Goal: Transaction & Acquisition: Purchase product/service

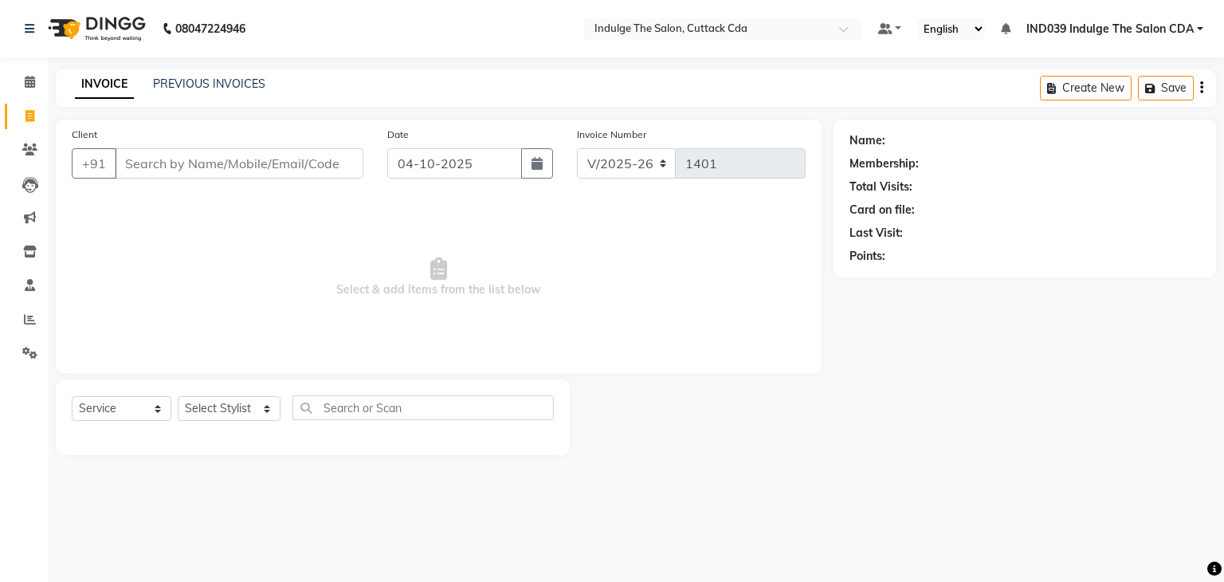
select select "7297"
select select "service"
click at [27, 317] on icon at bounding box center [30, 319] width 12 height 12
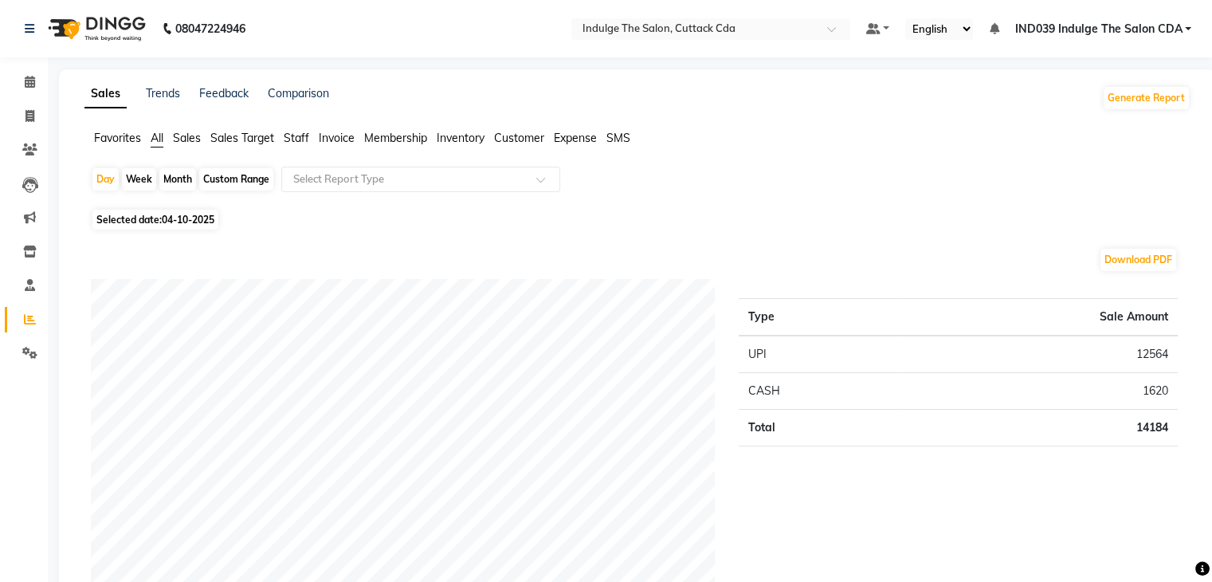
click at [229, 178] on div "Custom Range" at bounding box center [236, 179] width 74 height 22
select select "10"
select select "2025"
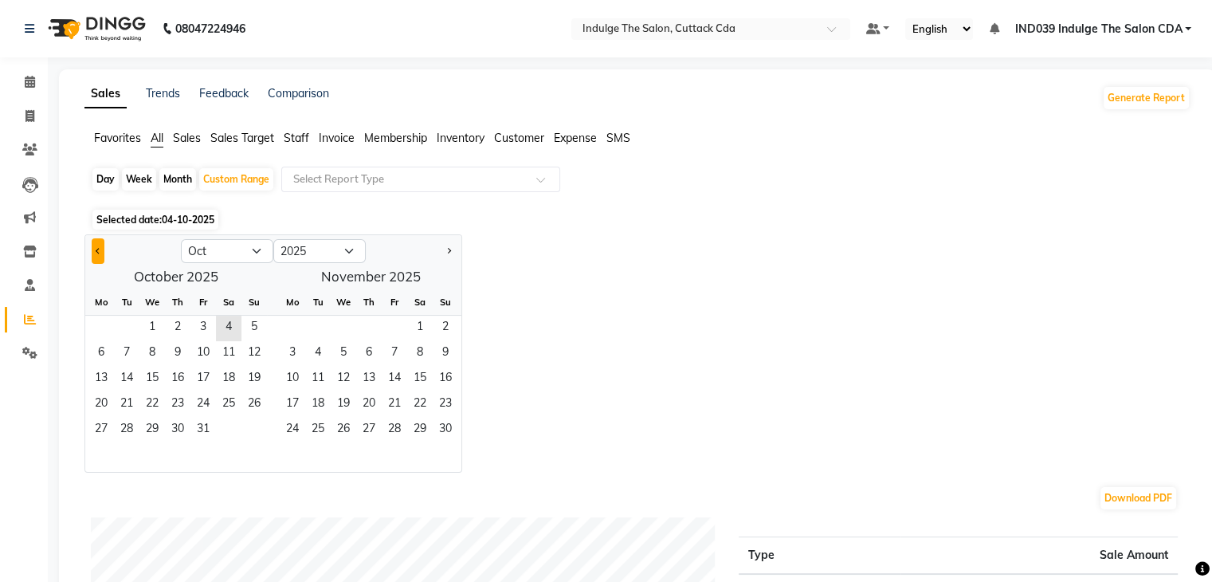
click at [97, 252] on span "Previous month" at bounding box center [99, 250] width 6 height 6
click at [105, 428] on span "29" at bounding box center [100, 430] width 25 height 25
click at [450, 249] on button "Next month" at bounding box center [448, 250] width 13 height 25
select select "10"
click at [231, 326] on span "4" at bounding box center [228, 328] width 25 height 25
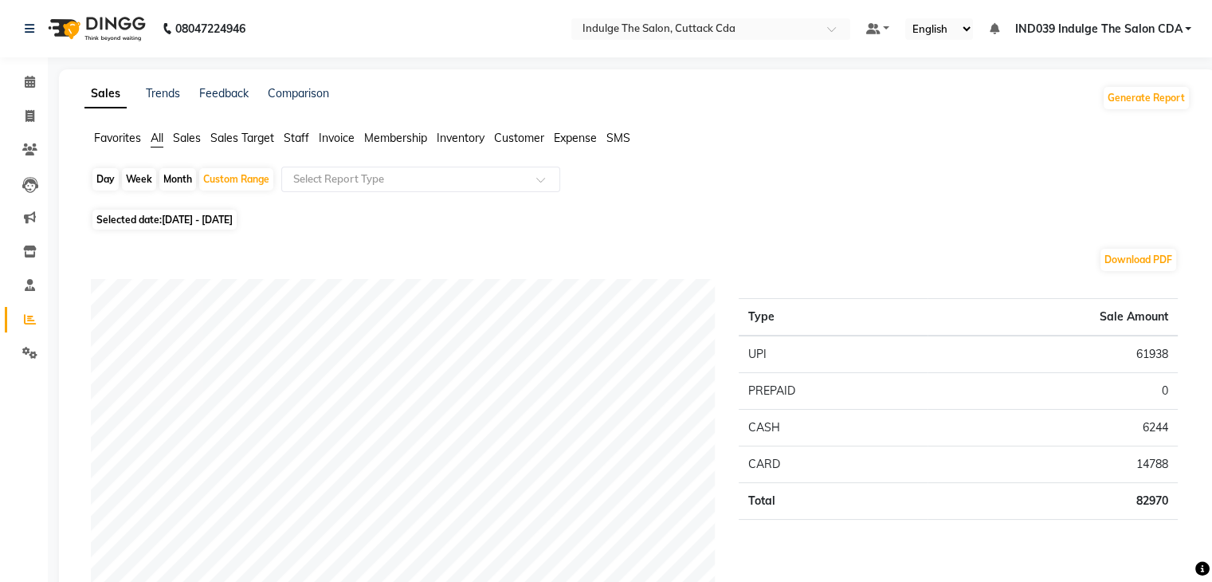
click at [308, 135] on span "Staff" at bounding box center [296, 138] width 25 height 14
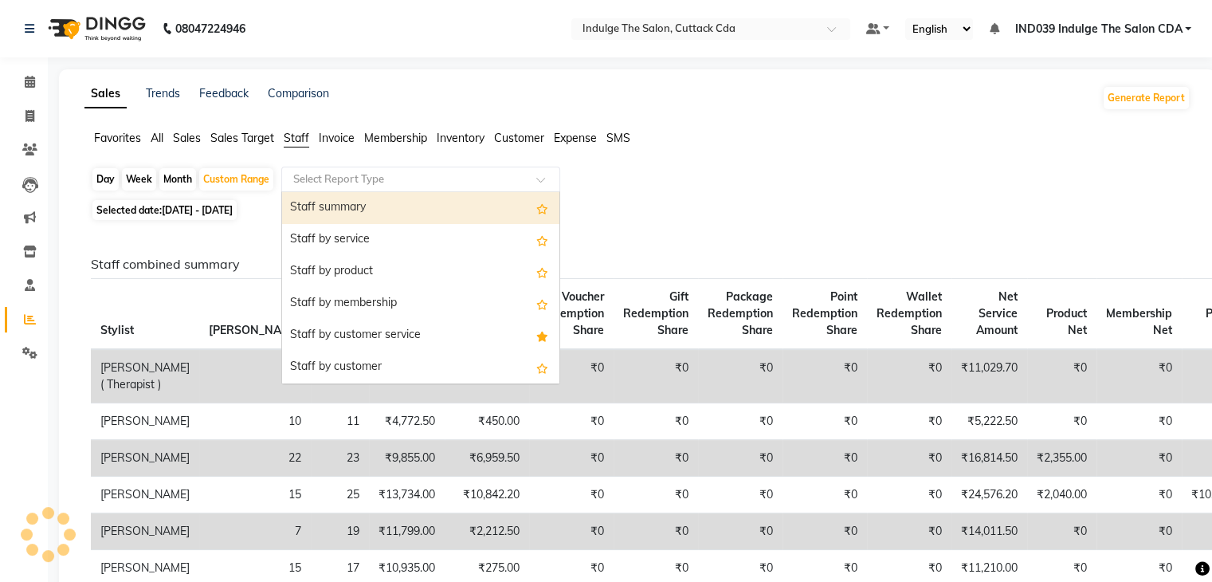
click at [343, 183] on input "text" at bounding box center [404, 179] width 229 height 16
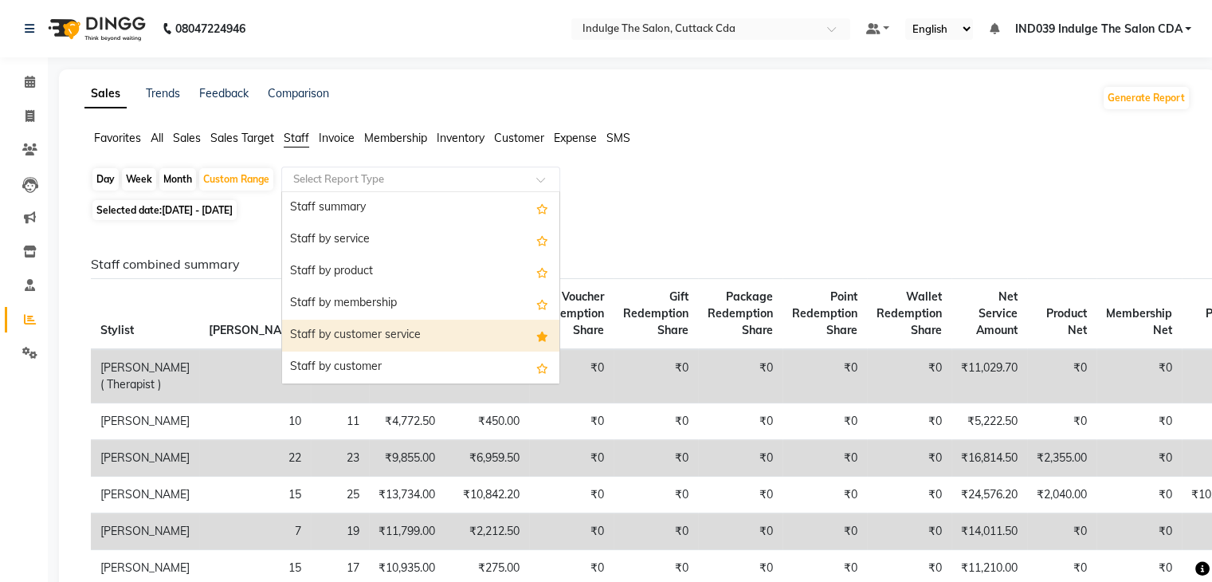
click at [377, 332] on div "Staff by customer service" at bounding box center [420, 336] width 277 height 32
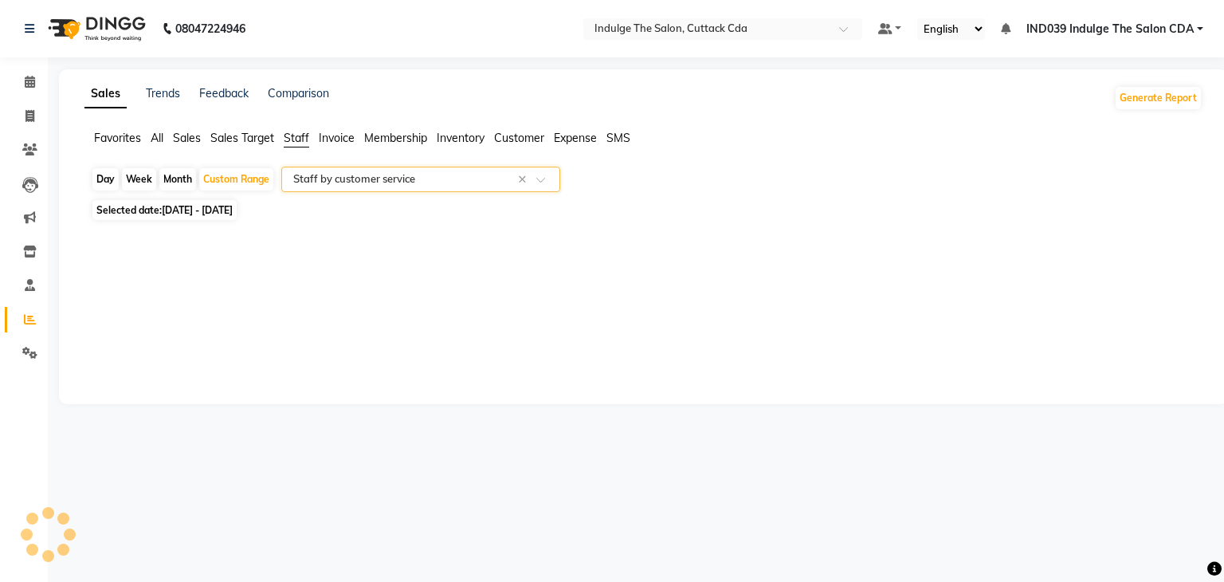
select select "full_report"
select select "csv"
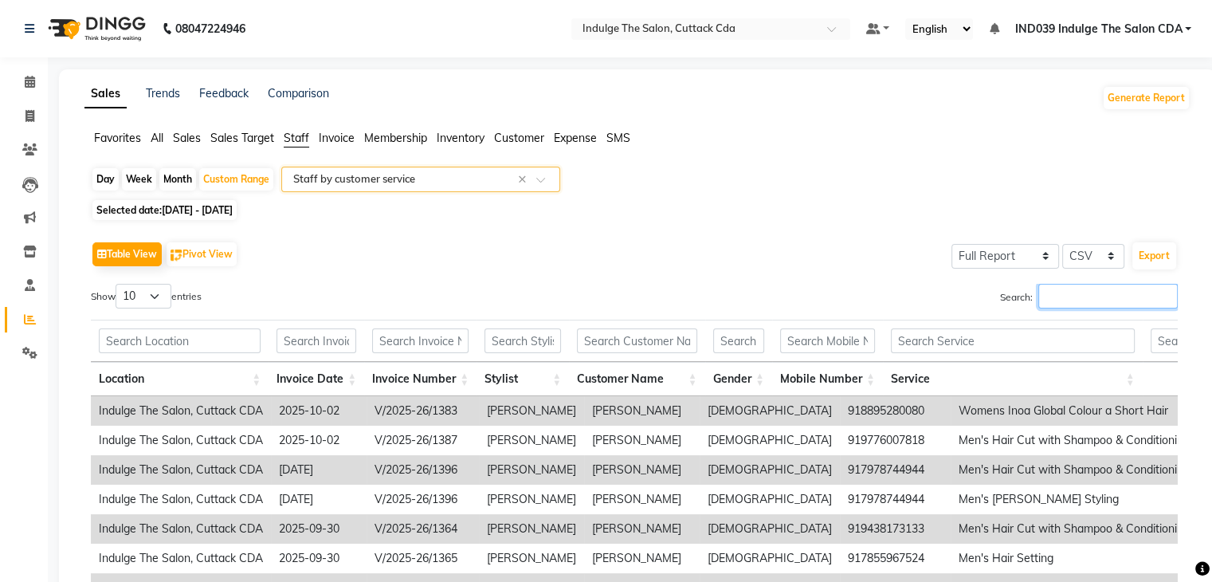
click at [1057, 291] on input "Search:" at bounding box center [1107, 296] width 139 height 25
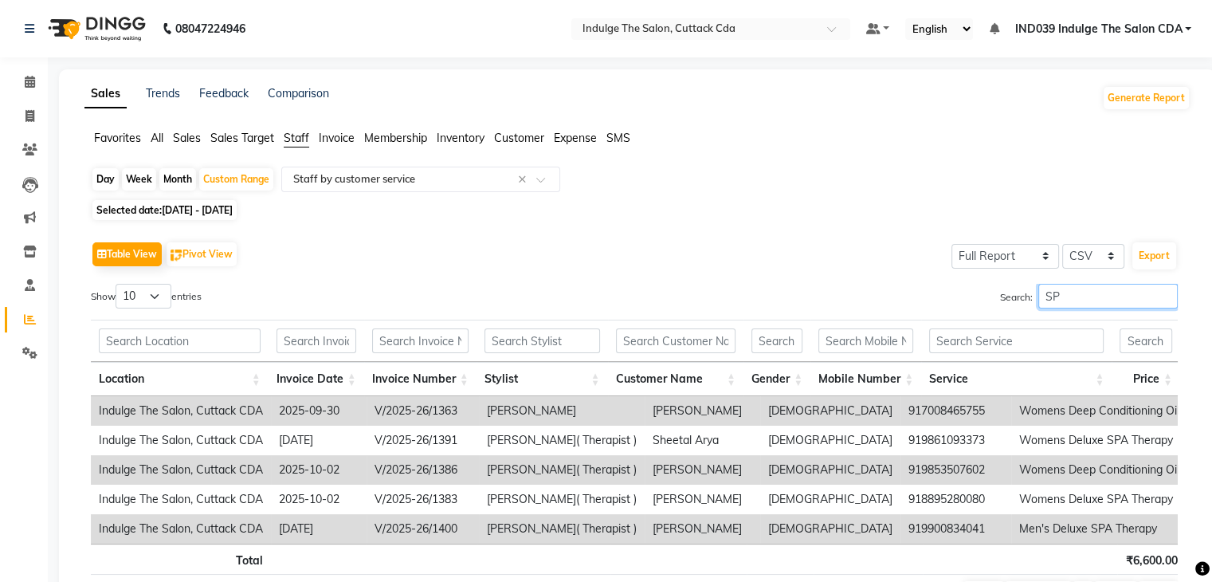
type input "S"
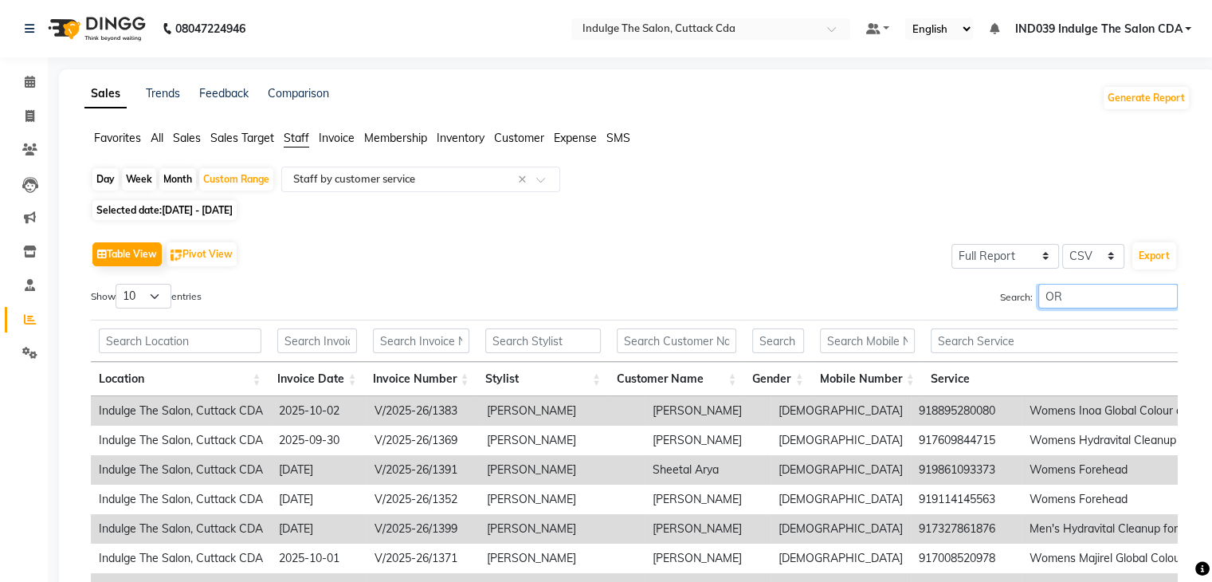
type input "O"
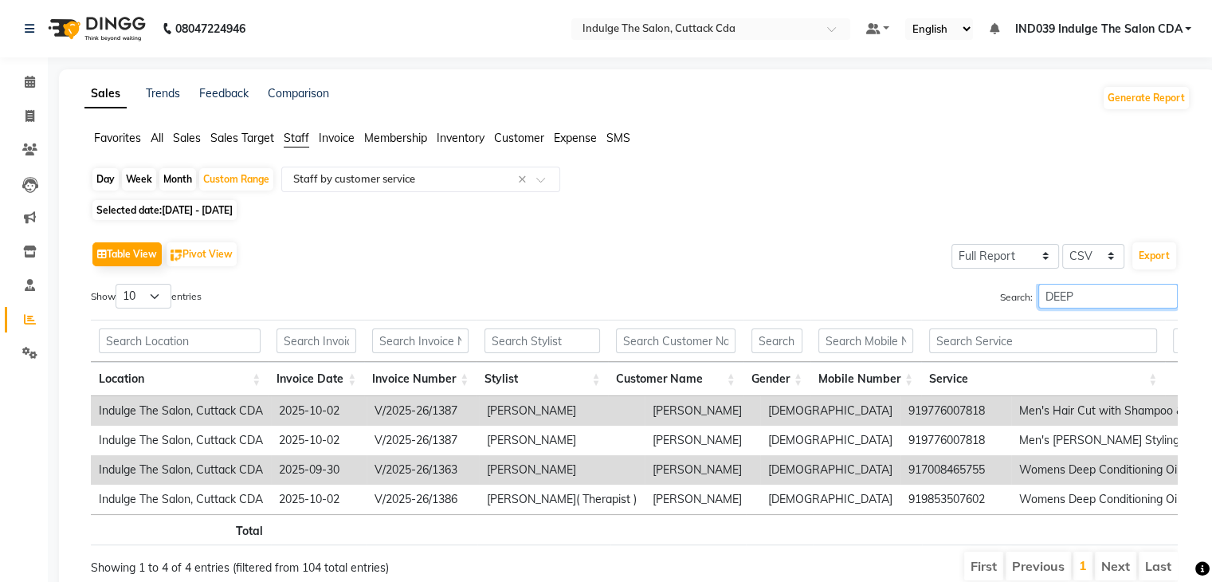
type input "DEEP"
click at [191, 136] on span "Sales" at bounding box center [187, 138] width 28 height 14
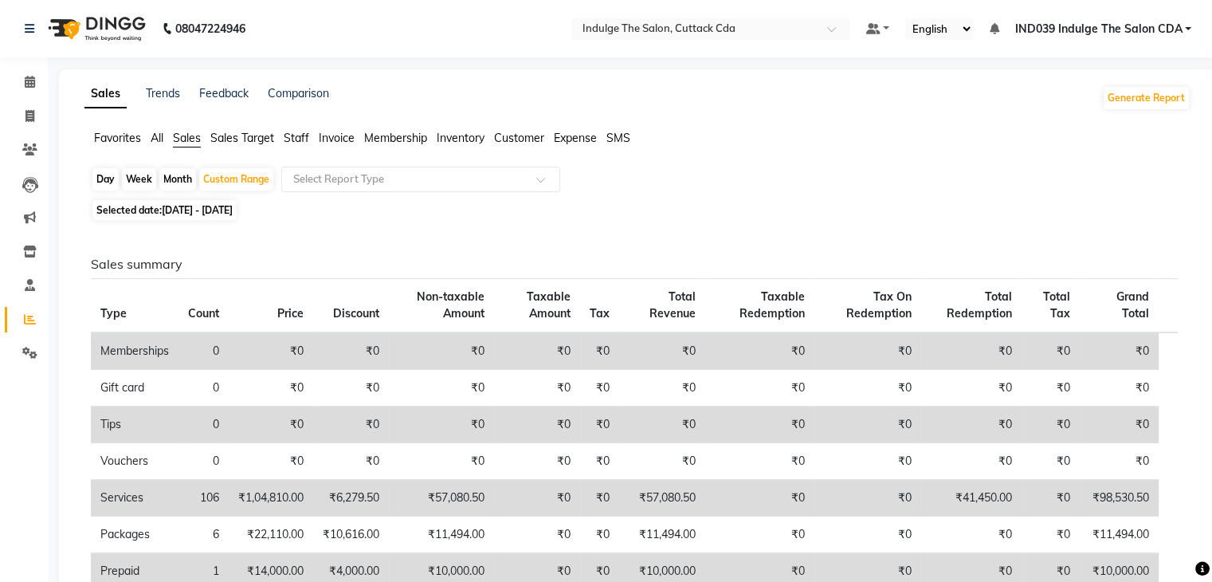
click at [156, 137] on span "All" at bounding box center [157, 138] width 13 height 14
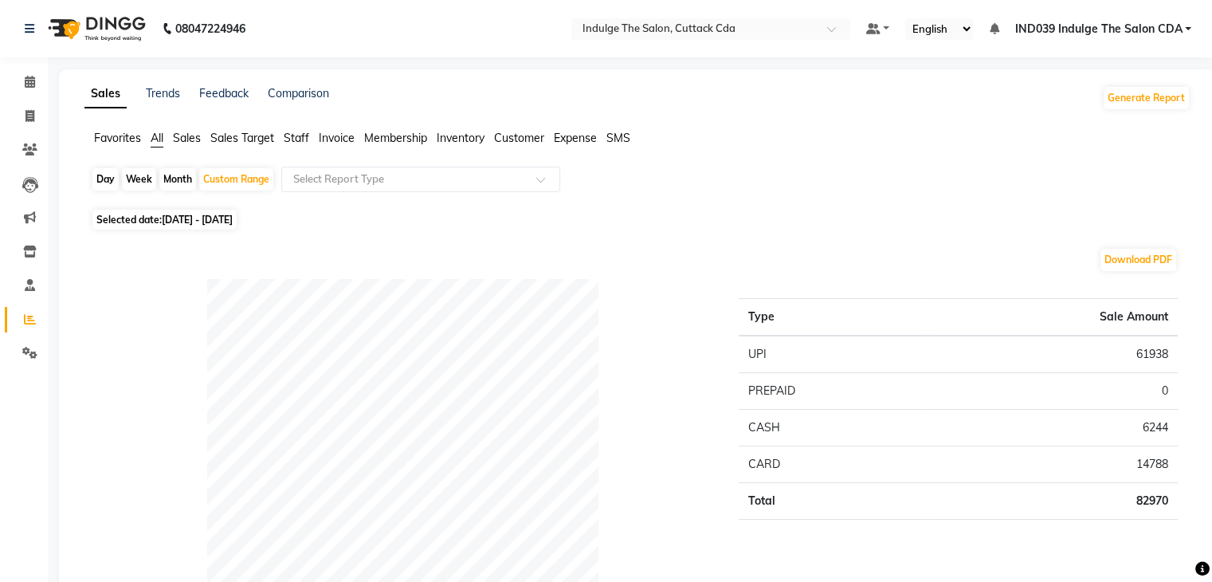
click at [306, 131] on span "Staff" at bounding box center [296, 138] width 25 height 14
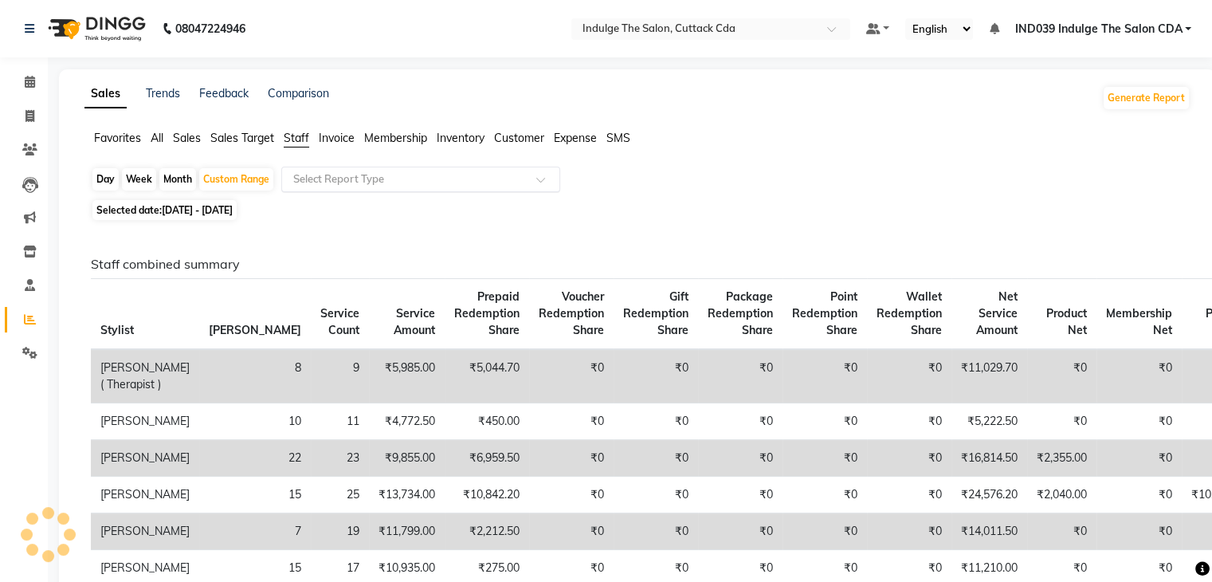
click at [336, 171] on input "text" at bounding box center [404, 179] width 229 height 16
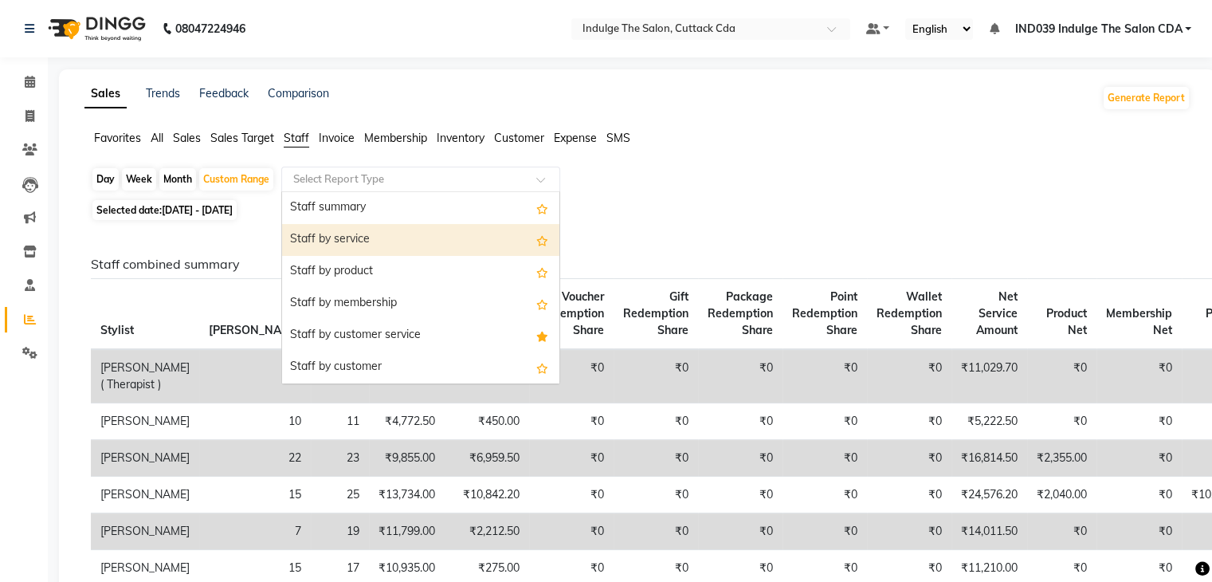
click at [357, 243] on div "Staff by service" at bounding box center [420, 240] width 277 height 32
select select "full_report"
select select "csv"
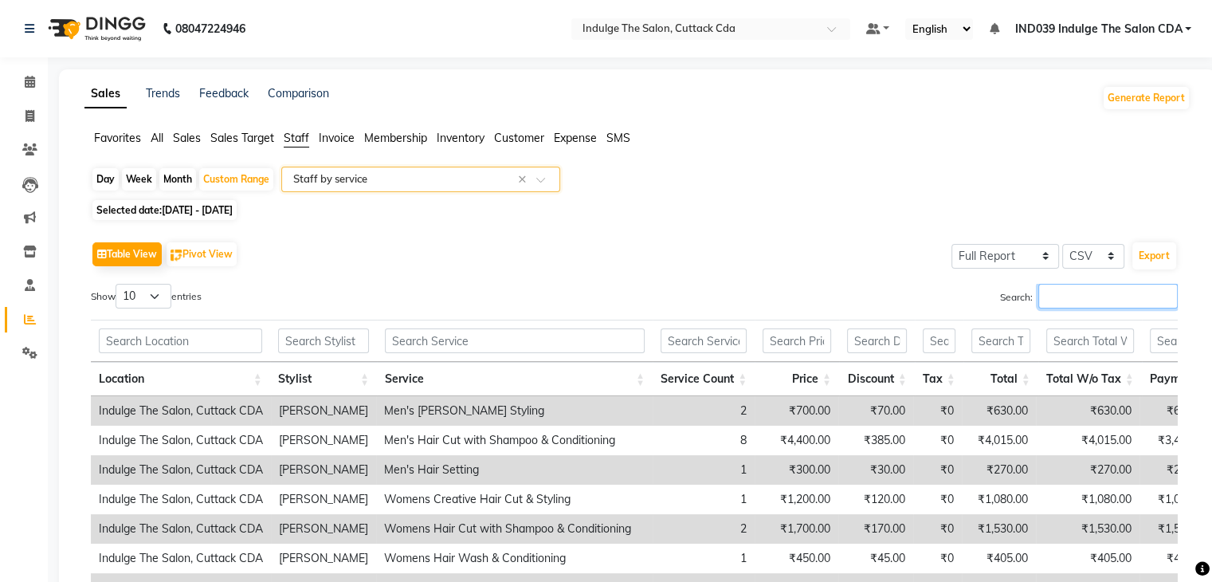
click at [1081, 300] on input "Search:" at bounding box center [1107, 296] width 139 height 25
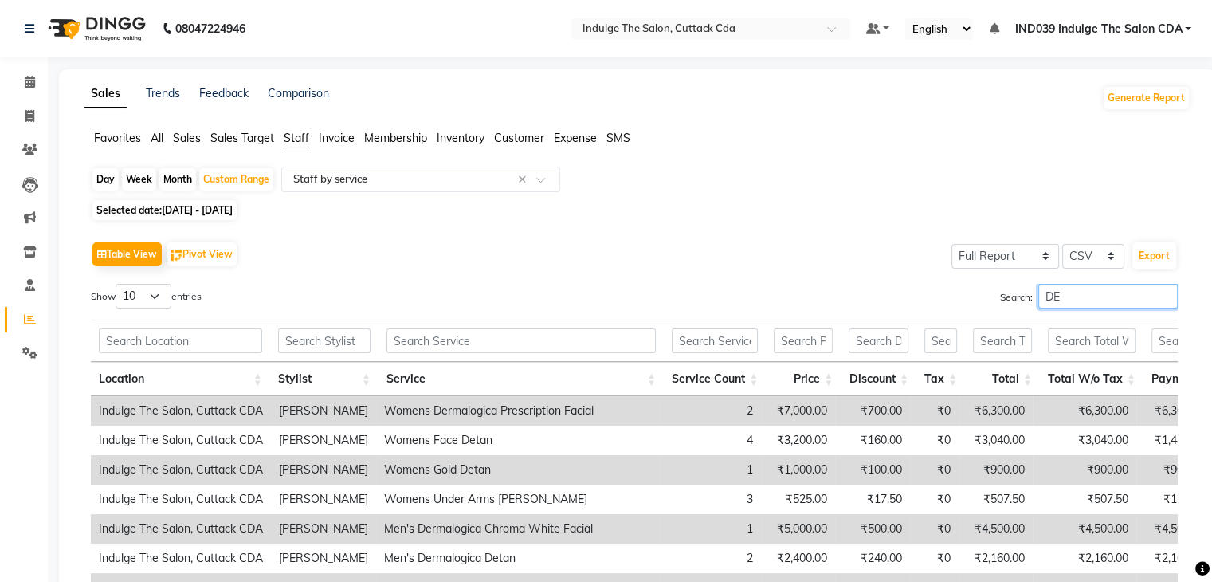
type input "DEE"
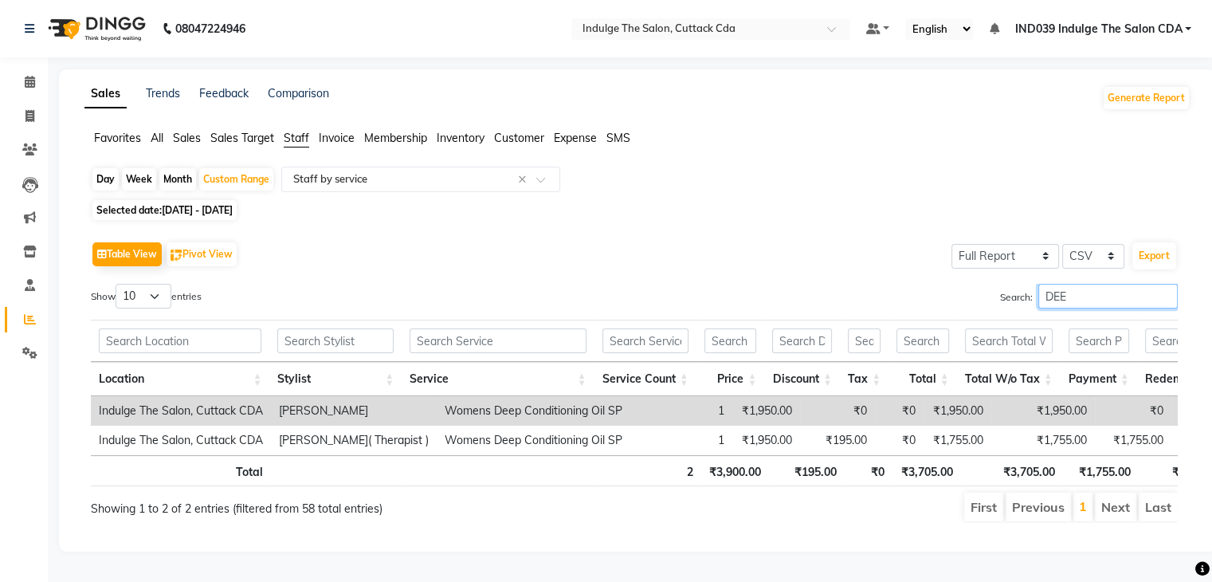
click at [1164, 298] on input "DEE" at bounding box center [1107, 296] width 139 height 25
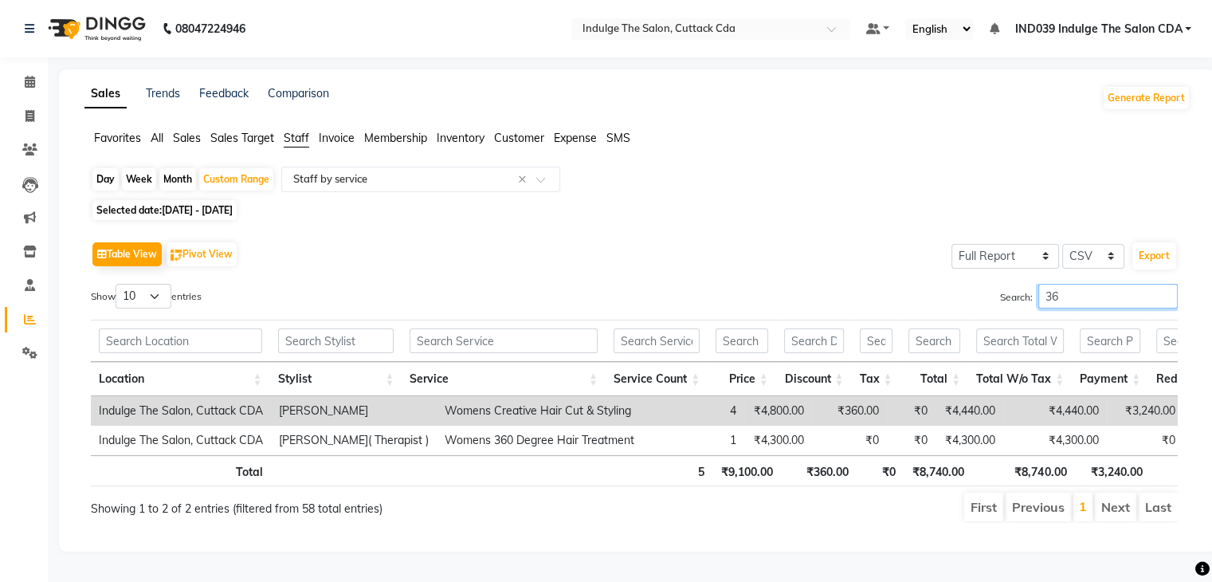
type input "360"
click at [1161, 294] on input "360" at bounding box center [1107, 296] width 139 height 25
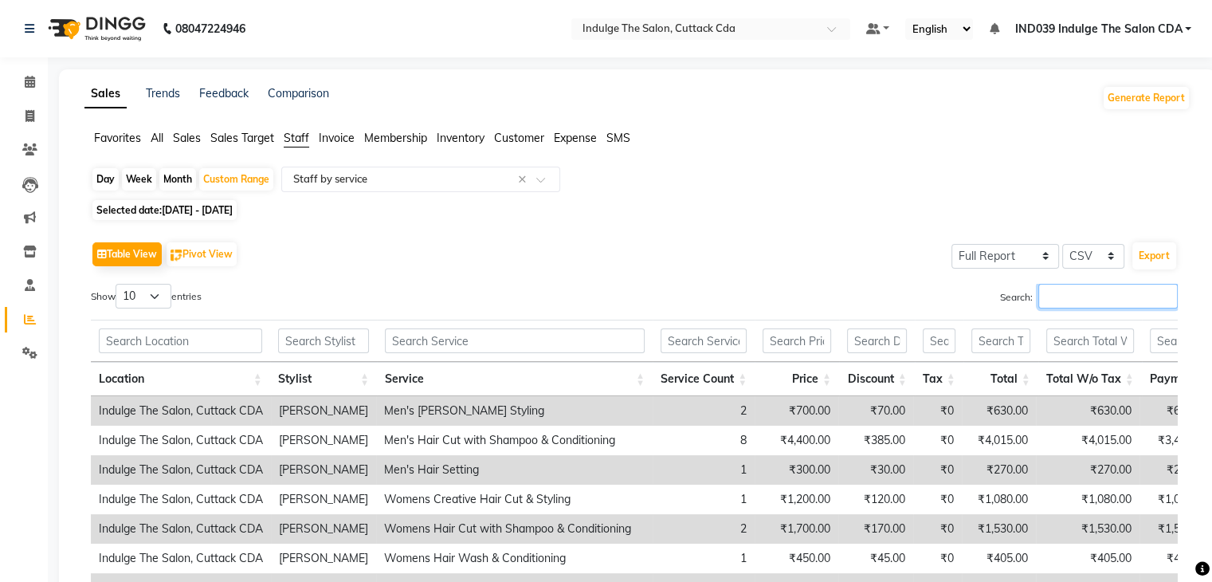
click at [1104, 297] on input "Search:" at bounding box center [1107, 296] width 139 height 25
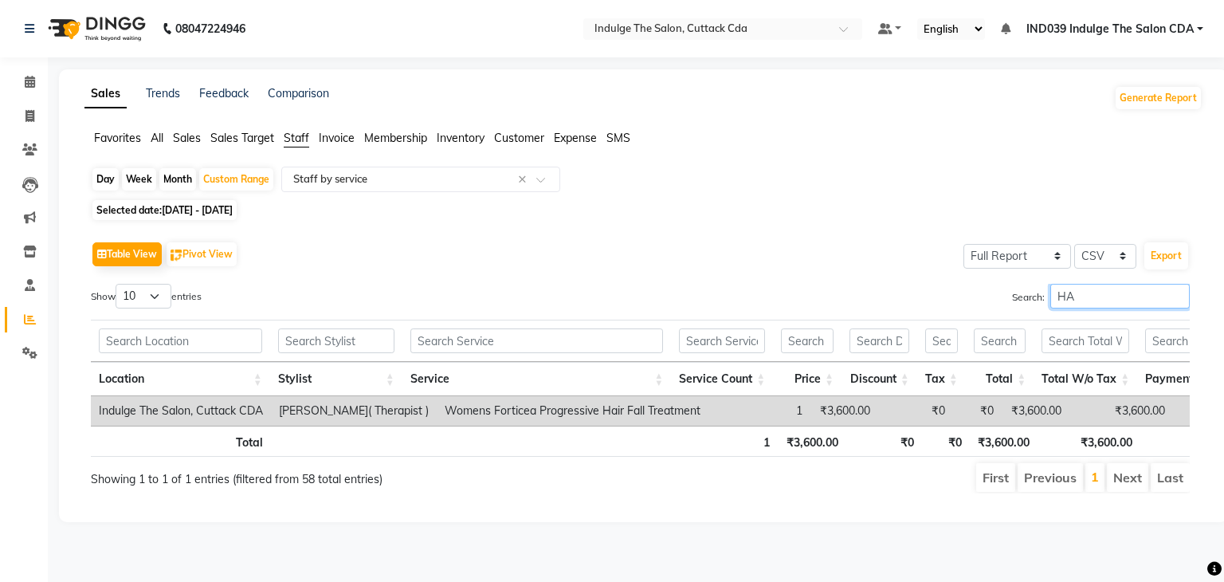
type input "H"
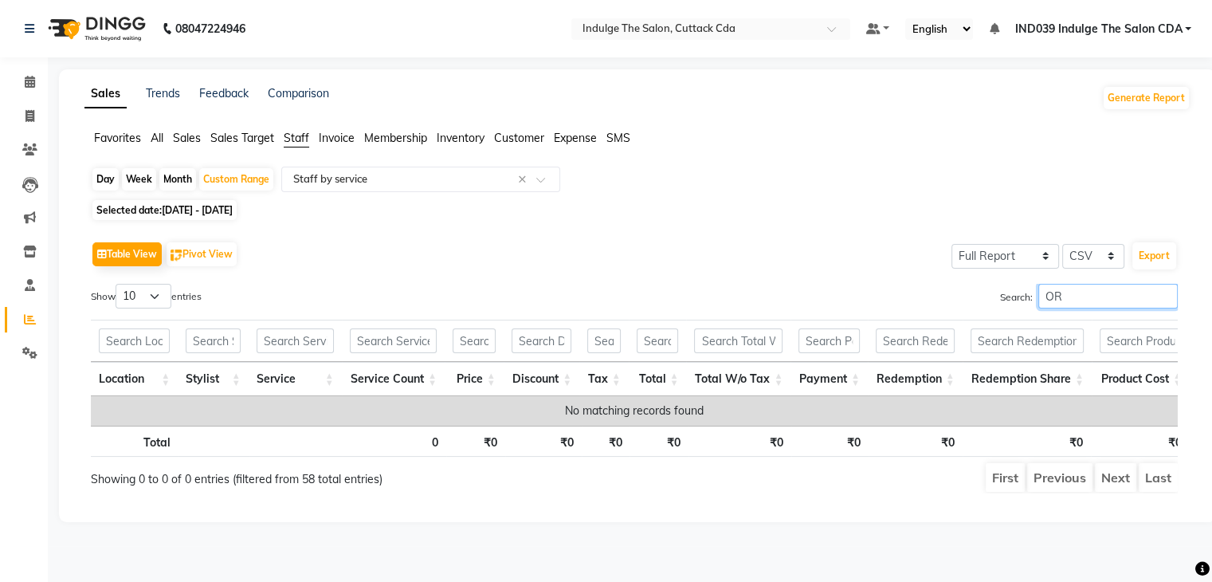
type input "O"
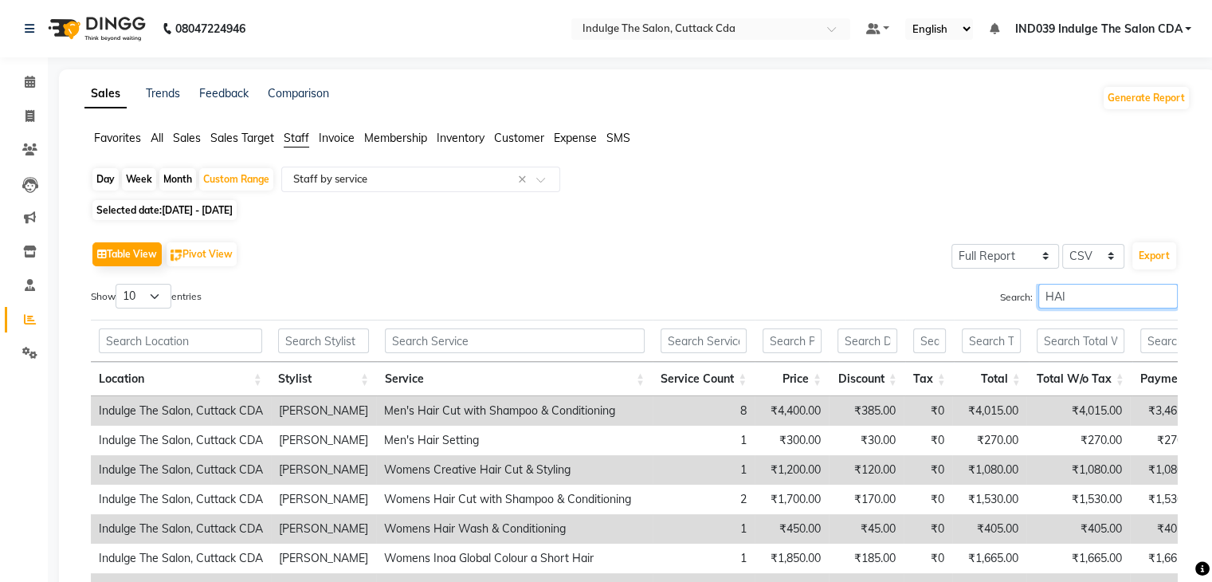
type input "HAI"
click at [131, 295] on select "10 25 50 100" at bounding box center [144, 296] width 56 height 25
select select "100"
click at [118, 284] on select "10 25 50 100" at bounding box center [144, 296] width 56 height 25
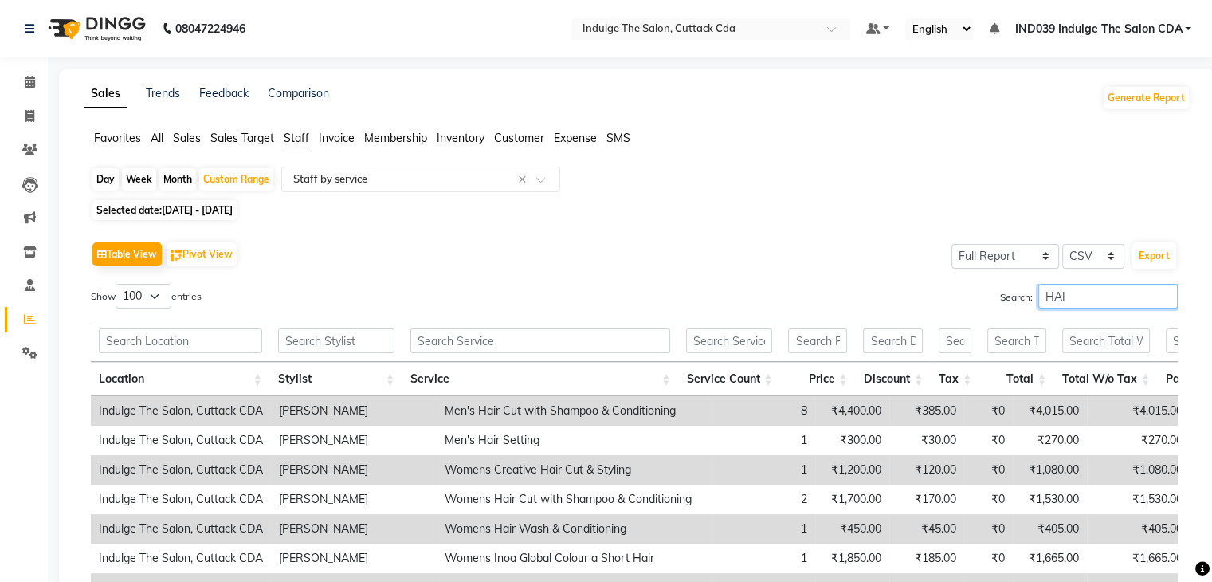
click at [1080, 303] on input "HAI" at bounding box center [1107, 296] width 139 height 25
type input "H"
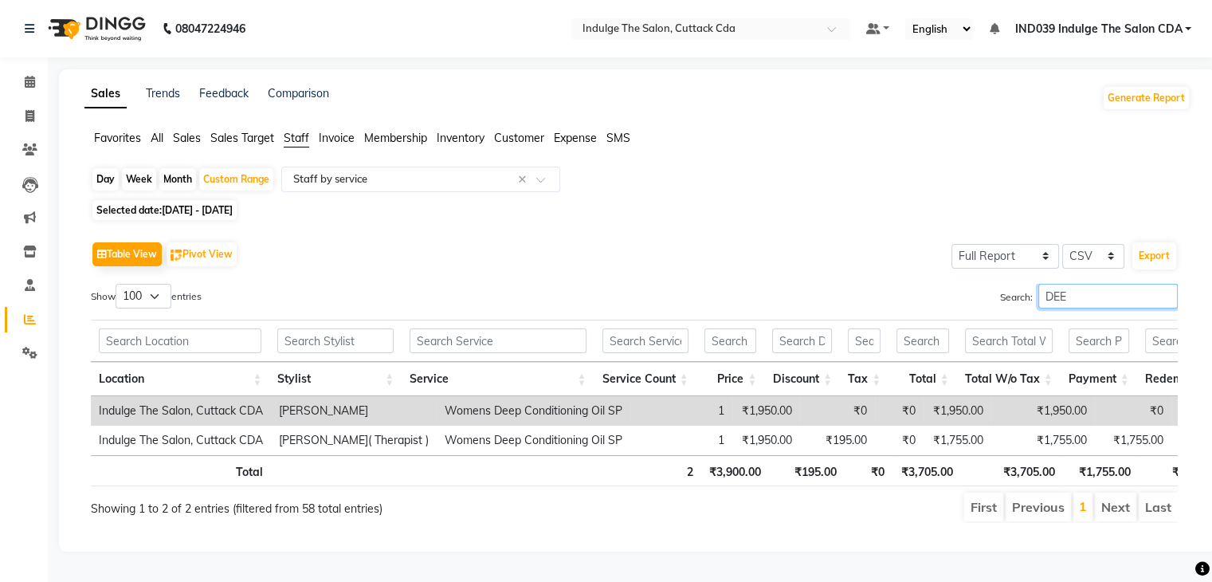
type input "DEEP"
click at [1162, 294] on input "DEEP" at bounding box center [1107, 296] width 139 height 25
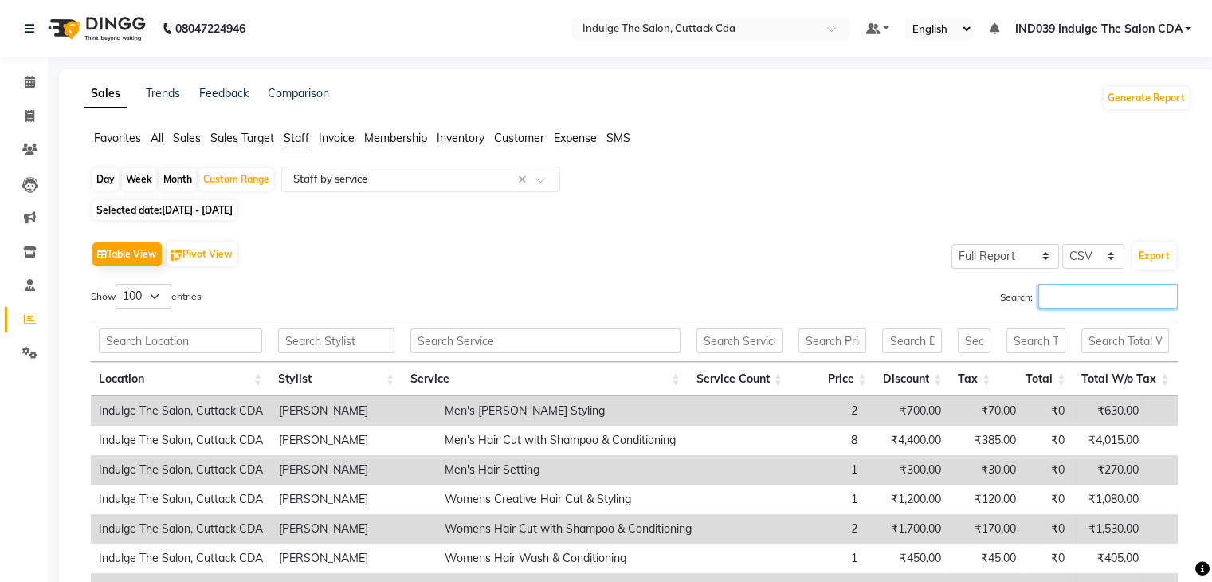
click at [1144, 294] on input "Search:" at bounding box center [1107, 296] width 139 height 25
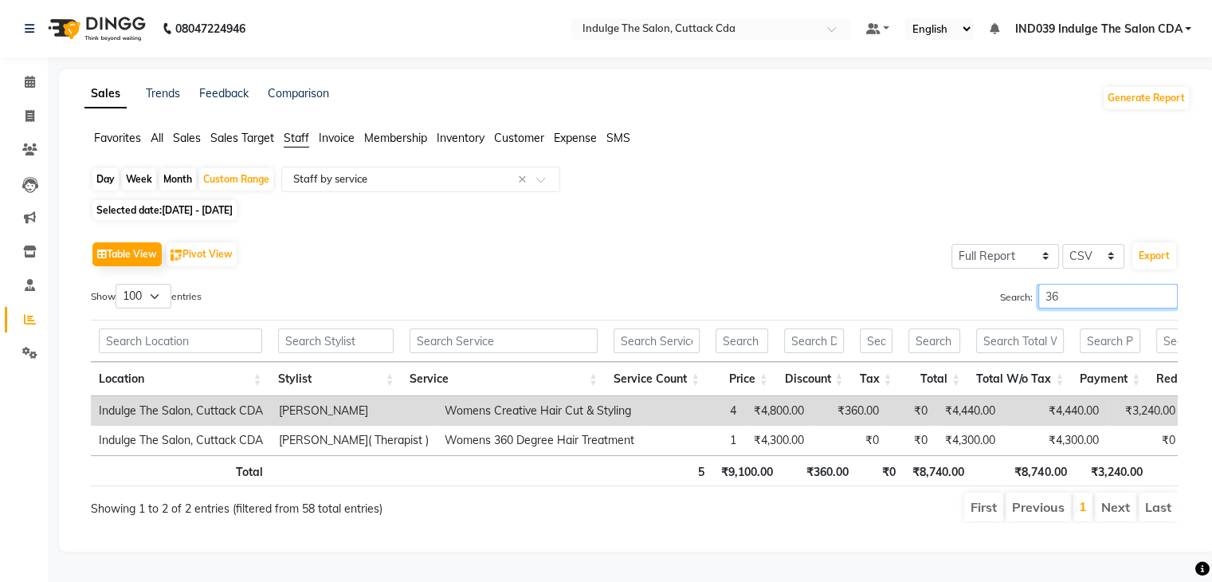
type input "360"
click at [1168, 296] on input "360" at bounding box center [1107, 296] width 139 height 25
click at [1164, 296] on input "360" at bounding box center [1107, 296] width 139 height 25
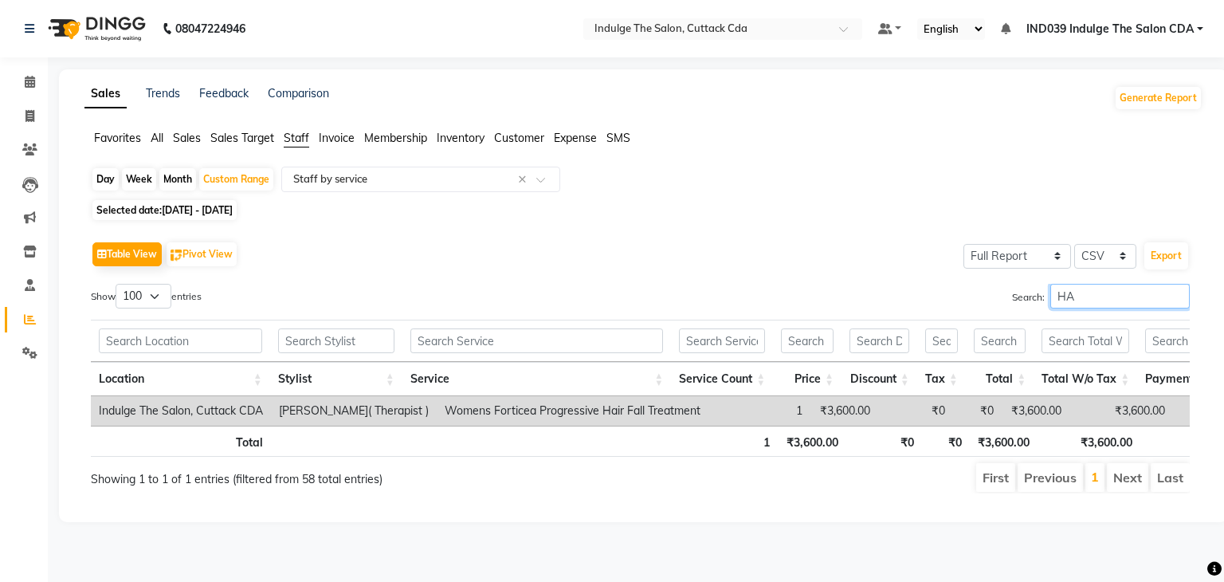
type input "H"
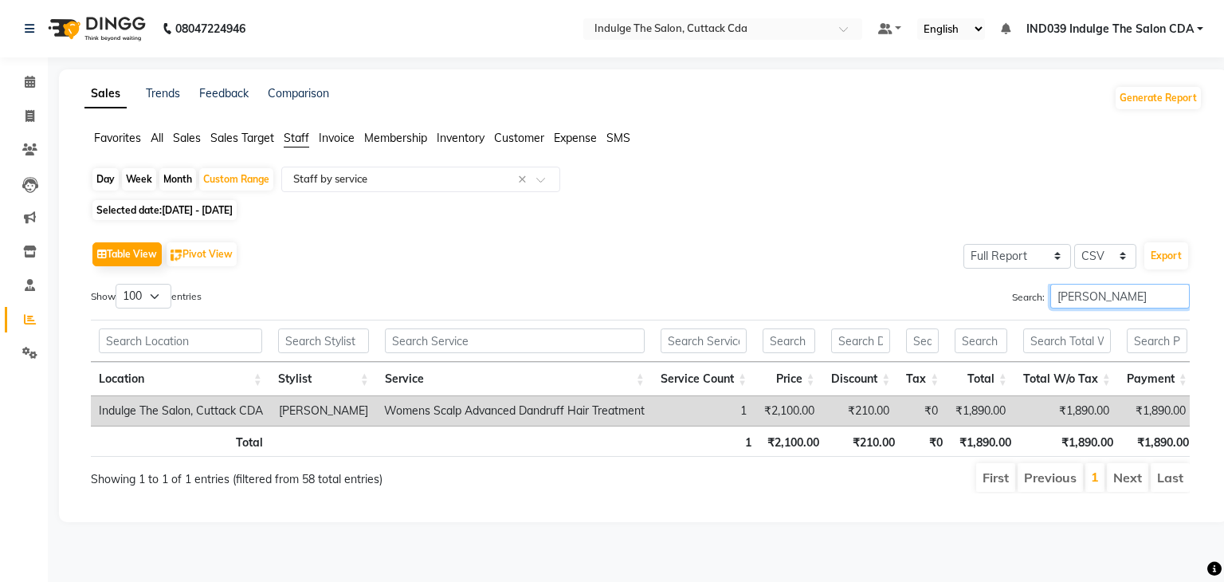
type input "DAND"
click at [1176, 296] on input "DAND" at bounding box center [1119, 296] width 139 height 25
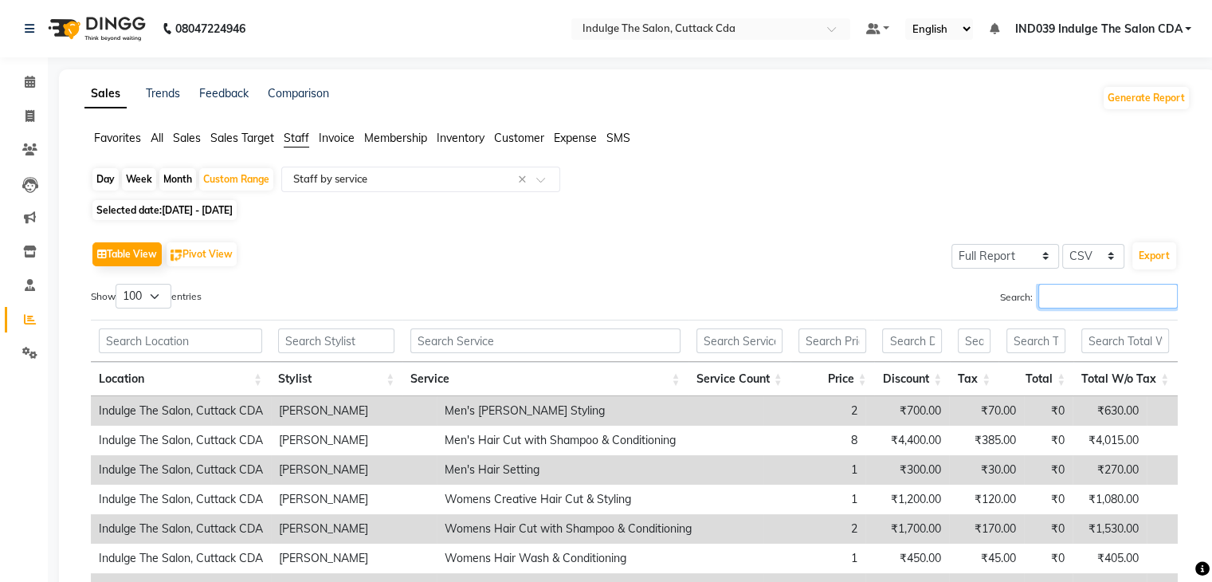
click at [1078, 292] on input "Search:" at bounding box center [1107, 296] width 139 height 25
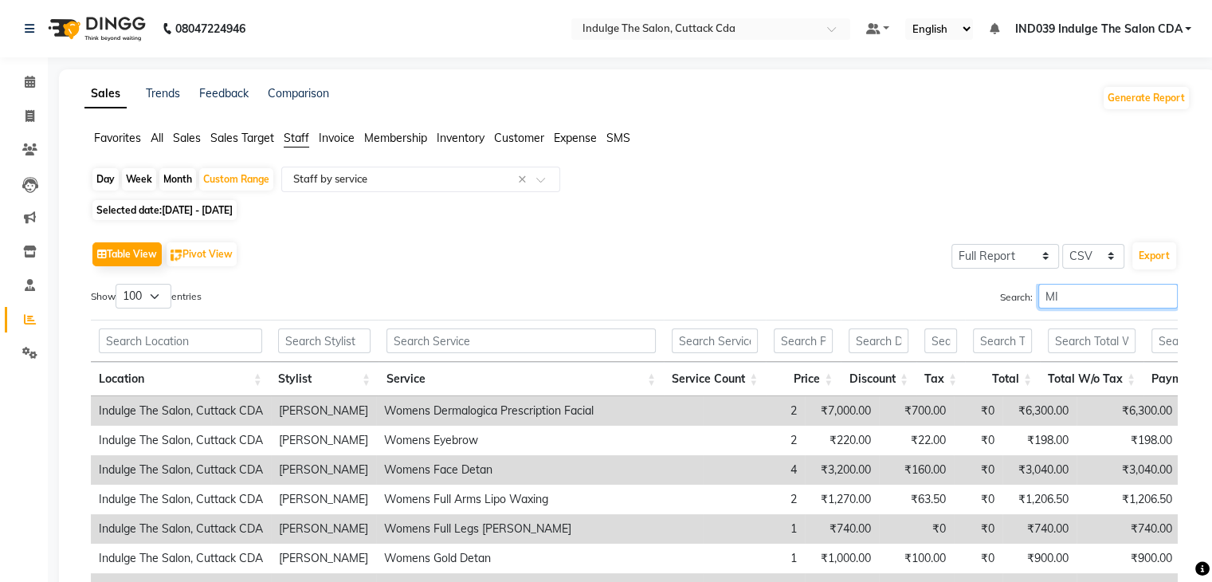
type input "M"
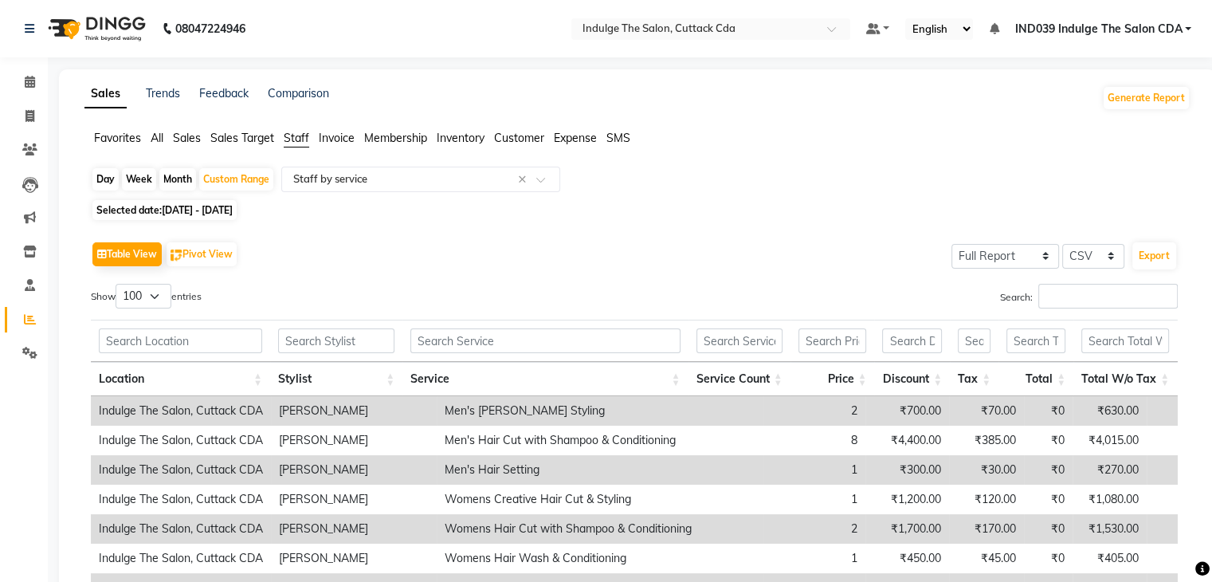
click at [188, 208] on span "29-09-2025 - 04-10-2025" at bounding box center [197, 210] width 71 height 12
select select "9"
select select "2025"
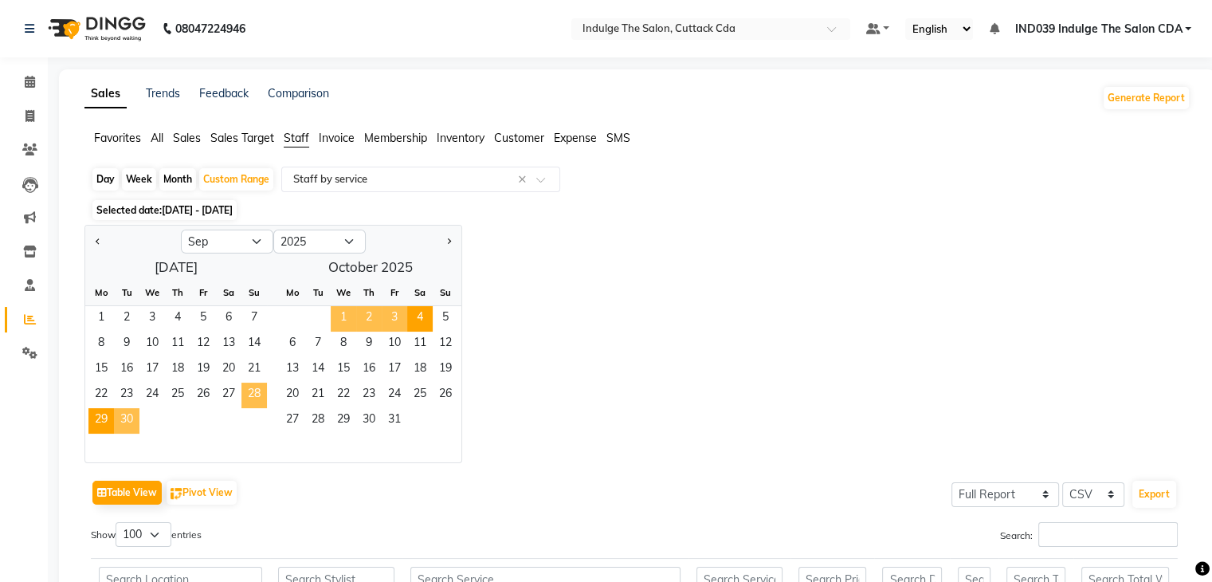
click at [245, 394] on span "28" at bounding box center [253, 394] width 25 height 25
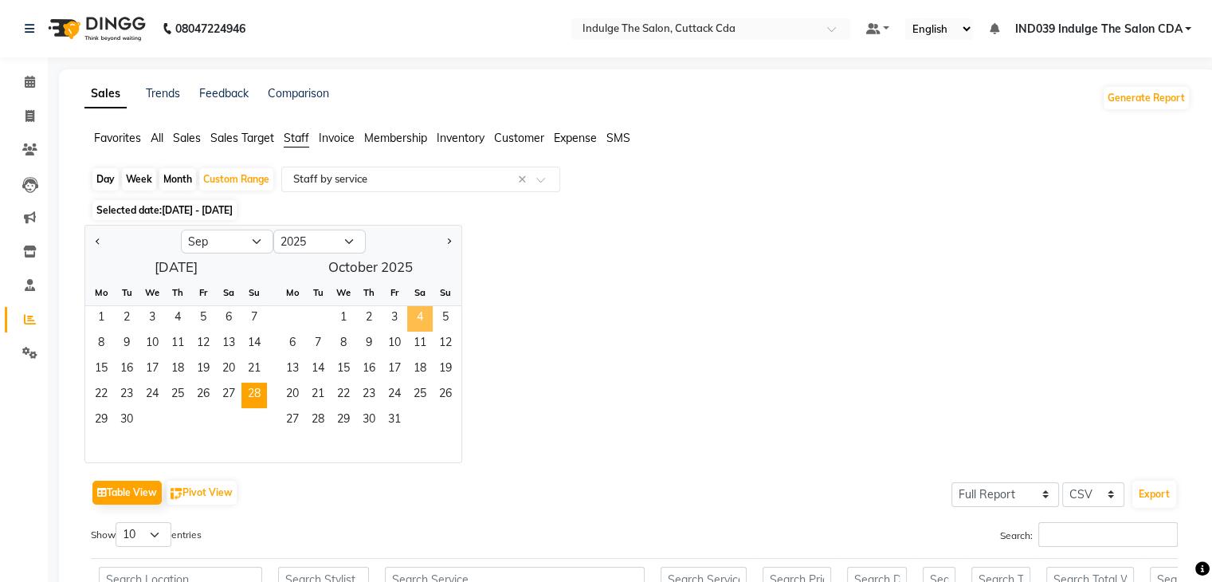
click at [419, 313] on span "4" at bounding box center [419, 318] width 25 height 25
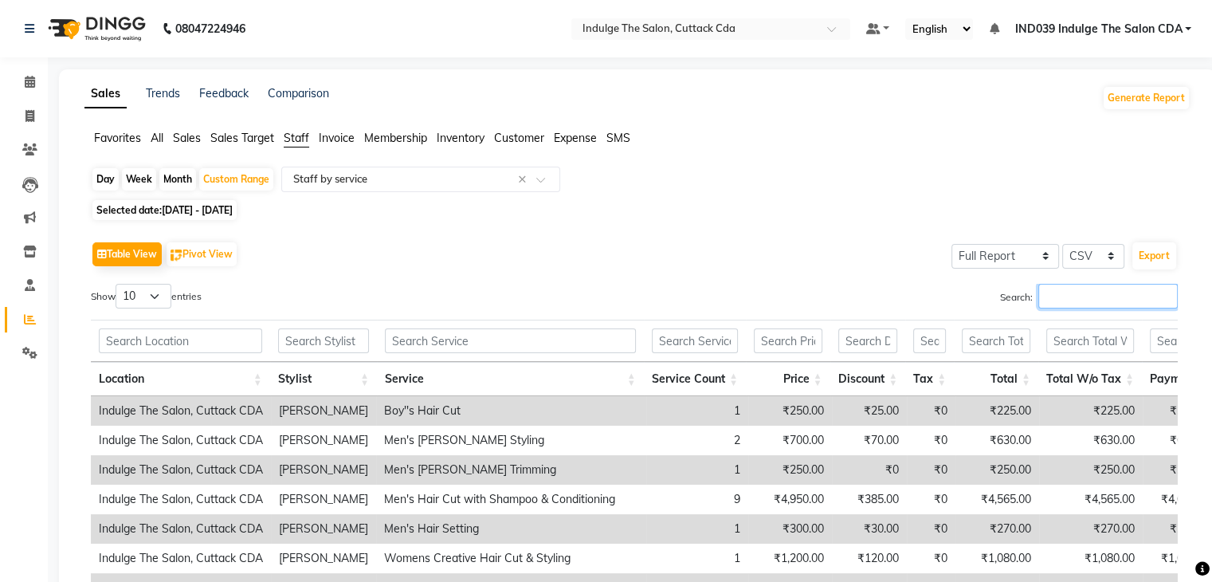
click at [1093, 288] on input "Search:" at bounding box center [1107, 296] width 139 height 25
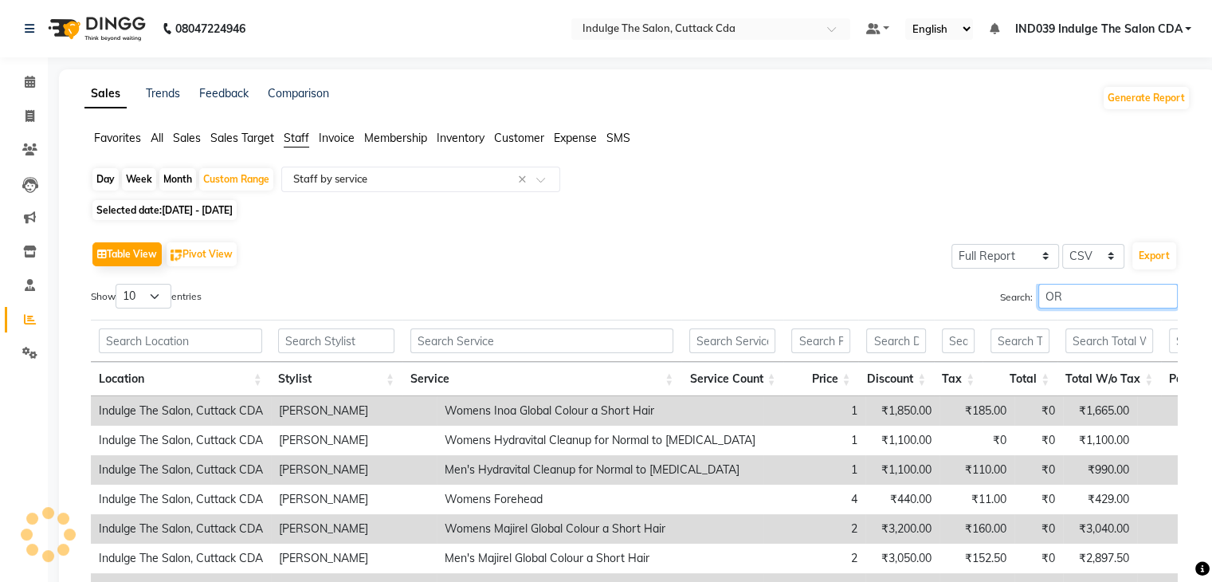
type input "O"
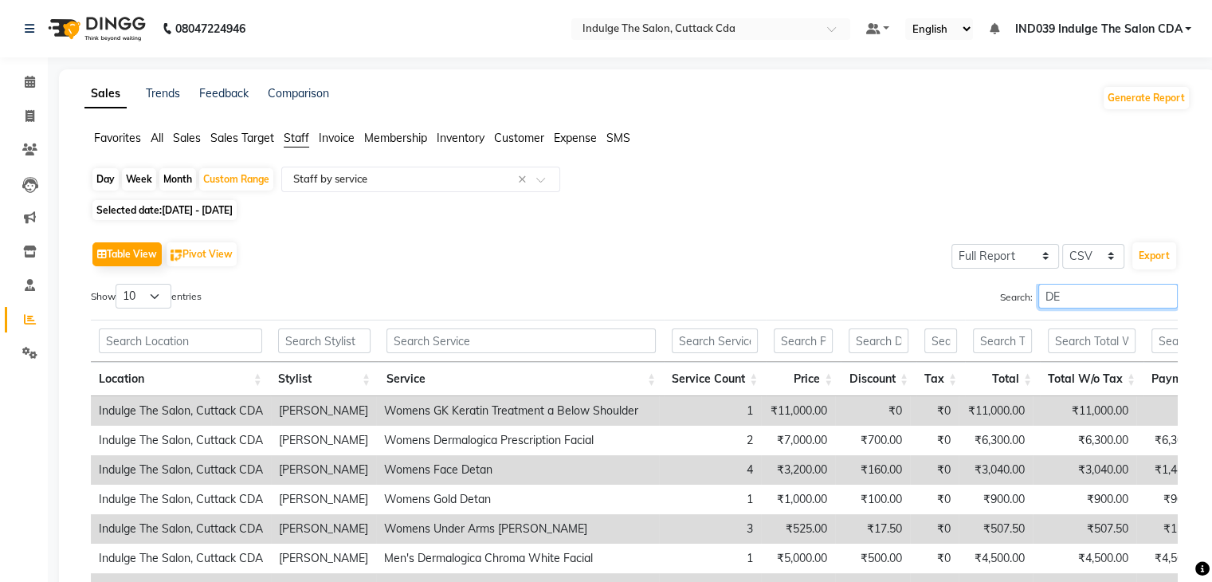
type input "DEE"
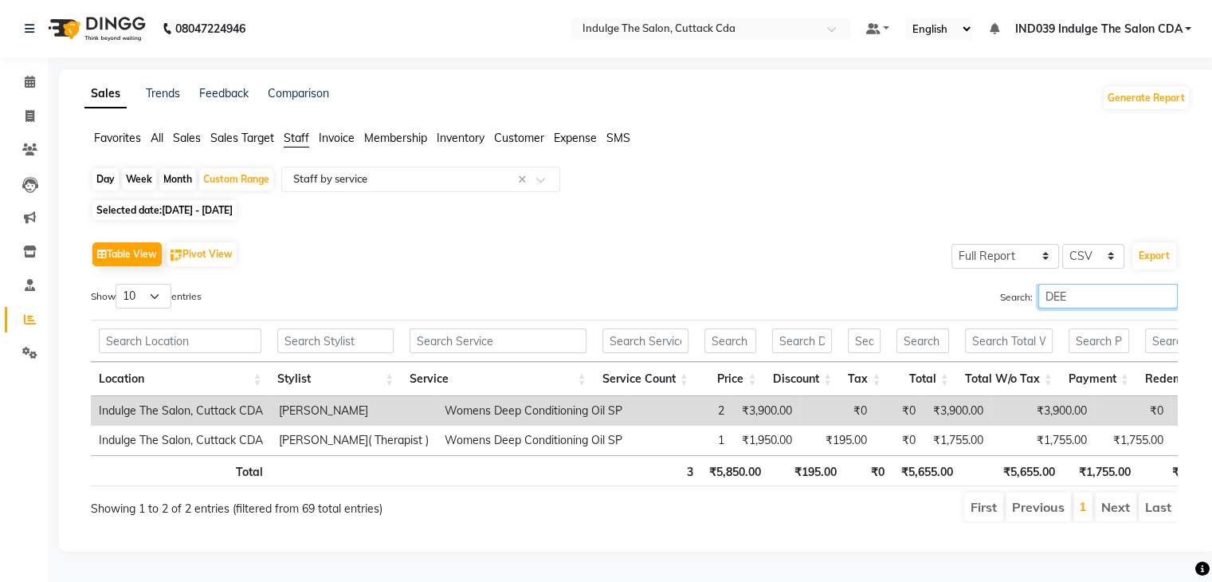
click at [1163, 297] on input "DEE" at bounding box center [1107, 296] width 139 height 25
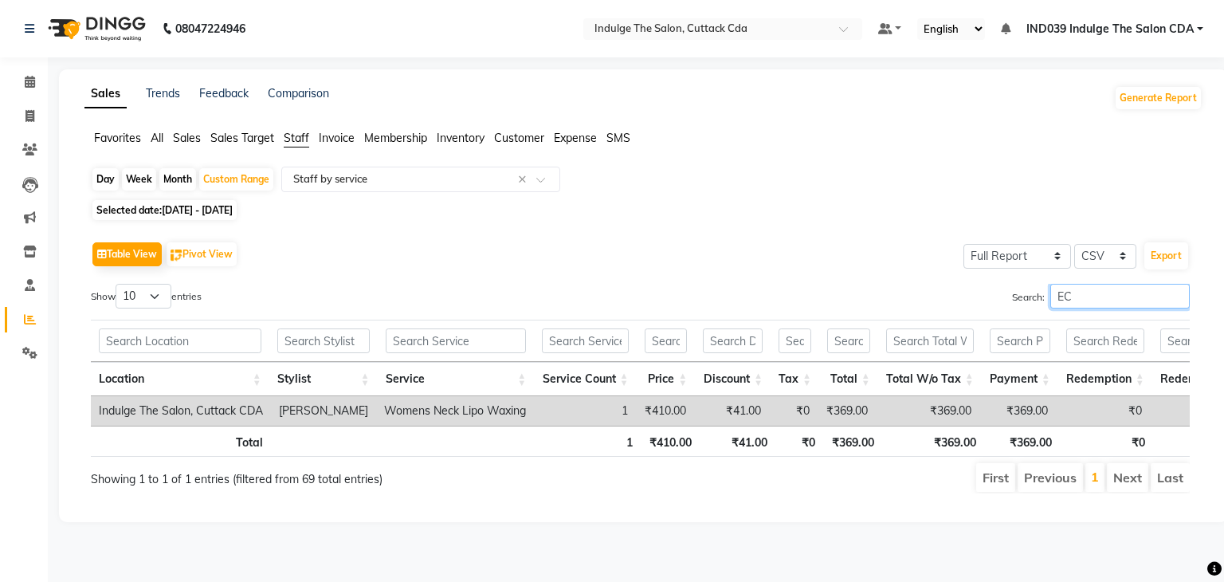
type input "E"
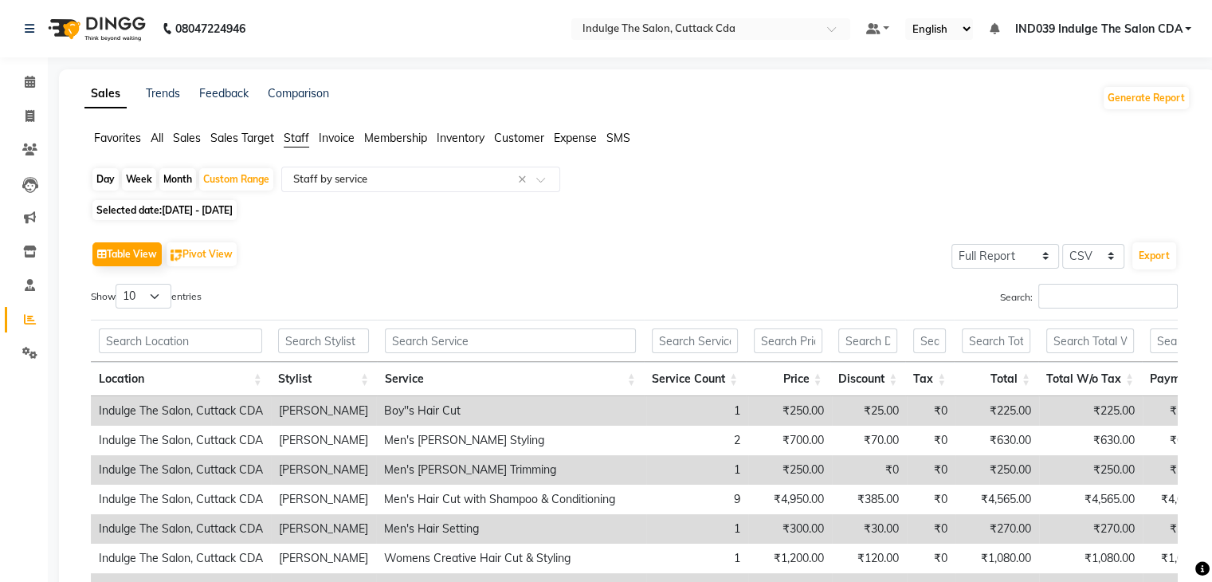
click at [398, 137] on span "Membership" at bounding box center [395, 138] width 63 height 14
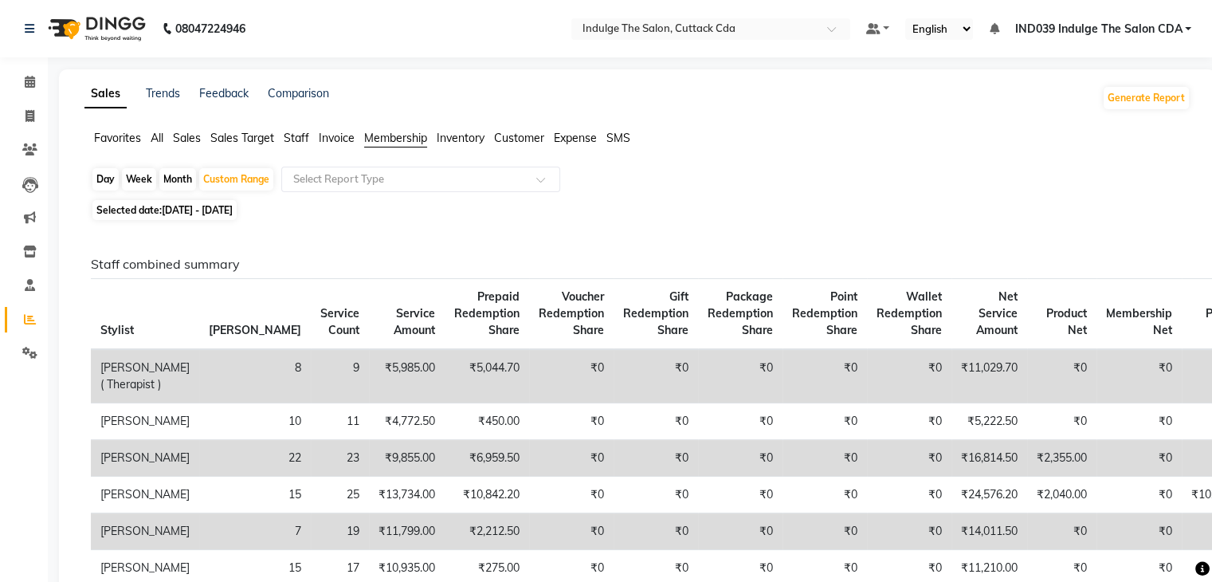
click at [332, 138] on span "Invoice" at bounding box center [337, 138] width 36 height 14
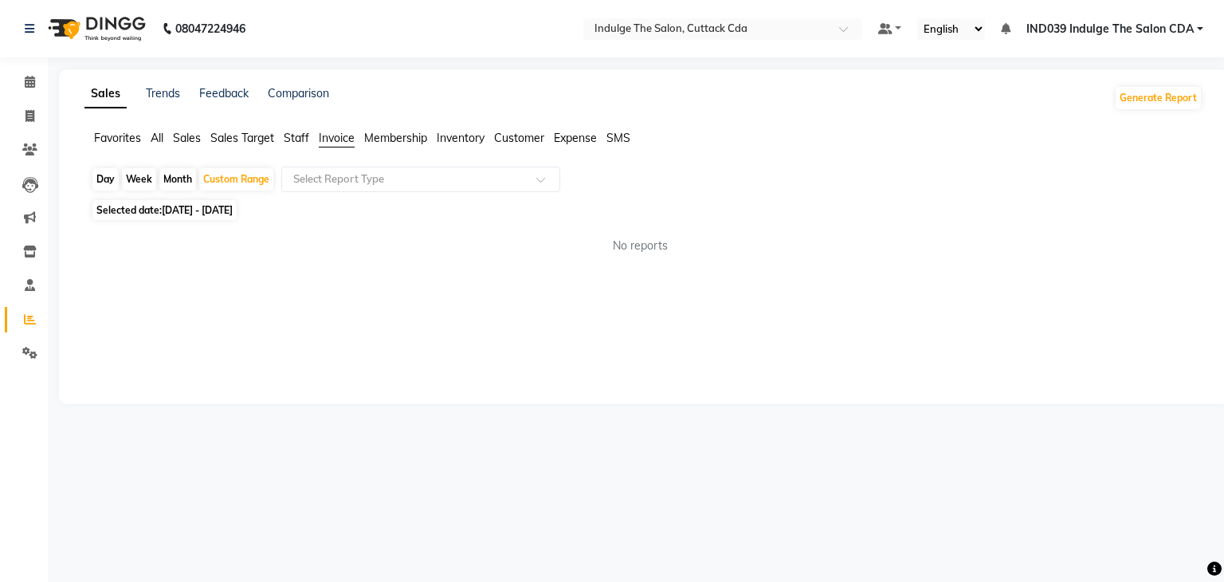
click at [398, 134] on span "Membership" at bounding box center [395, 138] width 63 height 14
click at [409, 186] on input "text" at bounding box center [404, 179] width 229 height 16
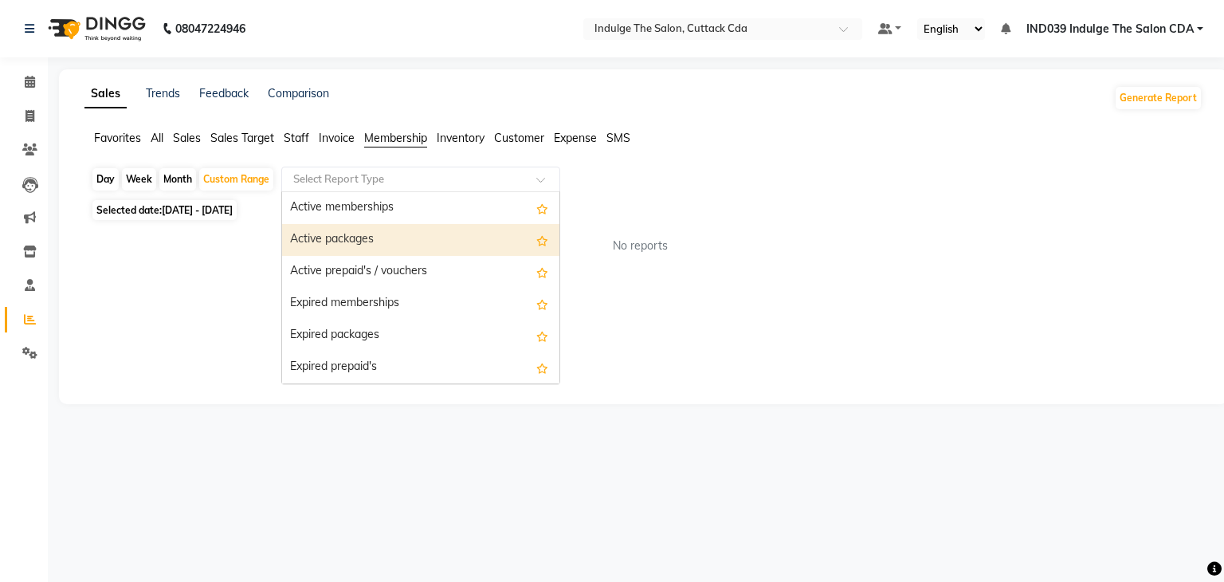
click at [410, 232] on div "Active packages" at bounding box center [420, 240] width 277 height 32
select select "full_report"
select select "csv"
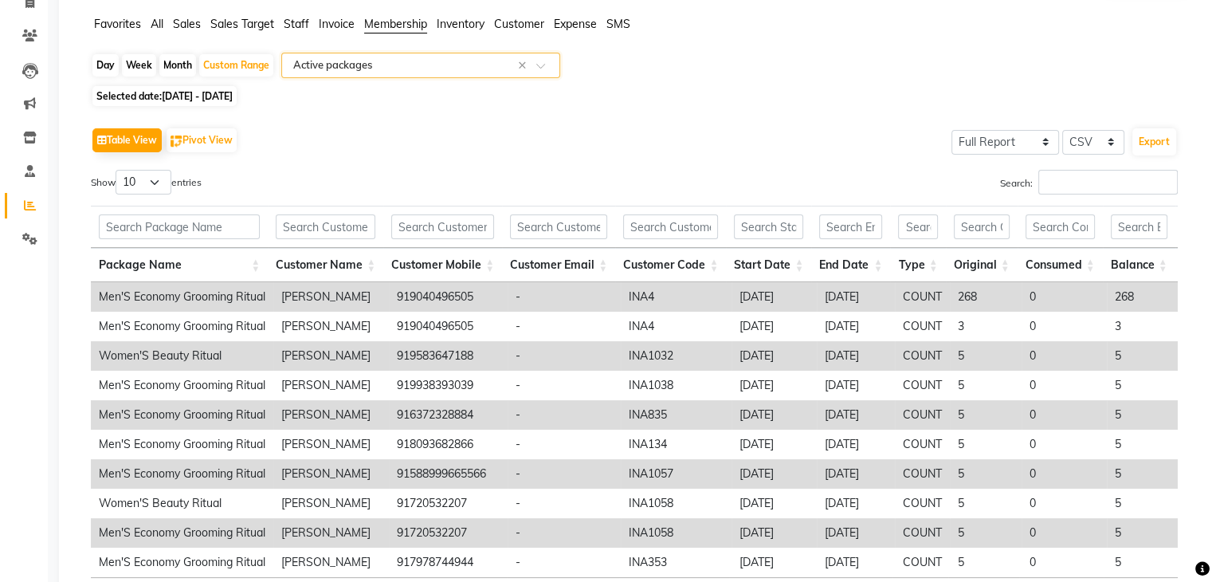
scroll to position [80, 0]
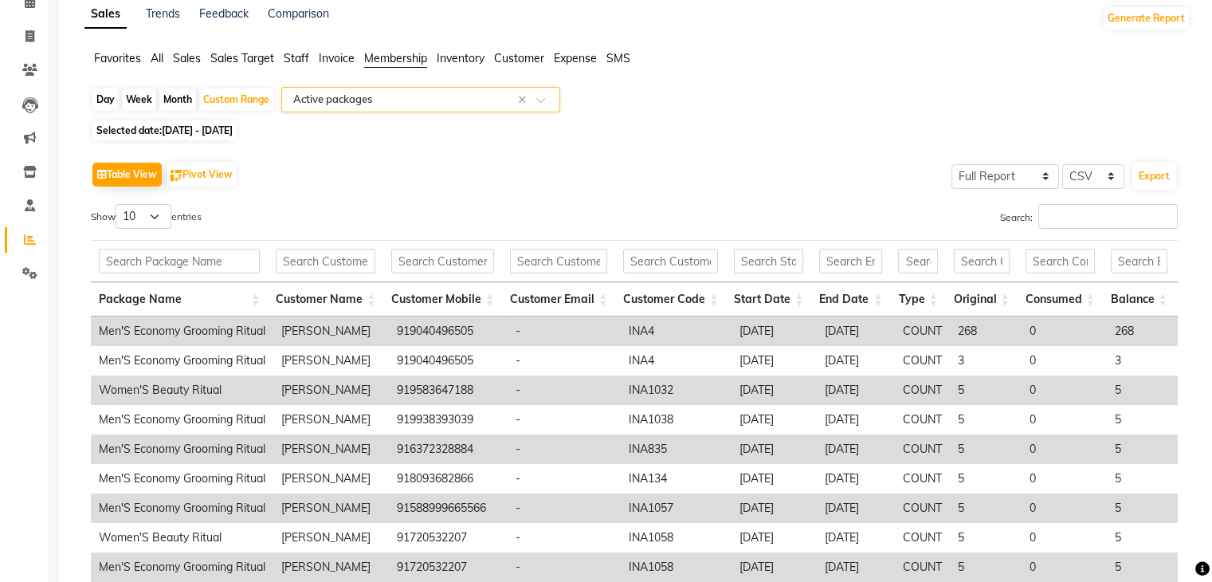
click at [357, 99] on input "text" at bounding box center [404, 100] width 229 height 16
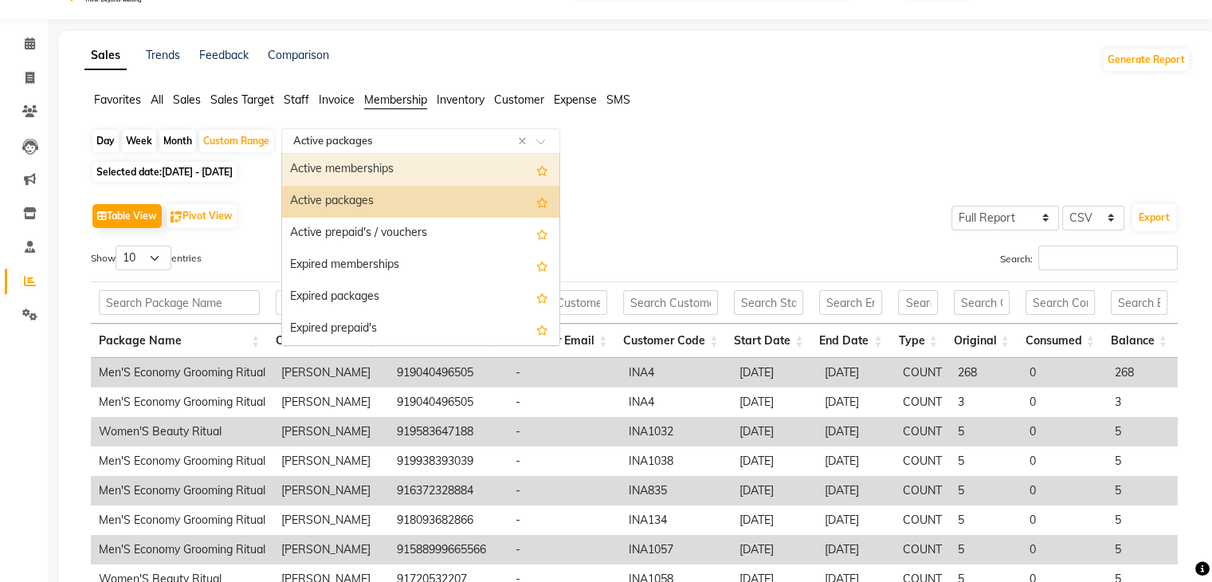
scroll to position [0, 0]
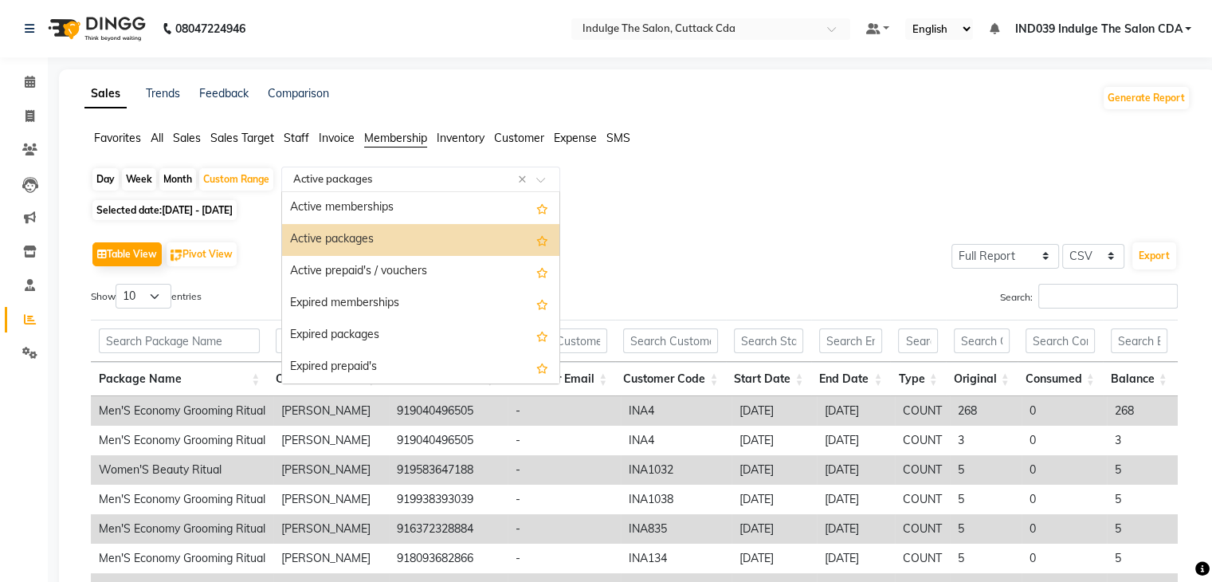
click at [376, 233] on div "Active packages" at bounding box center [420, 240] width 277 height 32
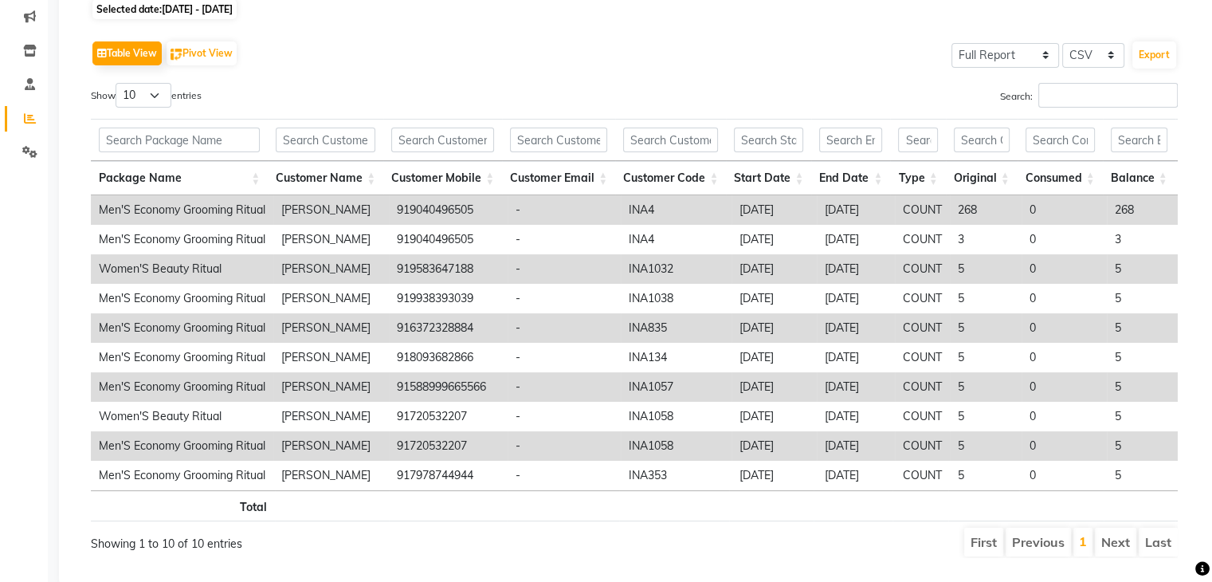
scroll to position [173, 0]
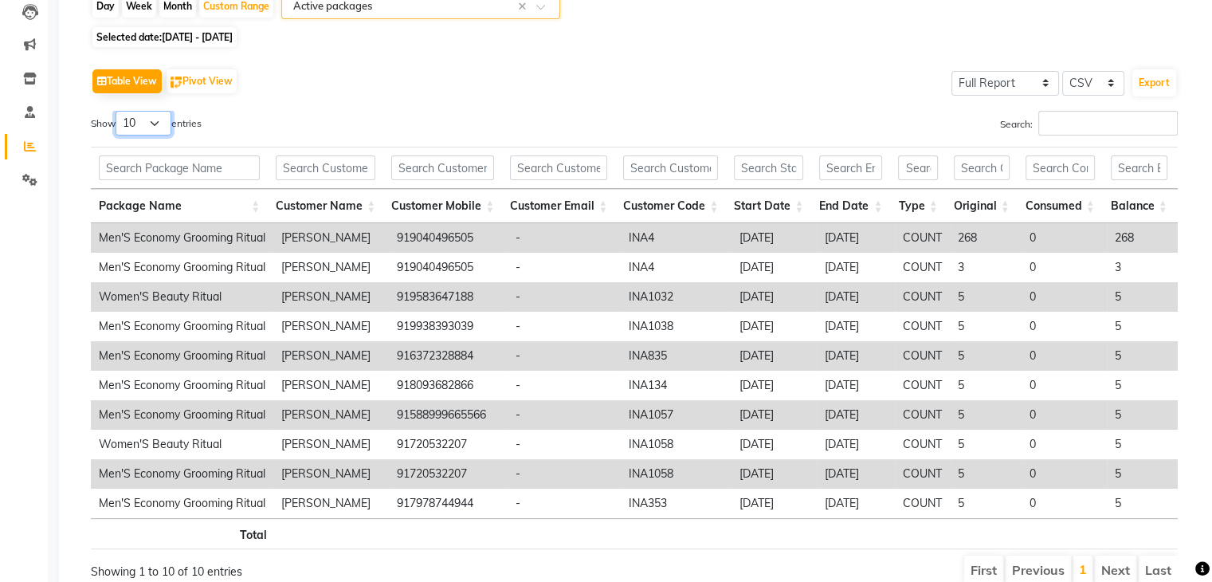
drag, startPoint x: 155, startPoint y: 124, endPoint x: 155, endPoint y: 131, distance: 8.0
click at [155, 124] on select "10 25 50 100" at bounding box center [144, 123] width 56 height 25
select select "100"
click at [118, 111] on select "10 25 50 100" at bounding box center [144, 123] width 56 height 25
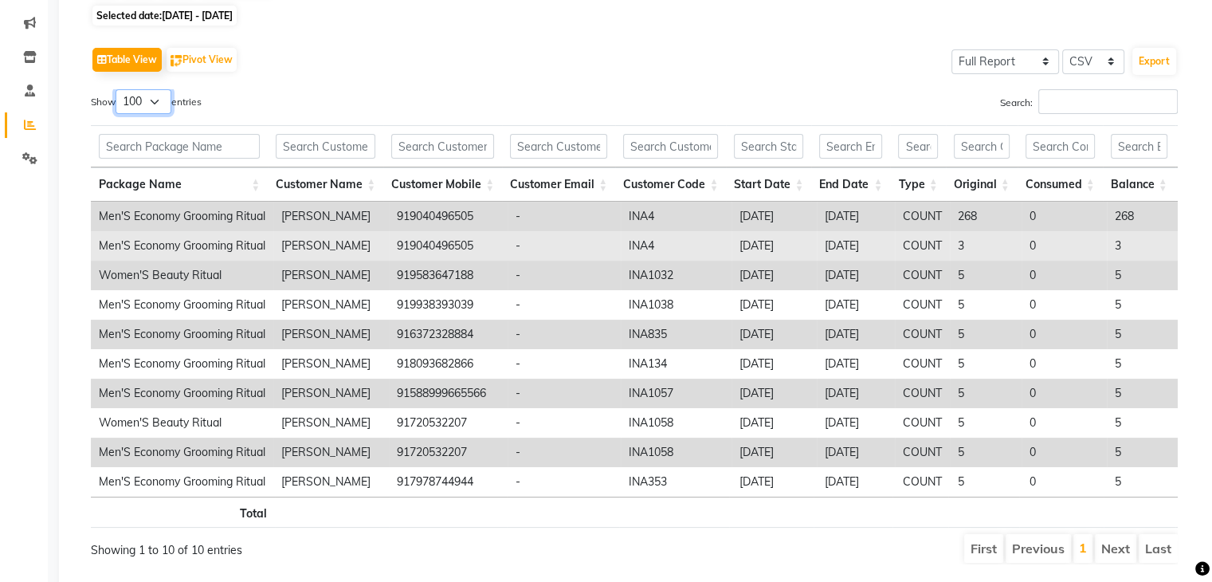
scroll to position [159, 0]
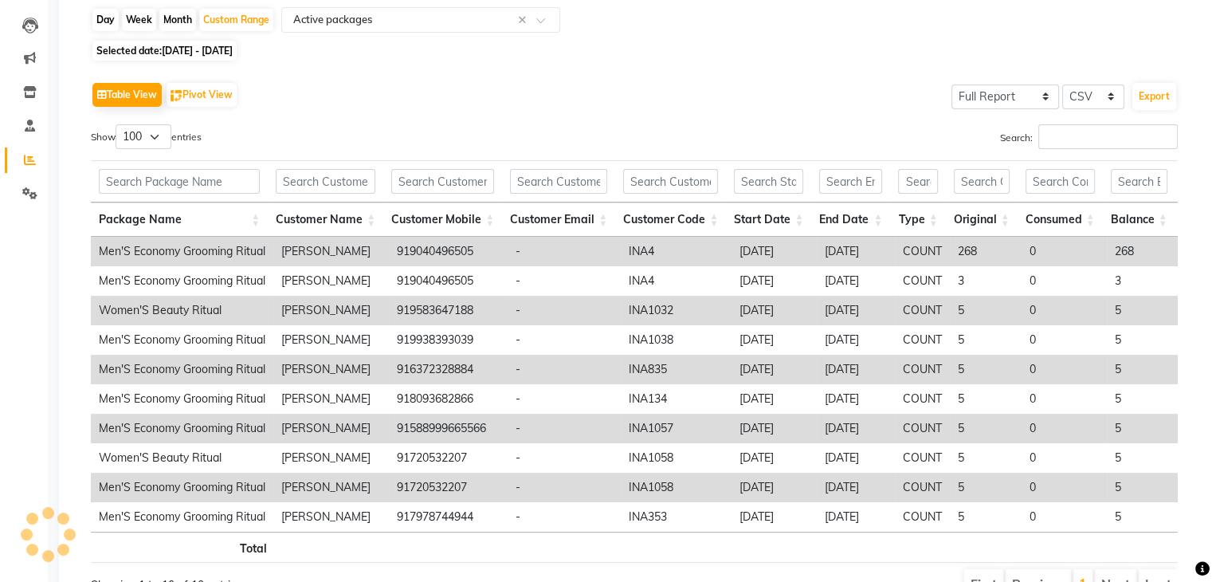
click at [186, 217] on th "Package Name" at bounding box center [179, 219] width 177 height 34
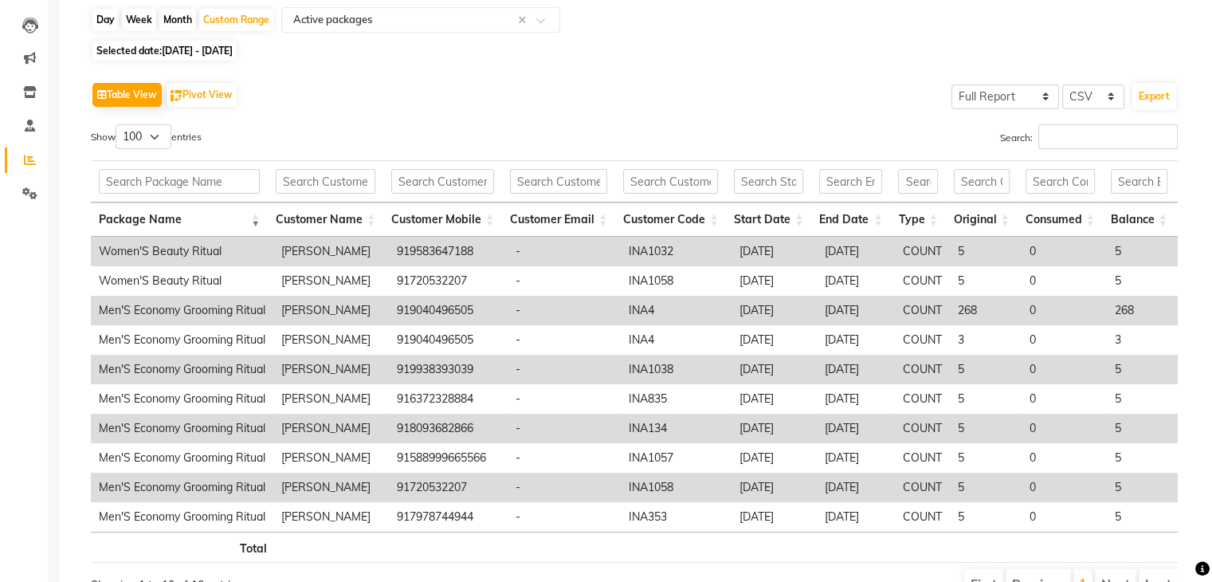
click at [186, 217] on th "Package Name" at bounding box center [179, 219] width 177 height 34
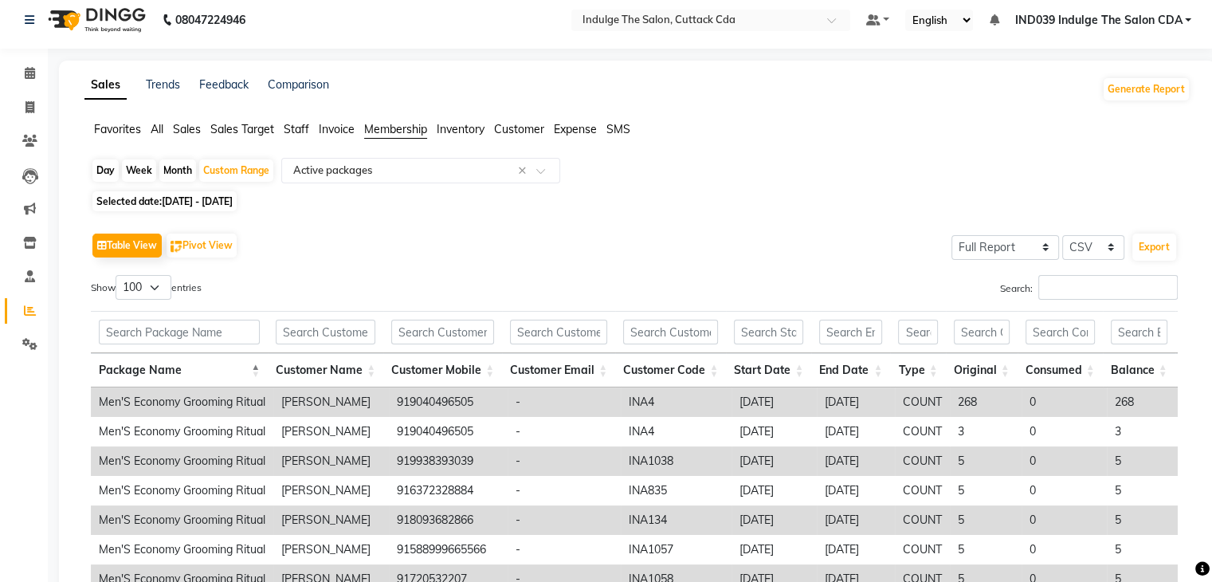
scroll to position [0, 0]
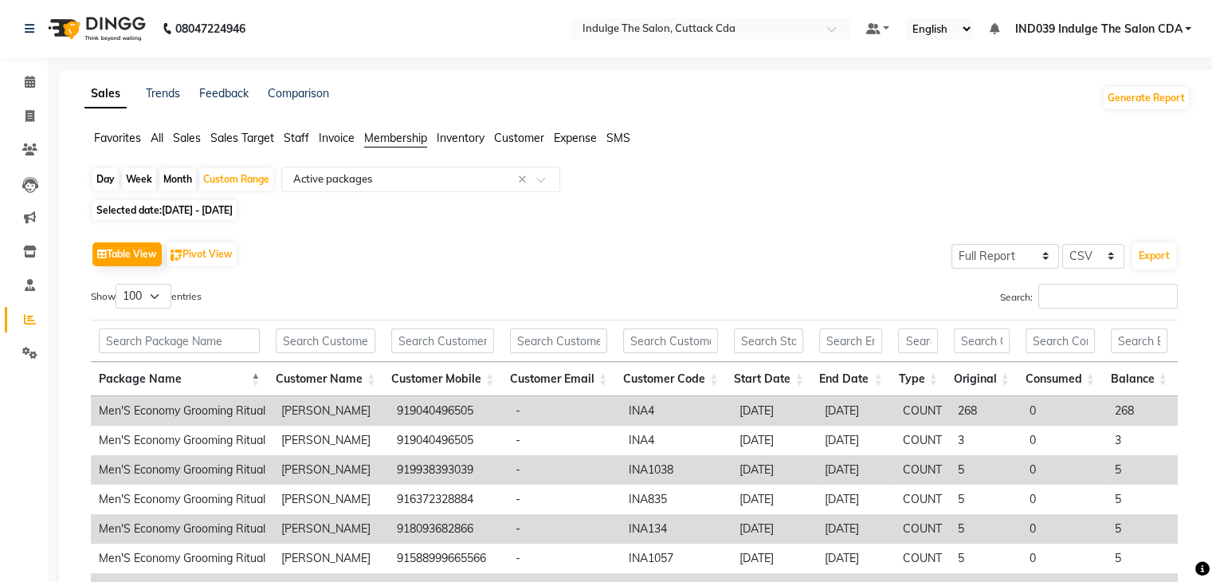
click at [158, 136] on span "All" at bounding box center [157, 138] width 13 height 14
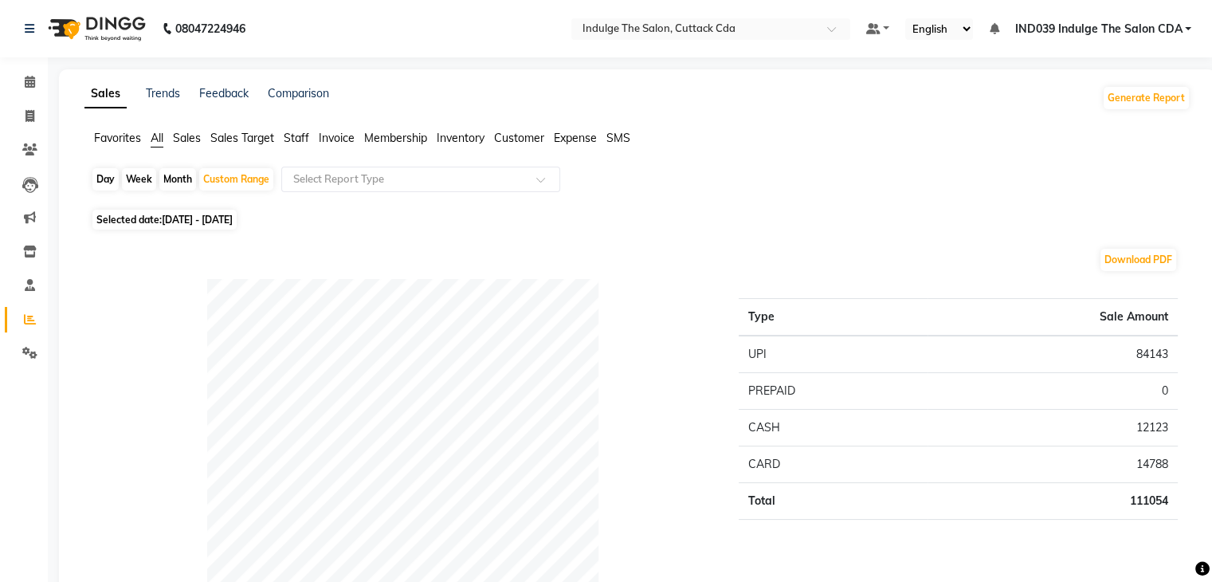
click at [240, 139] on span "Sales Target" at bounding box center [242, 138] width 64 height 14
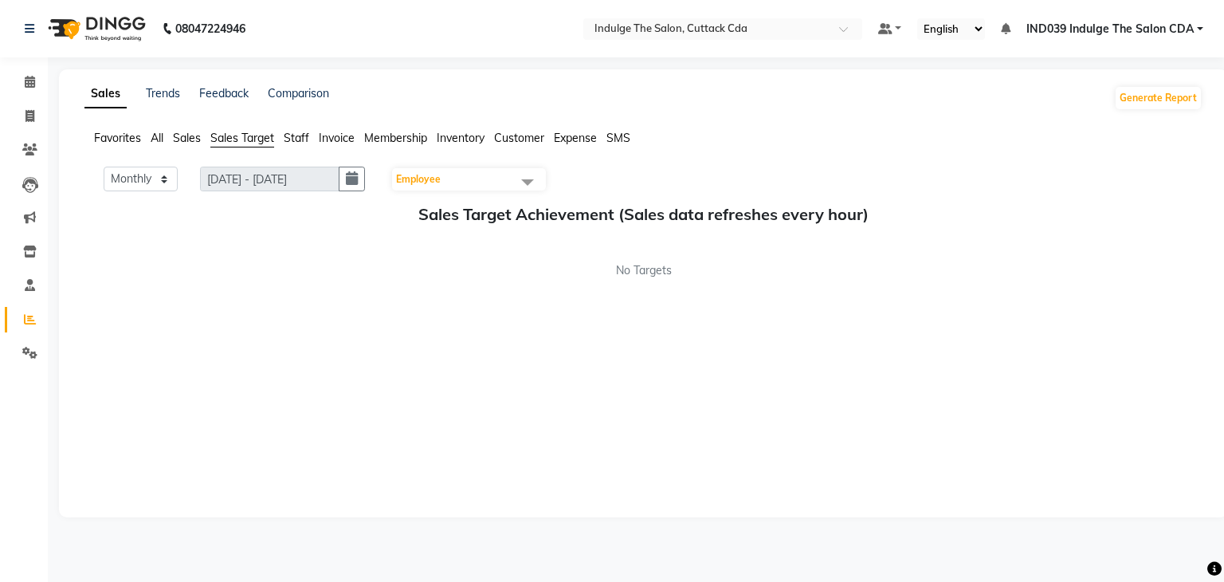
click at [188, 139] on span "Sales" at bounding box center [187, 138] width 28 height 14
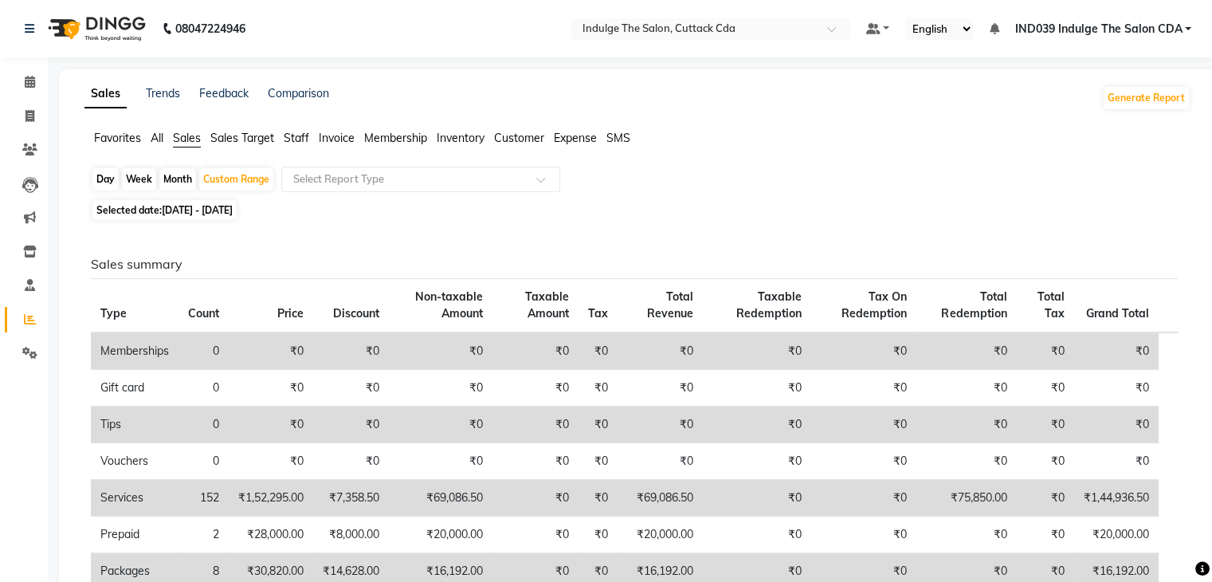
click at [303, 136] on span "Staff" at bounding box center [296, 138] width 25 height 14
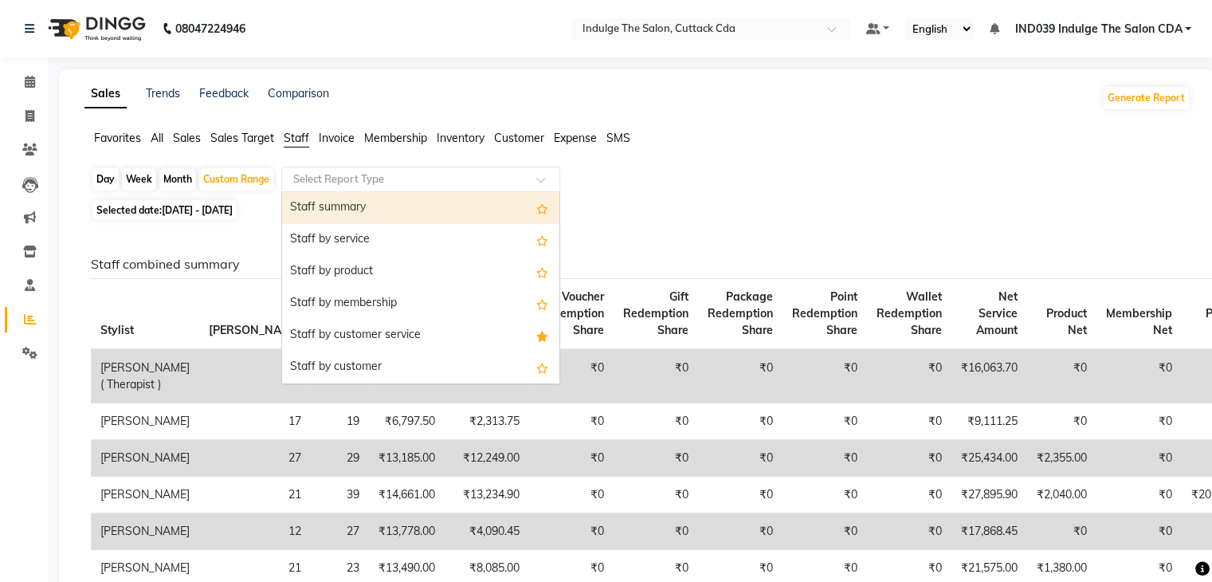
click at [381, 176] on input "text" at bounding box center [404, 179] width 229 height 16
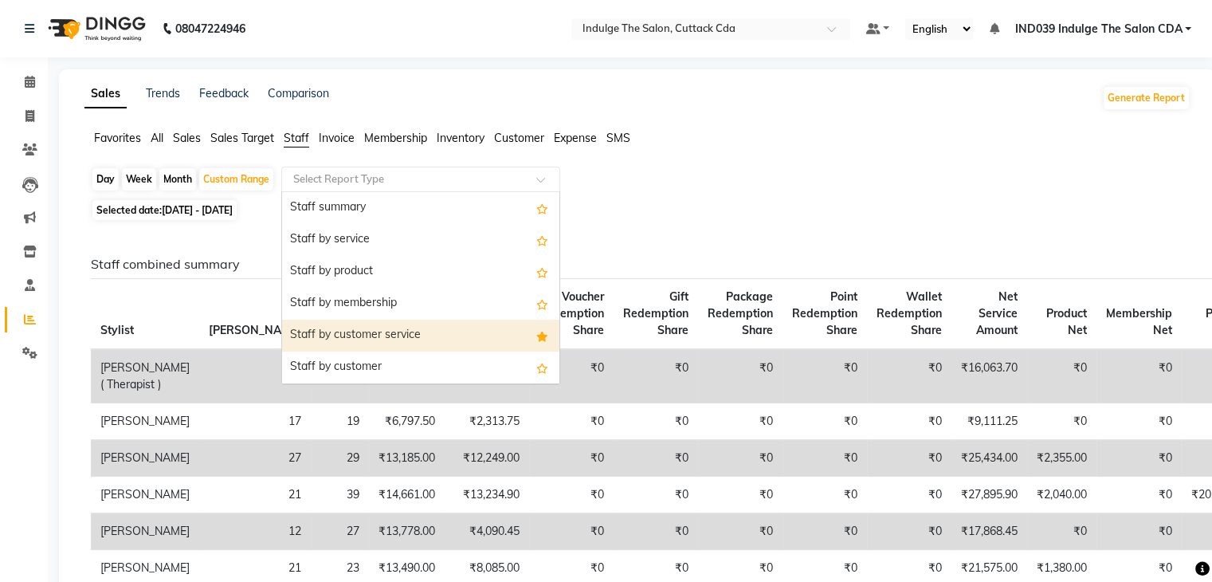
click at [394, 331] on div "Staff by customer service" at bounding box center [420, 336] width 277 height 32
select select "full_report"
select select "csv"
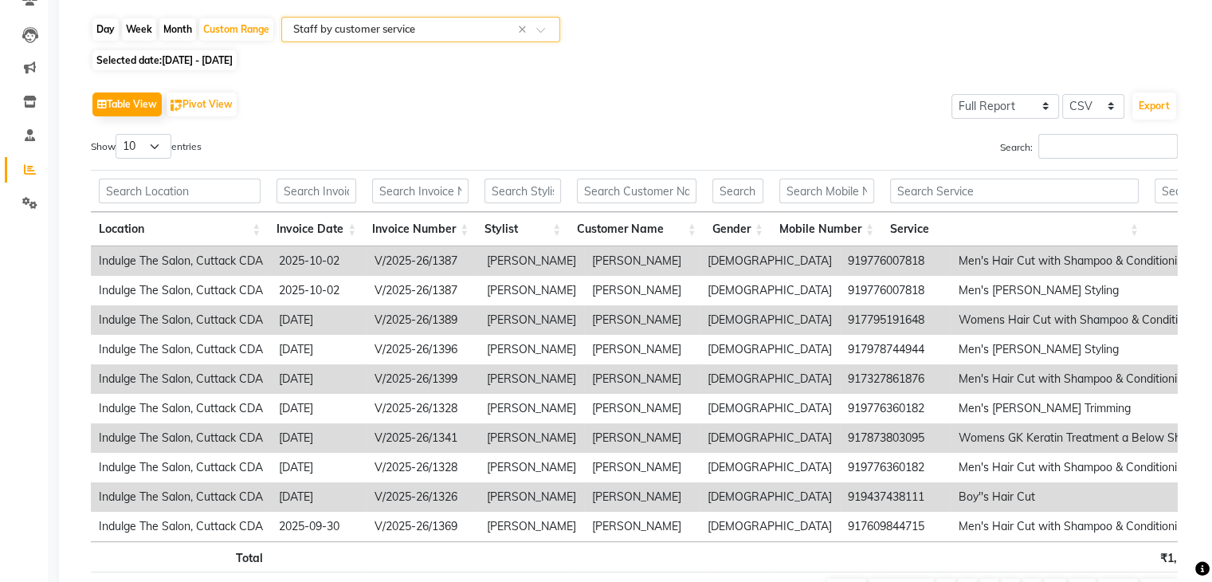
scroll to position [159, 0]
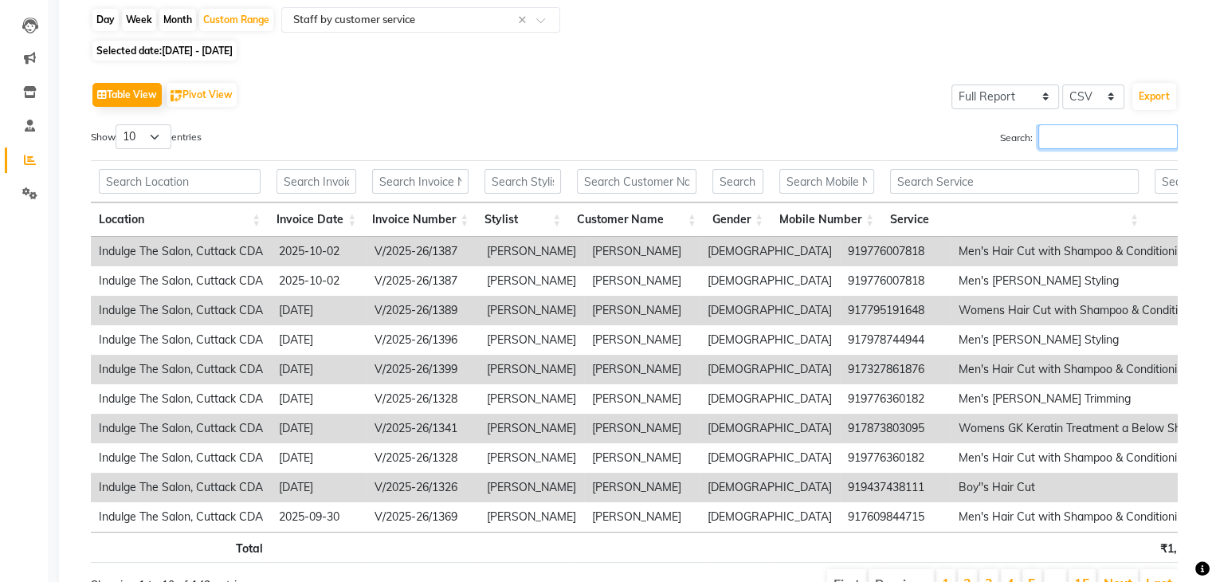
click at [1063, 142] on input "Search:" at bounding box center [1107, 136] width 139 height 25
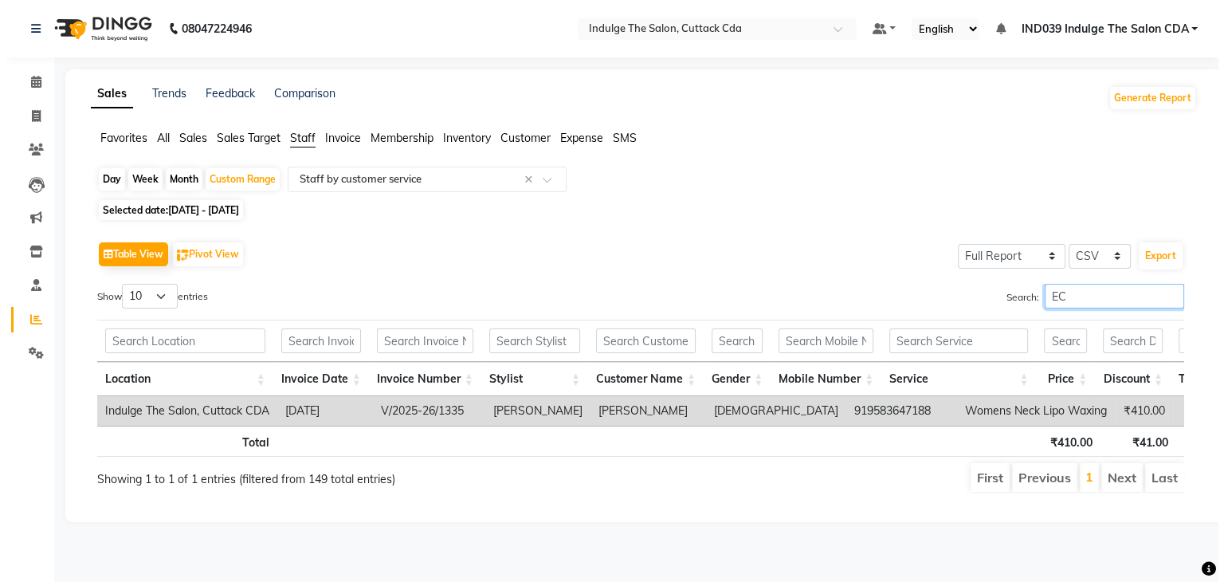
scroll to position [0, 0]
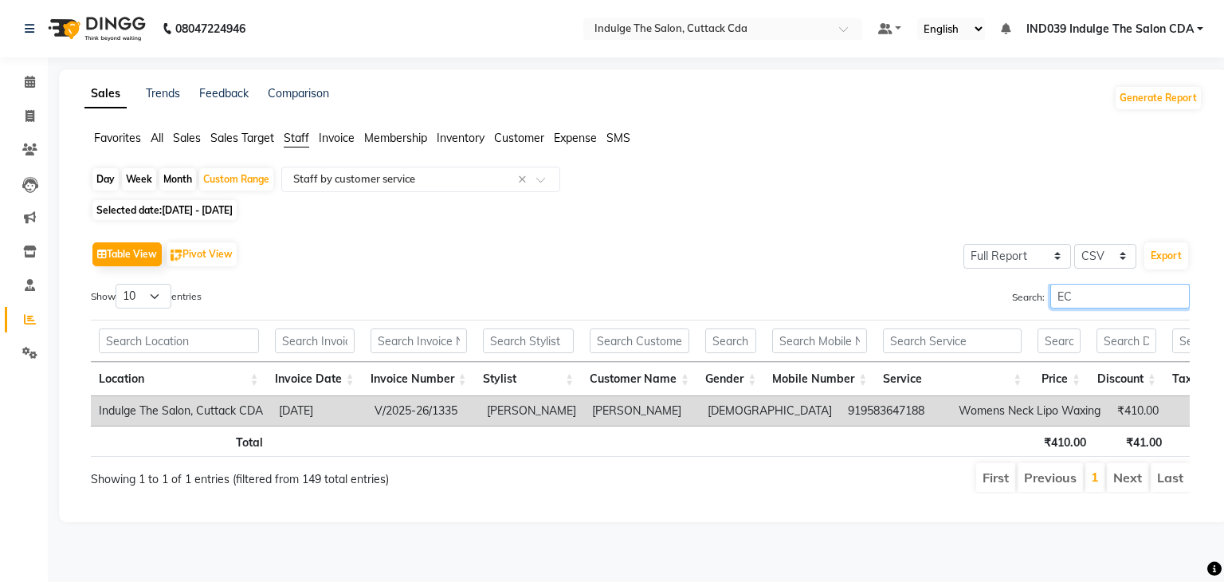
type input "E"
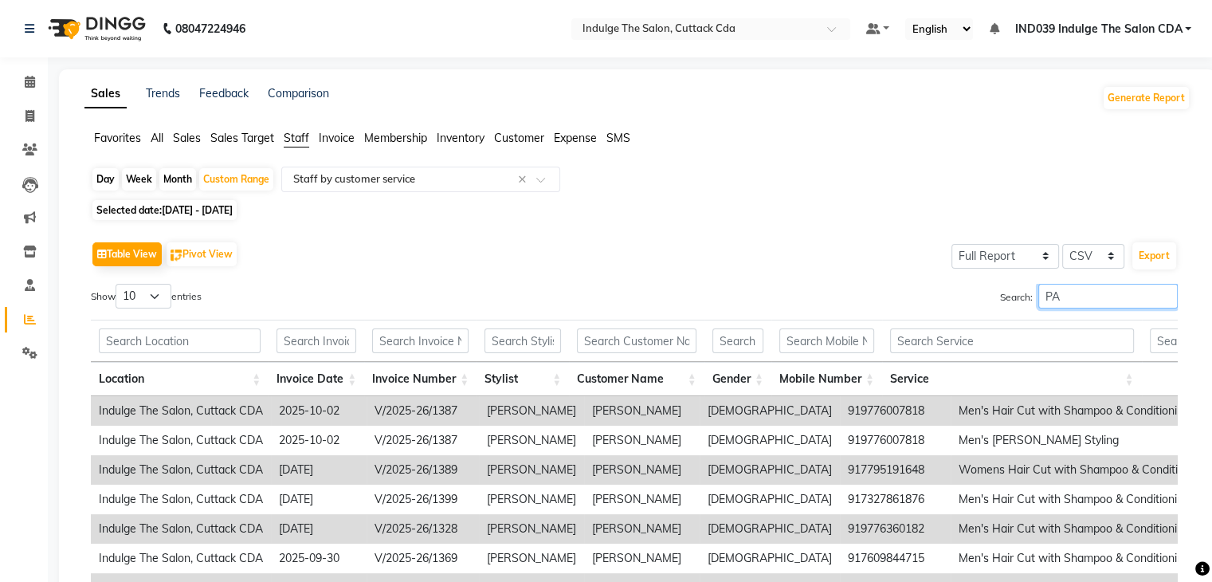
type input "P"
click at [29, 115] on icon at bounding box center [29, 116] width 9 height 12
select select "service"
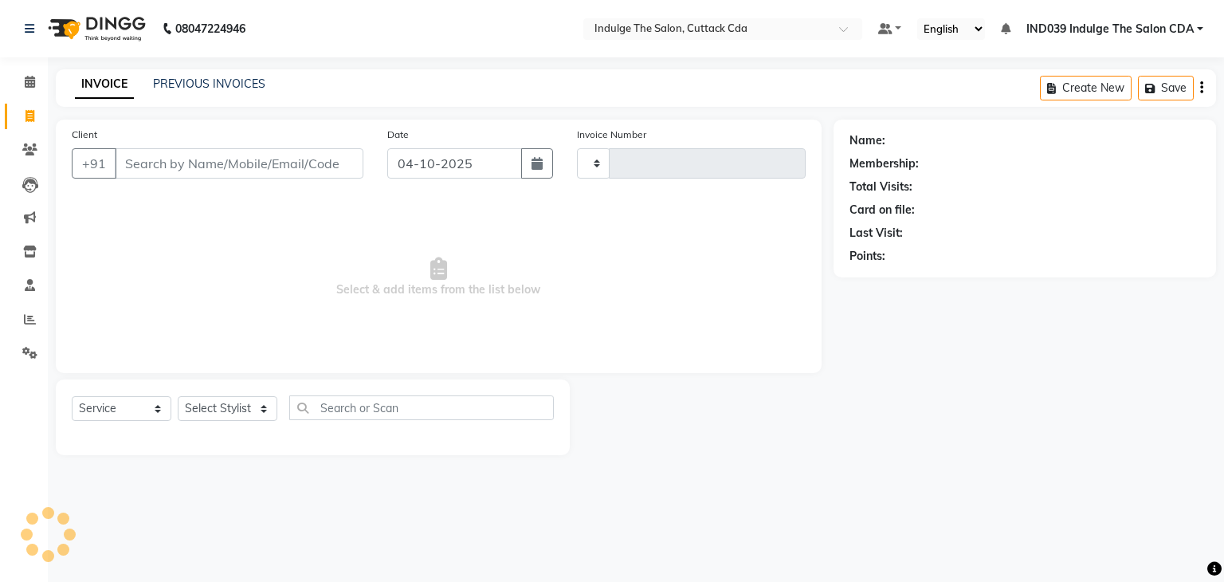
type input "1401"
select select "7297"
click at [32, 320] on icon at bounding box center [30, 319] width 12 height 12
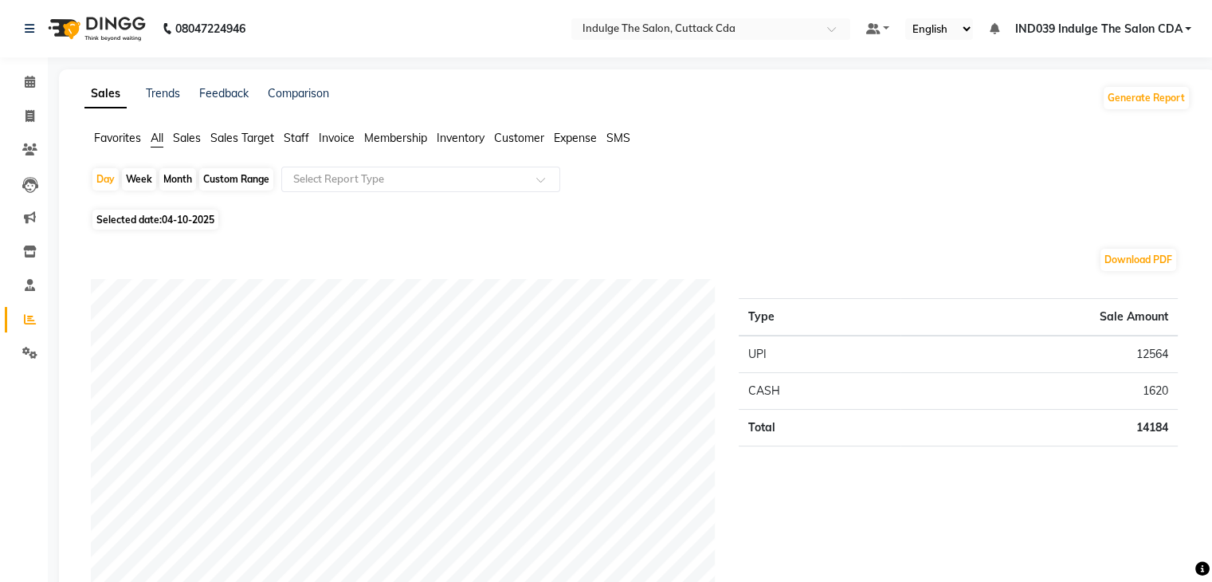
click at [480, 140] on span "Inventory" at bounding box center [461, 138] width 48 height 14
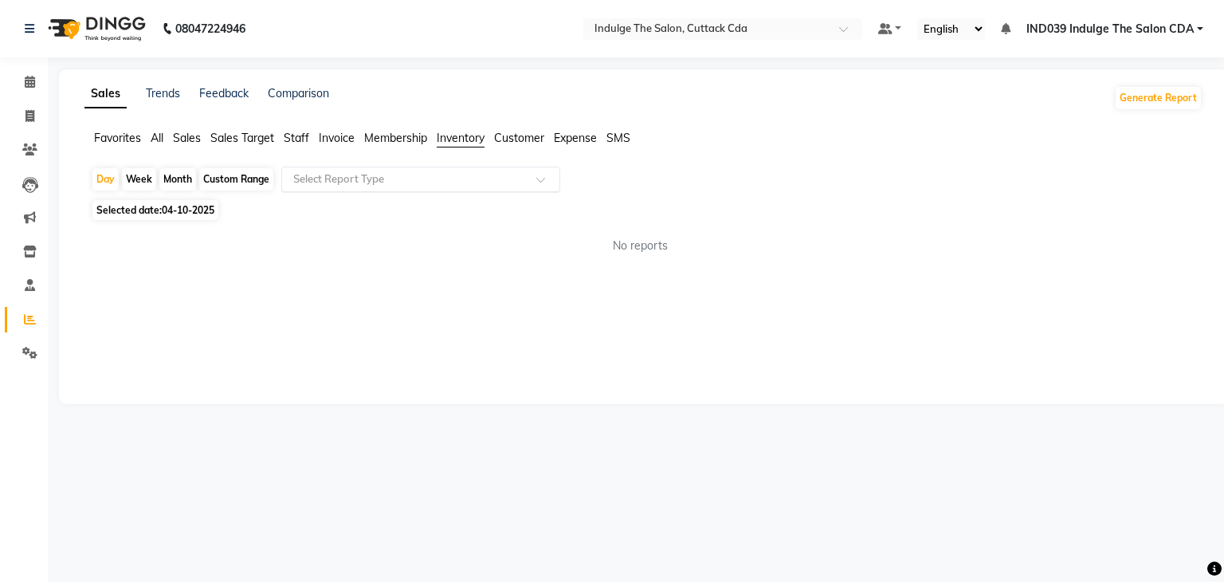
click at [454, 170] on div "Select Report Type" at bounding box center [420, 179] width 279 height 25
click at [414, 137] on span "Membership" at bounding box center [395, 138] width 63 height 14
click at [341, 136] on span "Invoice" at bounding box center [337, 138] width 36 height 14
click at [293, 138] on span "Staff" at bounding box center [296, 138] width 25 height 14
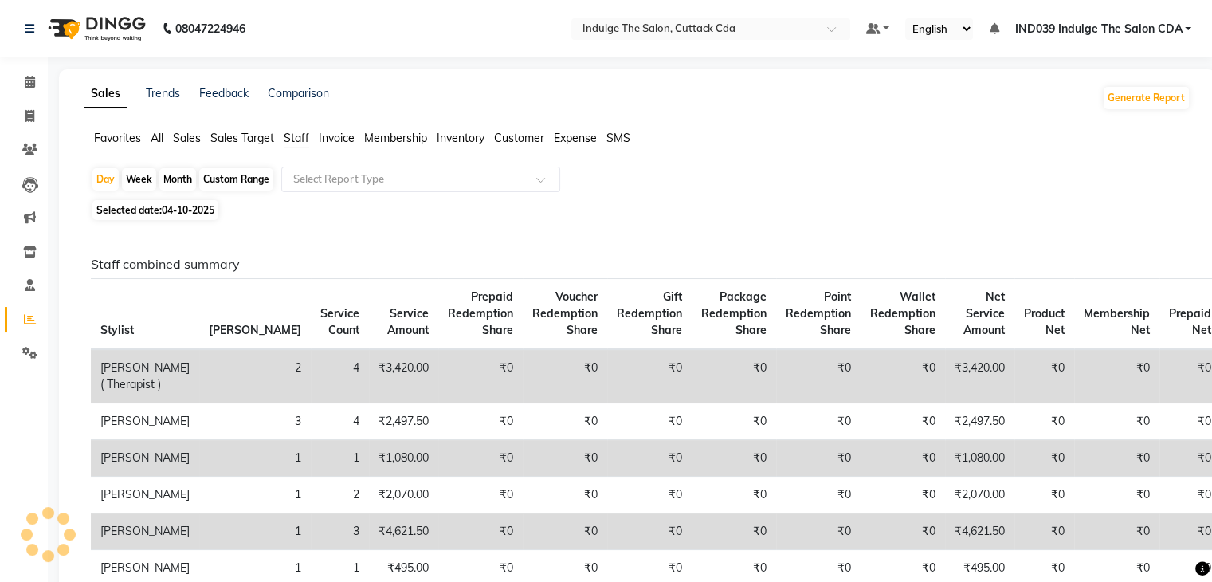
click at [249, 137] on span "Sales Target" at bounding box center [242, 138] width 64 height 14
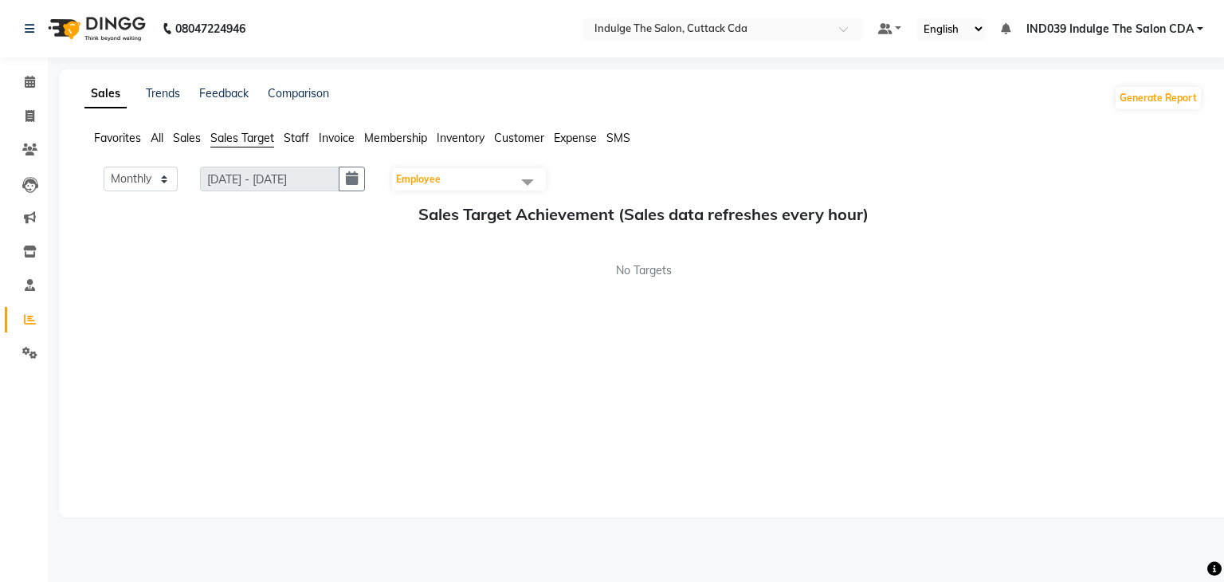
click at [185, 139] on span "Sales" at bounding box center [187, 138] width 28 height 14
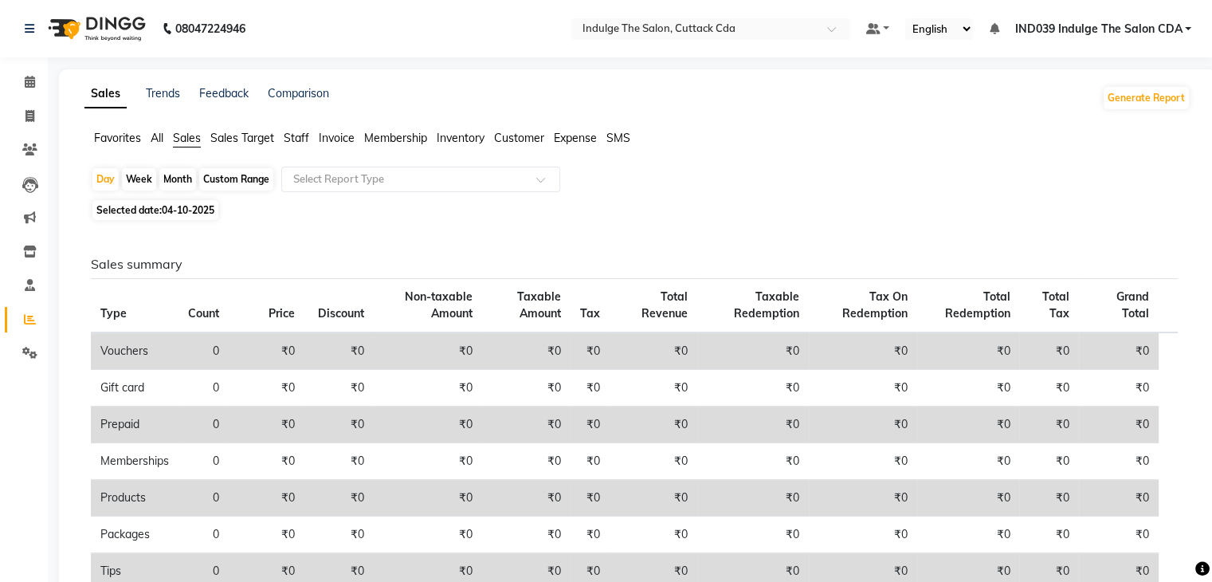
click at [156, 142] on span "All" at bounding box center [157, 138] width 13 height 14
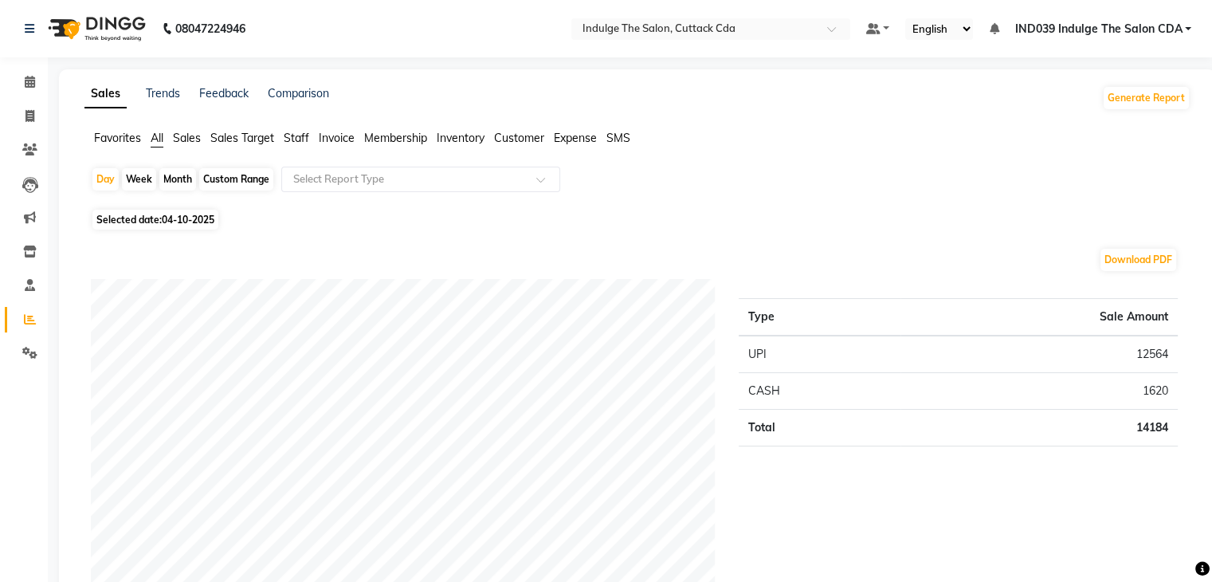
click at [112, 140] on span "Favorites" at bounding box center [117, 138] width 47 height 14
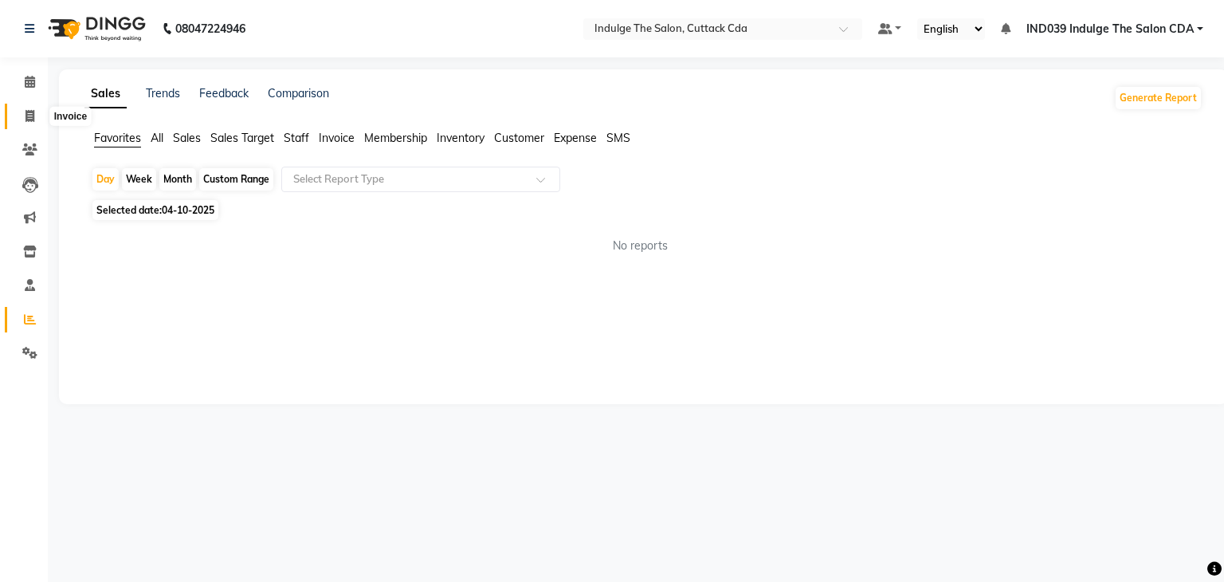
click at [29, 112] on icon at bounding box center [29, 116] width 9 height 12
select select "service"
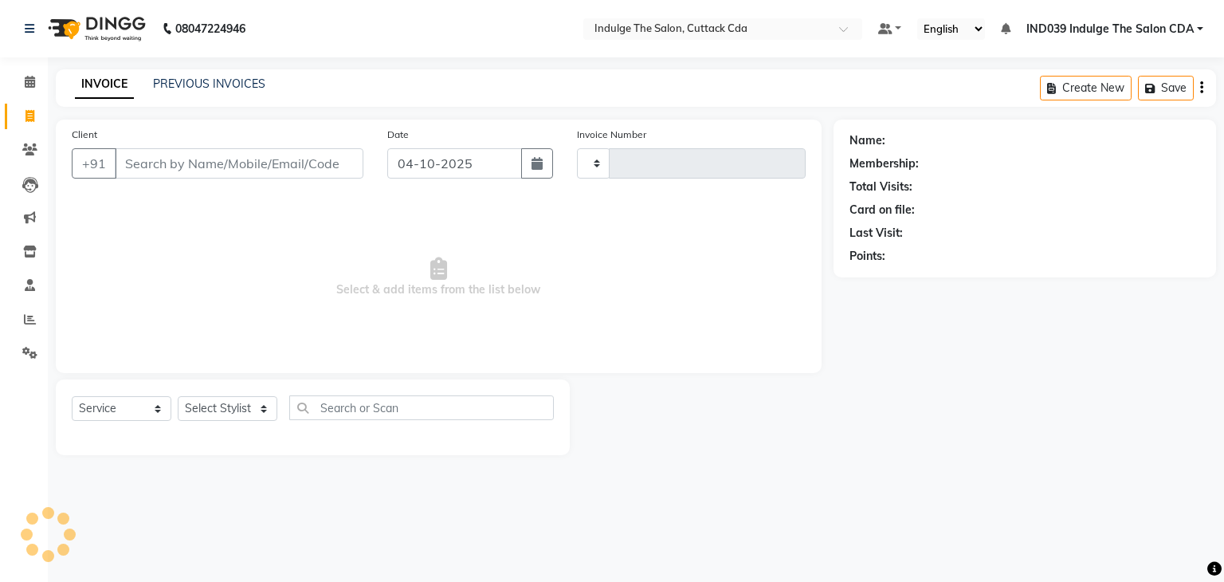
type input "1401"
select select "7297"
click at [33, 315] on icon at bounding box center [30, 319] width 12 height 12
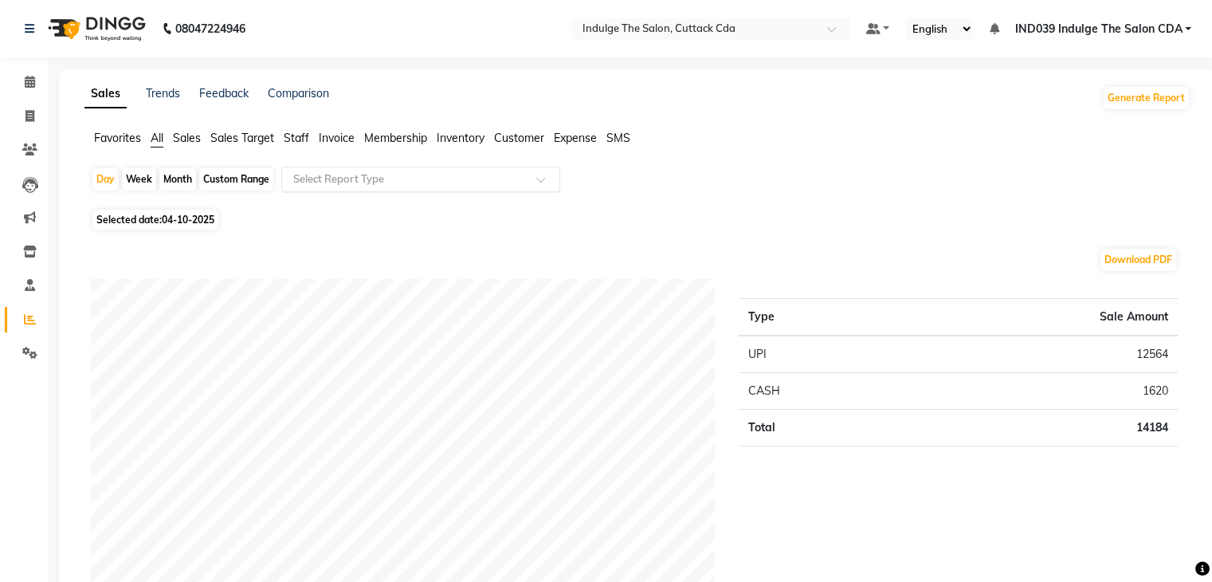
click at [424, 179] on input "text" at bounding box center [404, 179] width 229 height 16
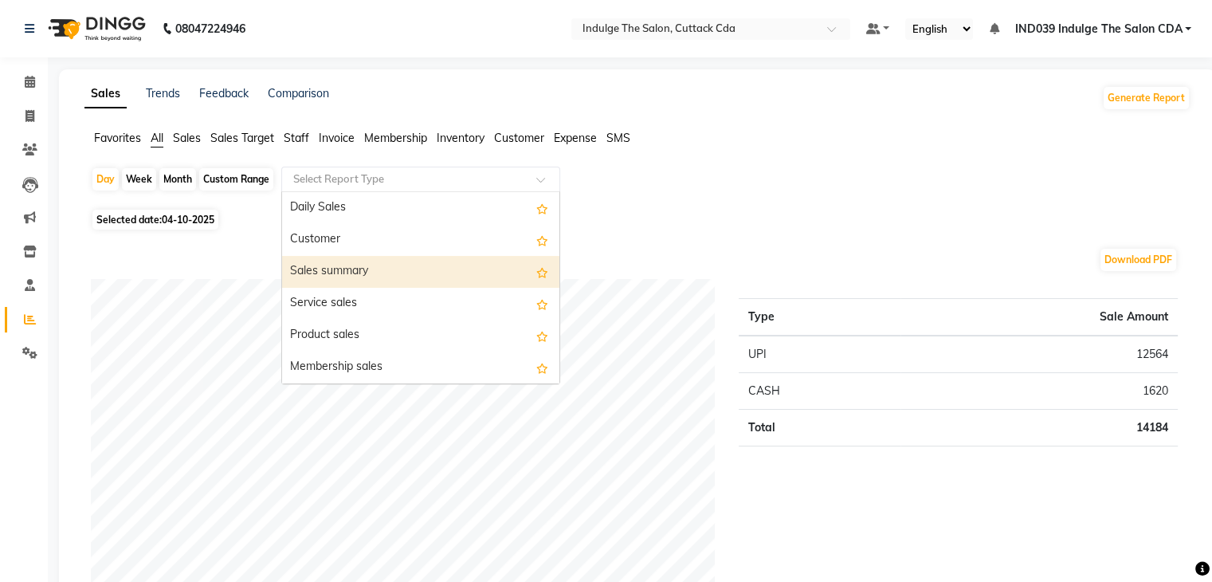
click at [403, 274] on div "Sales summary" at bounding box center [420, 272] width 277 height 32
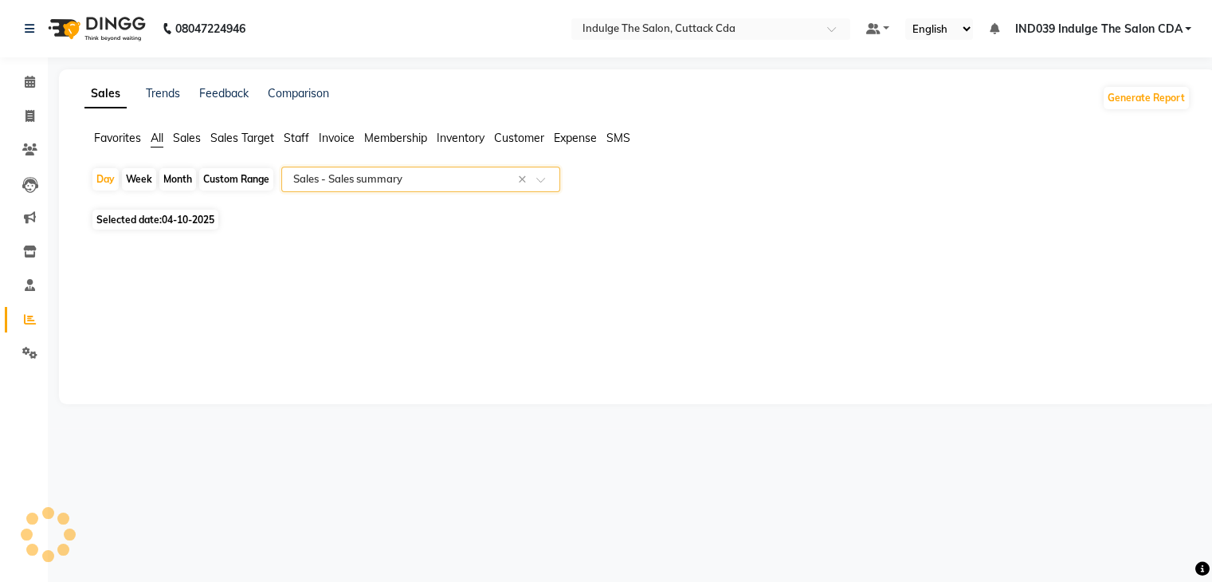
select select "full_report"
select select "csv"
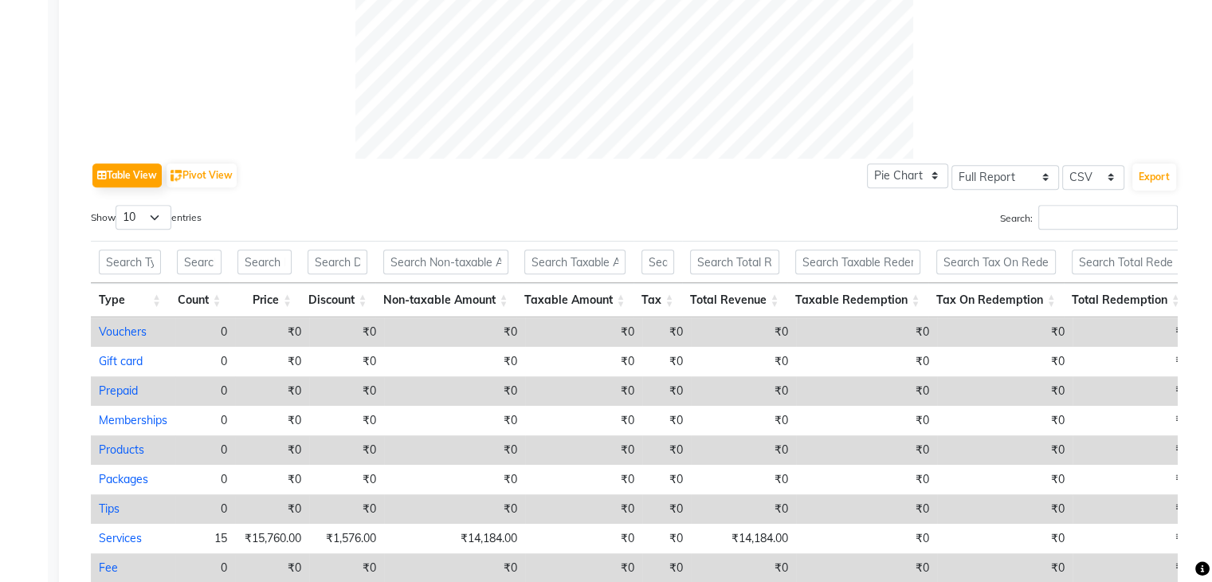
scroll to position [637, 0]
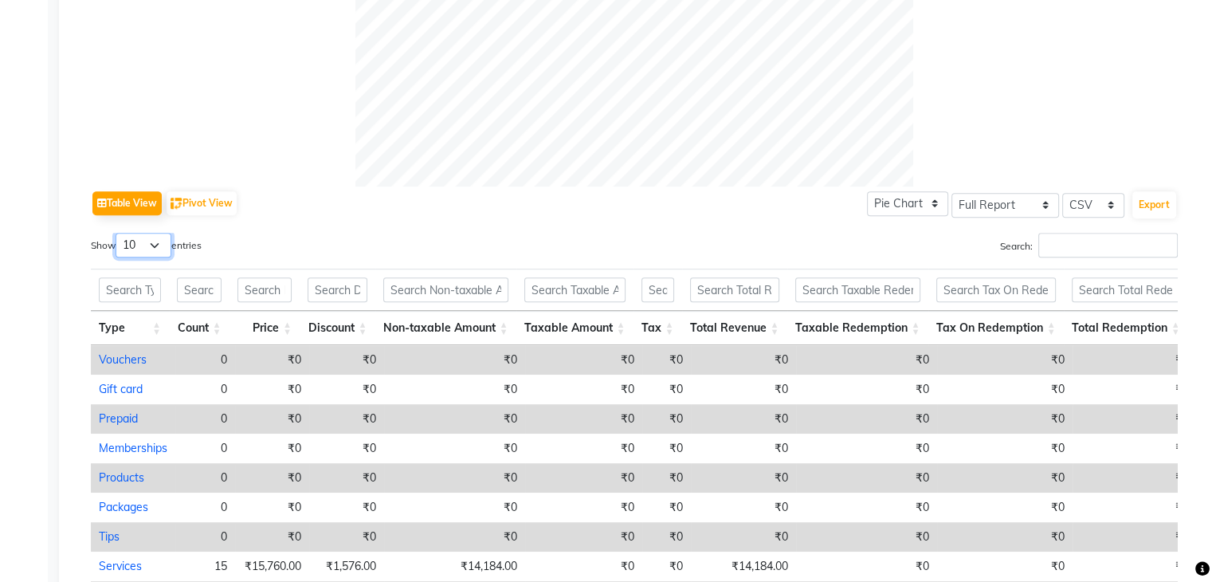
drag, startPoint x: 134, startPoint y: 241, endPoint x: 134, endPoint y: 253, distance: 12.7
click at [134, 241] on select "10 25 50 100" at bounding box center [144, 245] width 56 height 25
select select "100"
click at [118, 233] on select "10 25 50 100" at bounding box center [144, 245] width 56 height 25
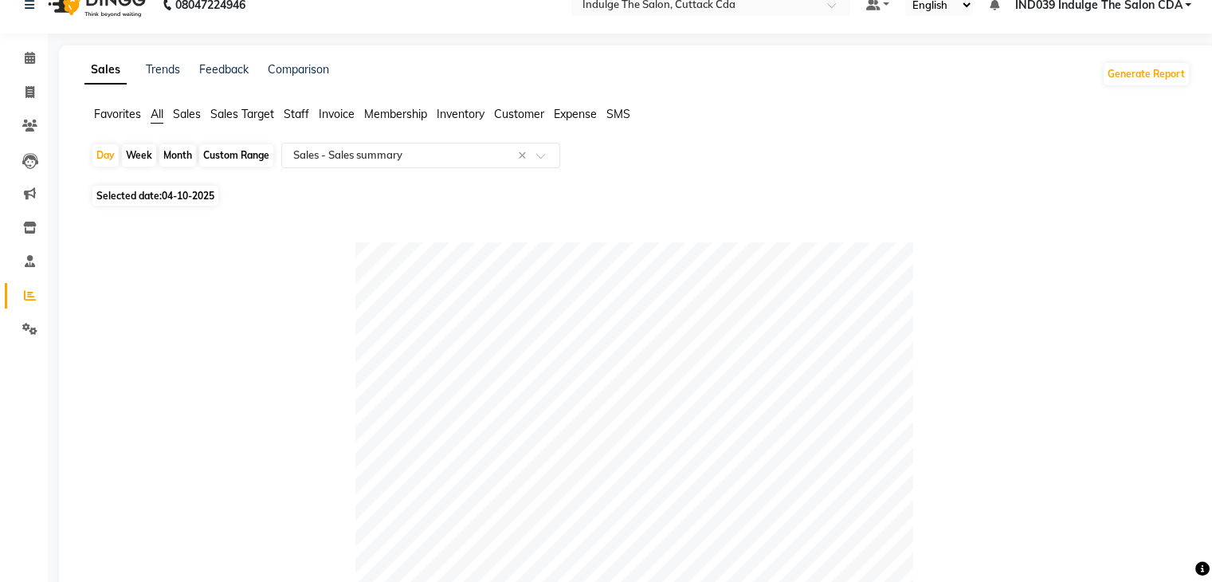
scroll to position [0, 0]
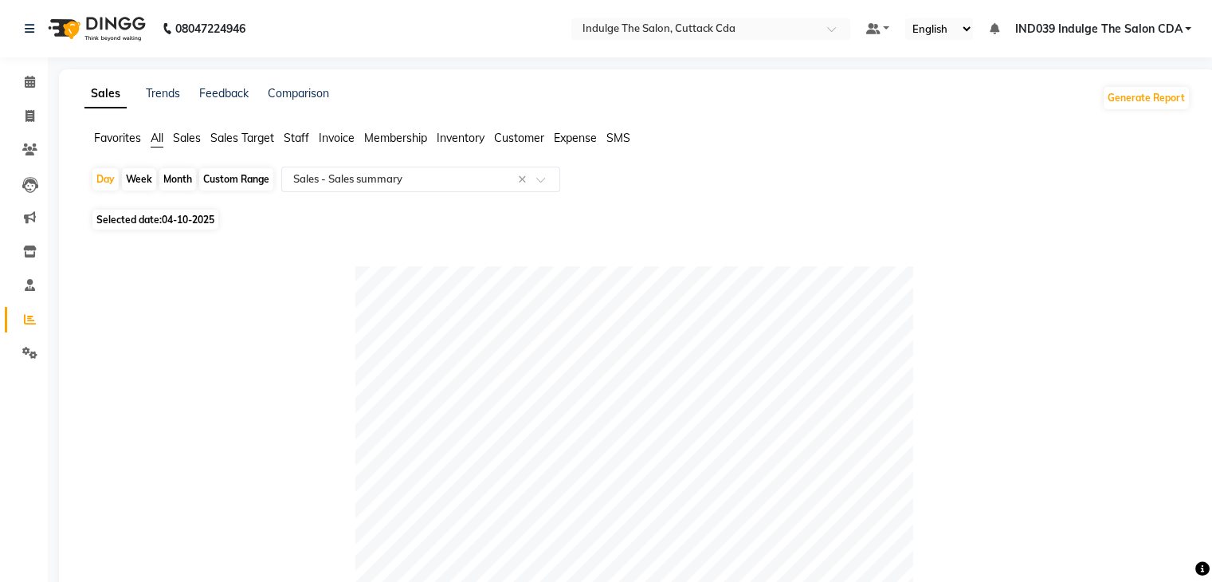
click at [245, 179] on div "Custom Range" at bounding box center [236, 179] width 74 height 22
select select "10"
select select "2025"
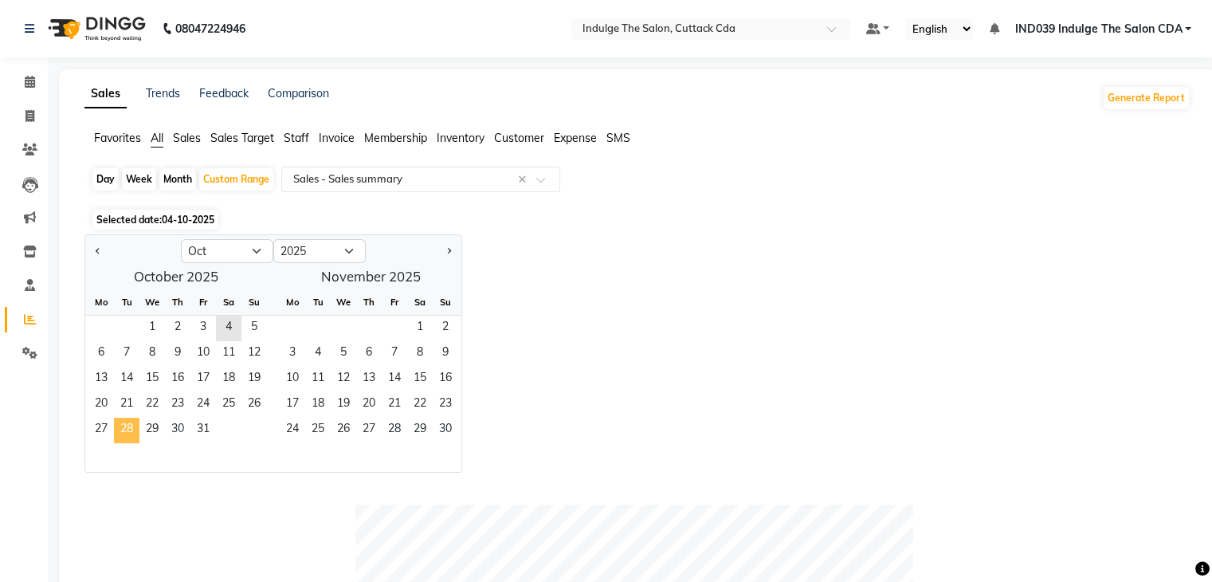
click at [131, 422] on span "28" at bounding box center [126, 430] width 25 height 25
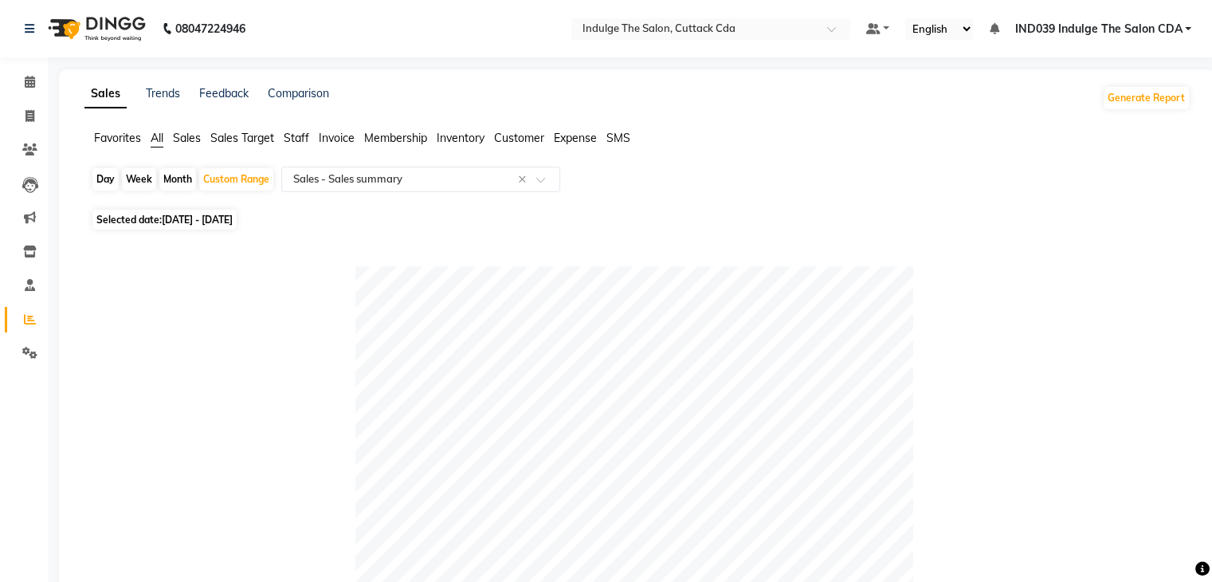
click at [197, 221] on span "04-10-2025 - 28-10-2025" at bounding box center [197, 220] width 71 height 12
select select "10"
select select "2025"
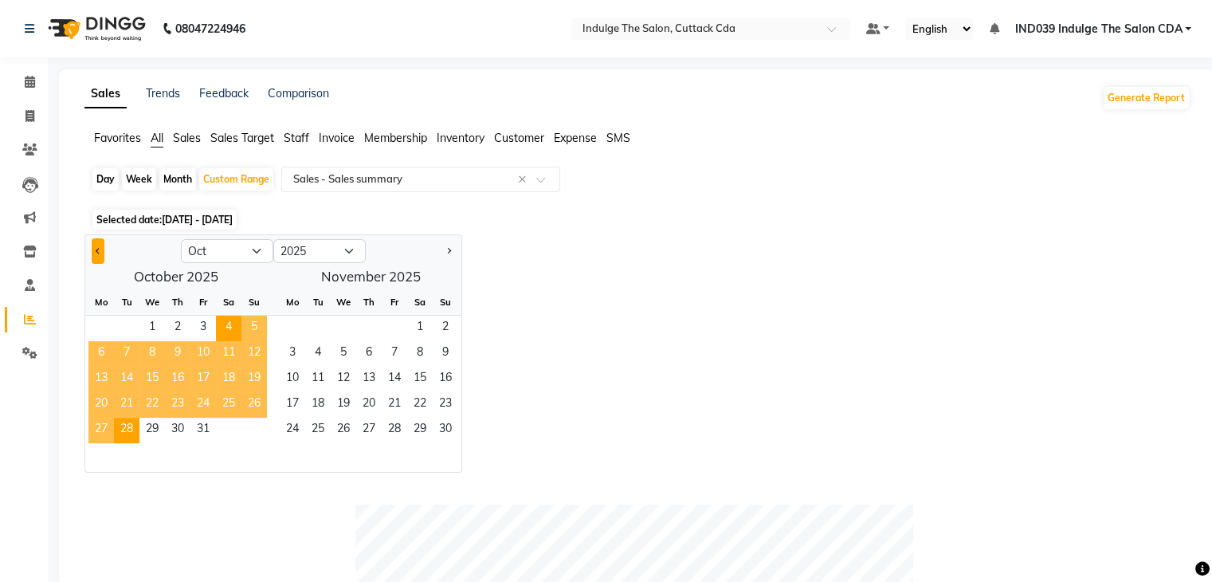
click at [92, 249] on button "Previous month" at bounding box center [98, 250] width 13 height 25
select select "9"
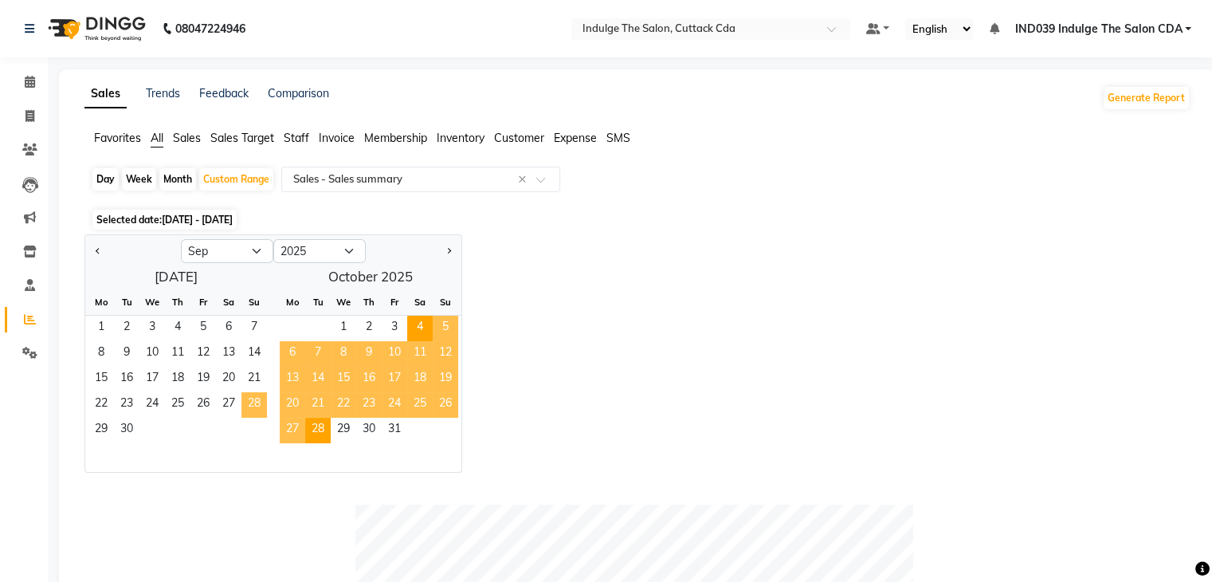
click at [247, 402] on span "28" at bounding box center [253, 404] width 25 height 25
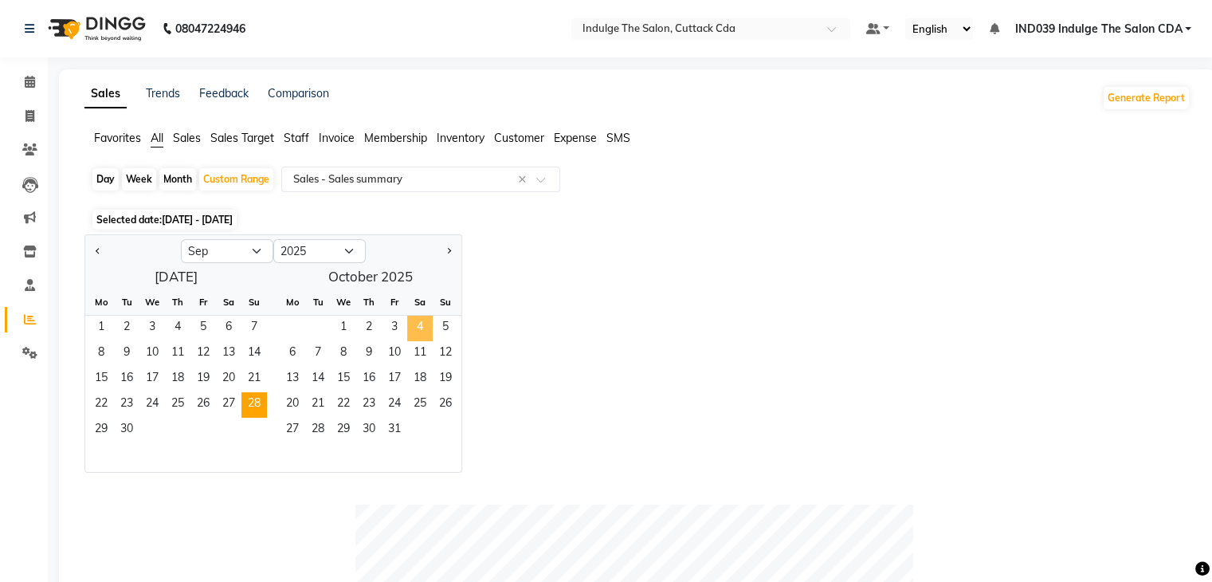
click at [414, 325] on span "4" at bounding box center [419, 328] width 25 height 25
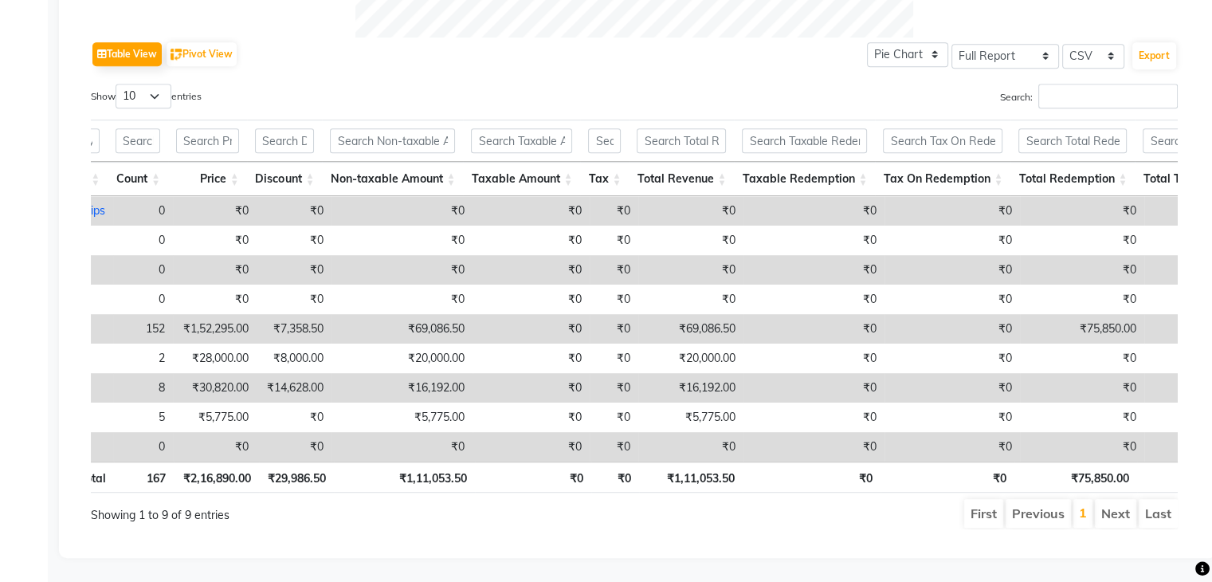
scroll to position [0, 14]
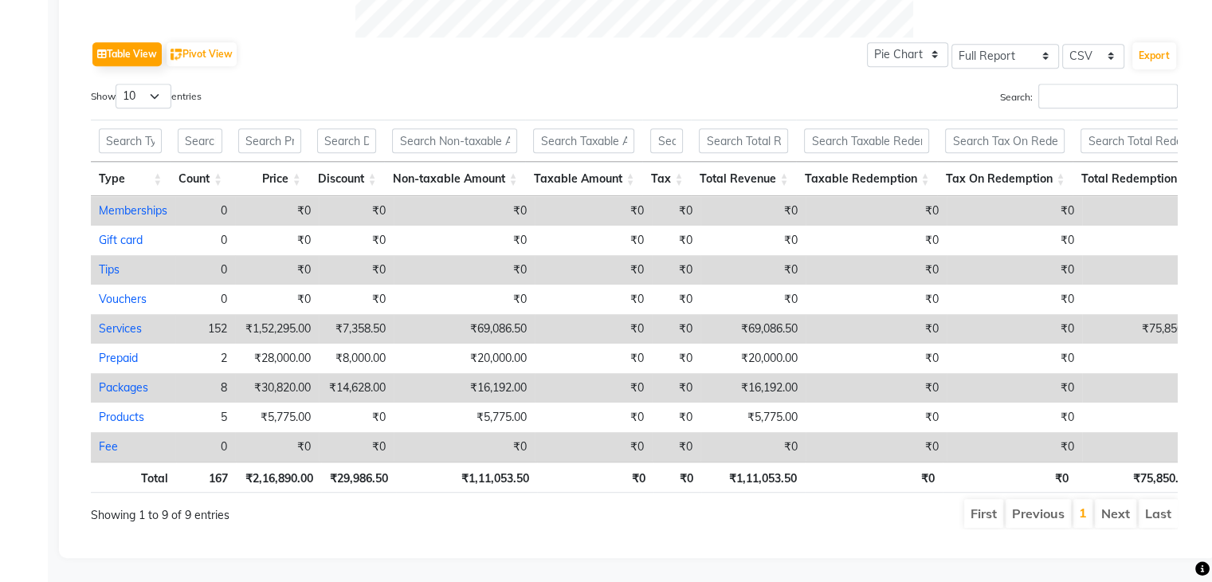
click at [220, 373] on td "8" at bounding box center [205, 387] width 60 height 29
select select "full_report"
select select "csv"
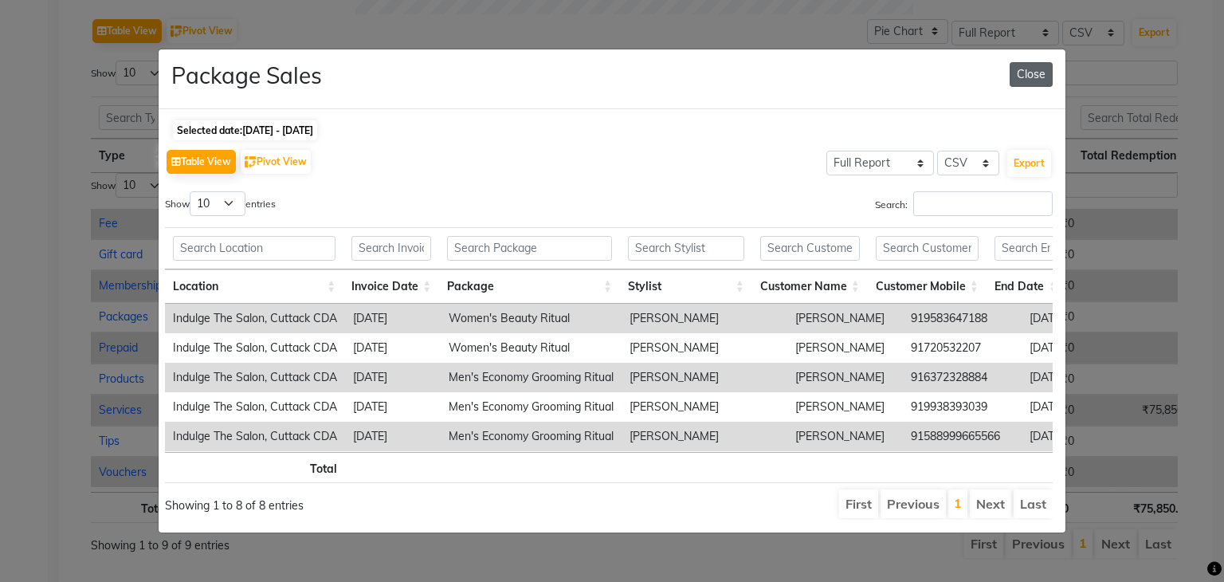
click at [1028, 65] on button "Close" at bounding box center [1031, 74] width 43 height 25
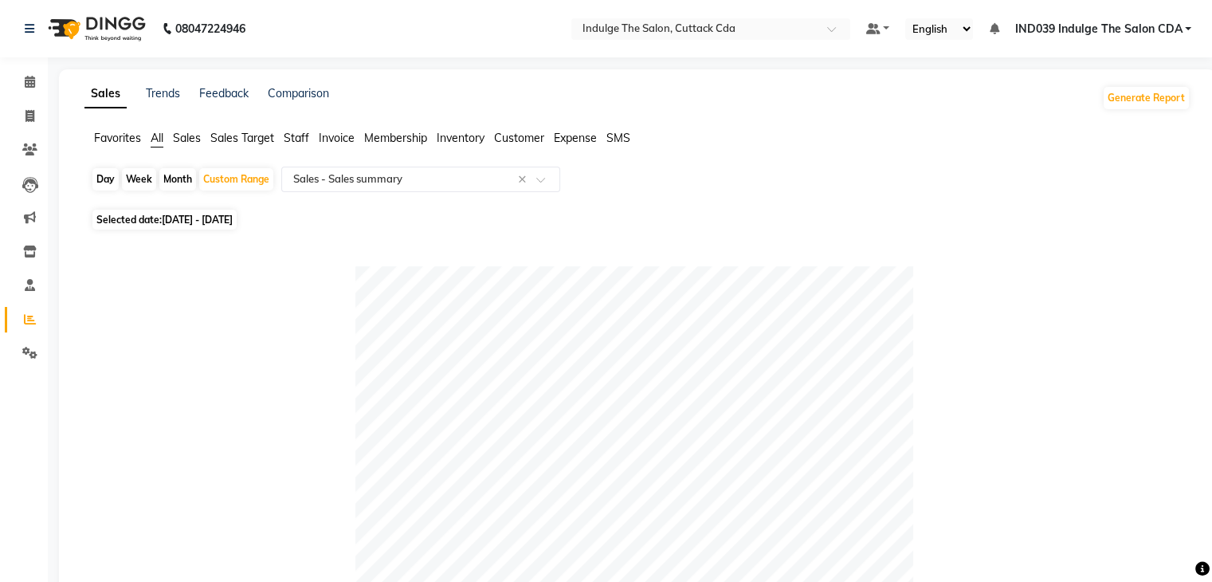
click at [306, 138] on span "Staff" at bounding box center [296, 138] width 25 height 14
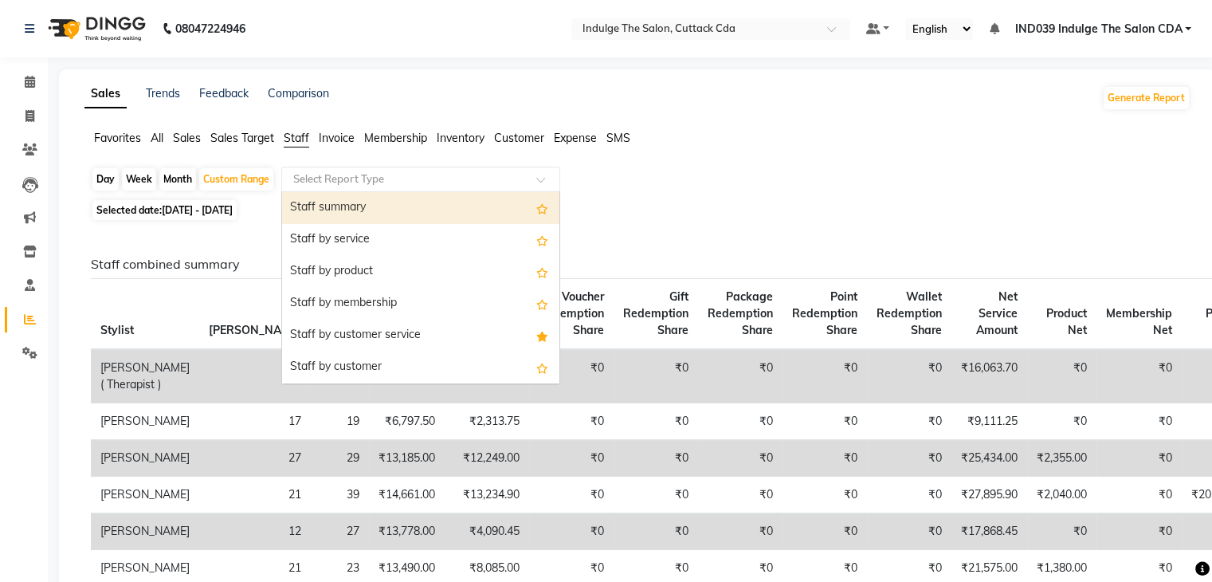
click at [367, 180] on input "text" at bounding box center [404, 179] width 229 height 16
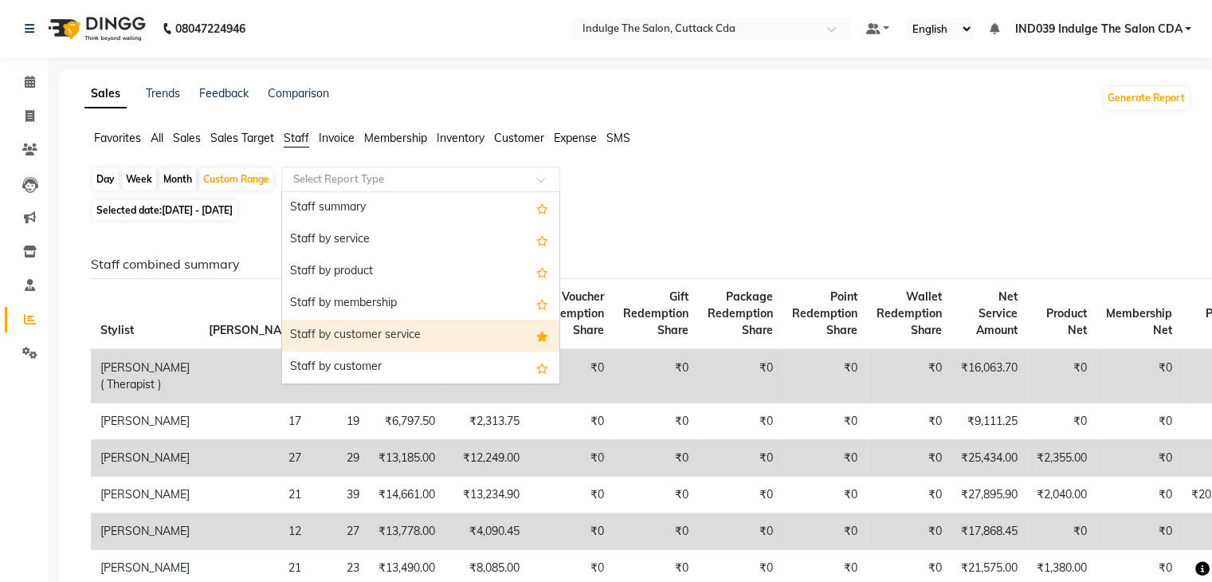
click at [375, 333] on div "Staff by customer service" at bounding box center [420, 336] width 277 height 32
select select "full_report"
select select "csv"
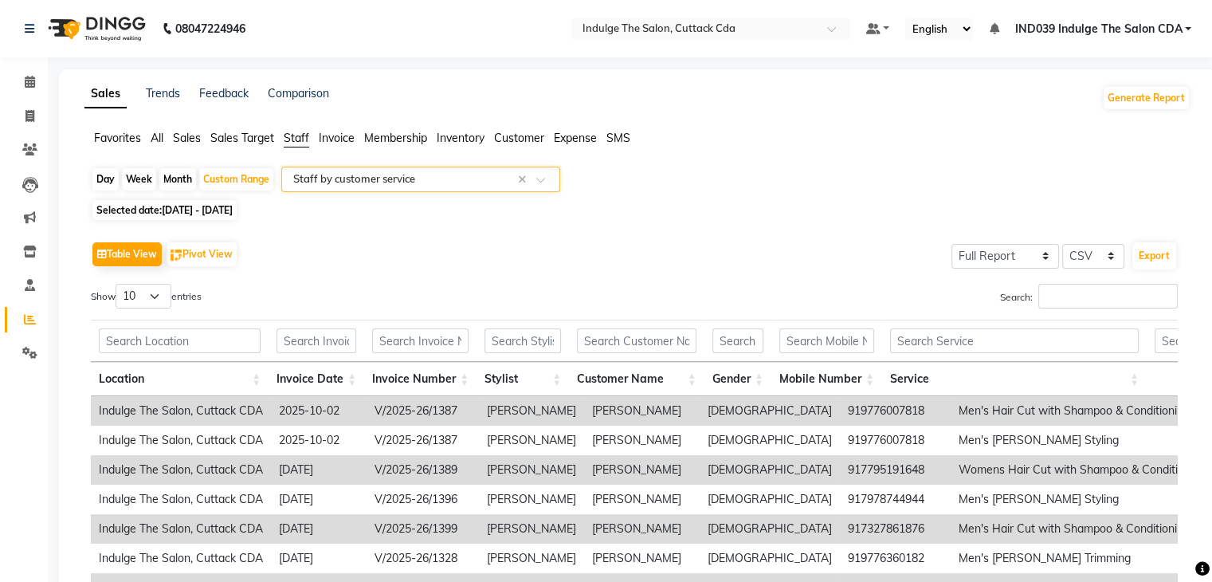
scroll to position [80, 0]
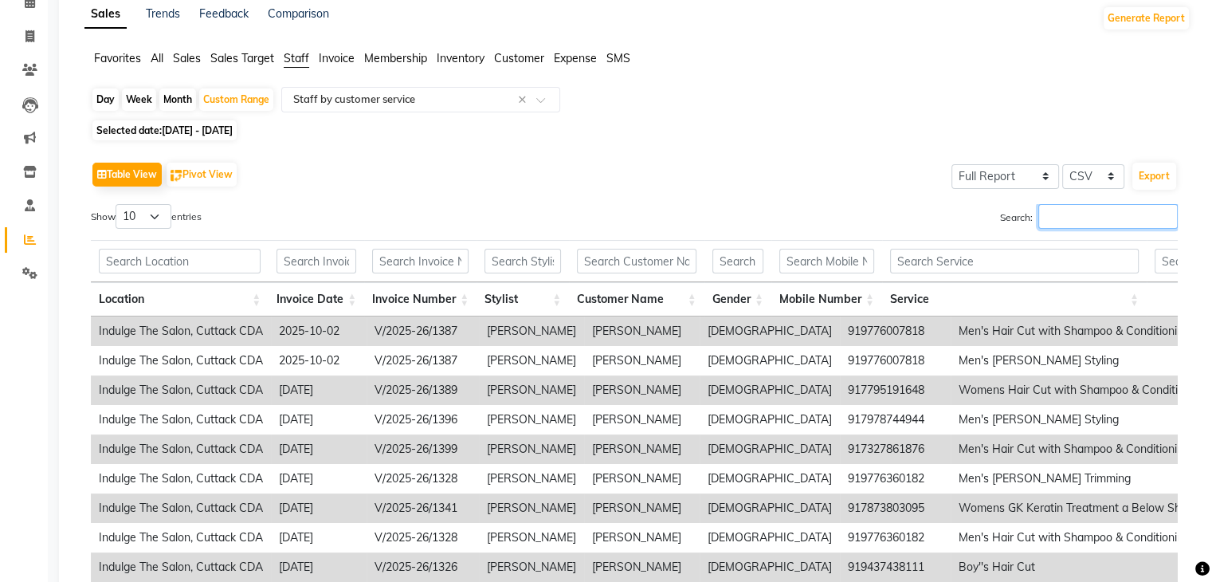
click at [1061, 214] on input "Search:" at bounding box center [1107, 216] width 139 height 25
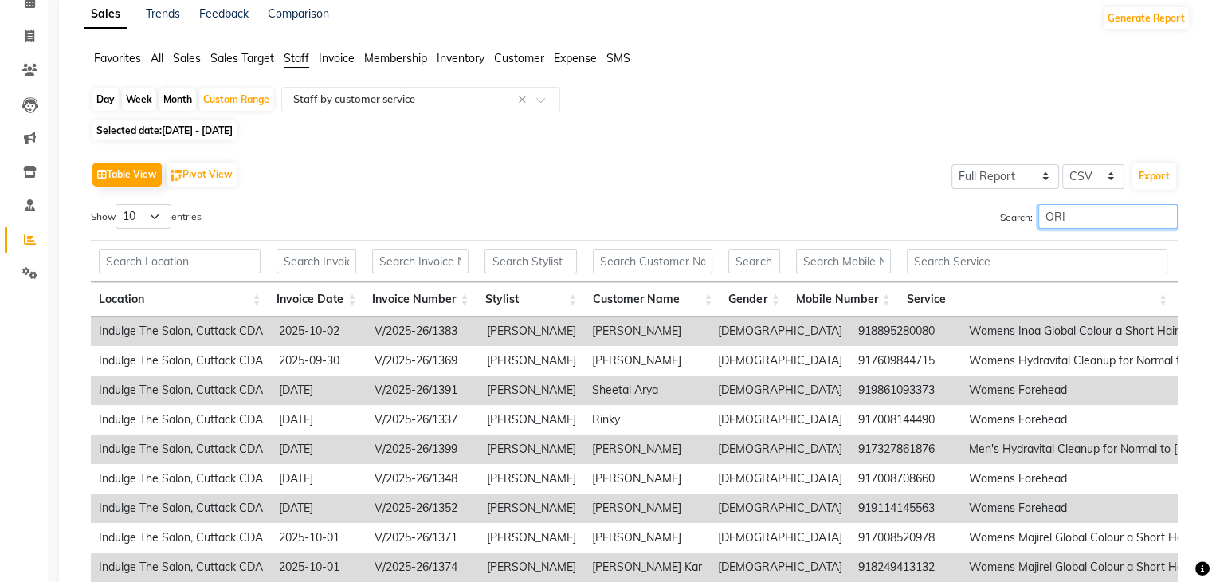
scroll to position [0, 0]
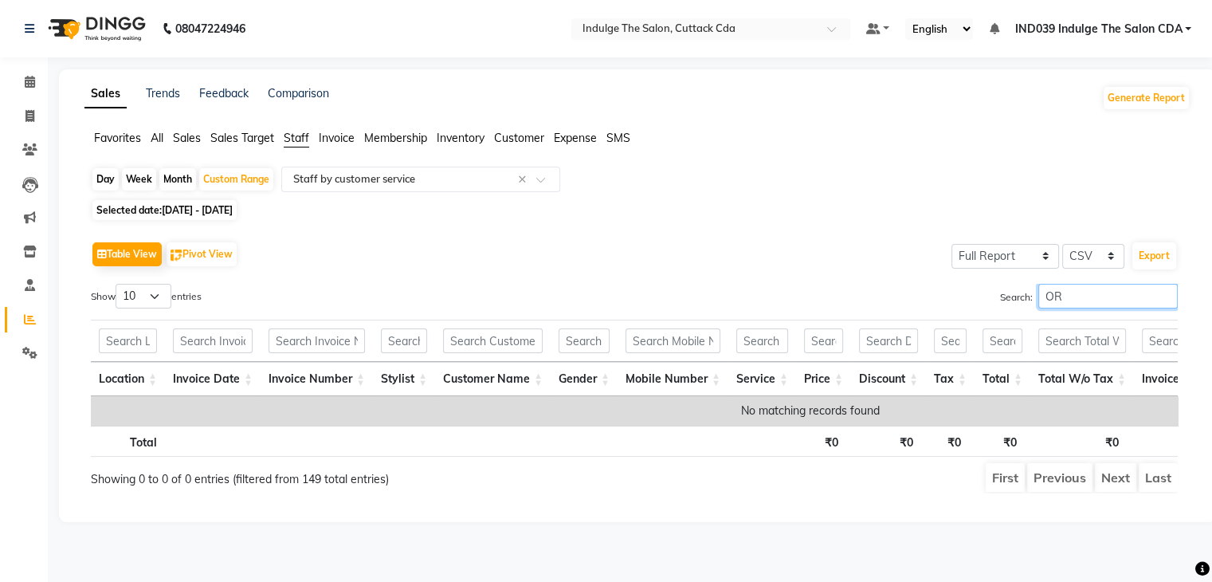
type input "O"
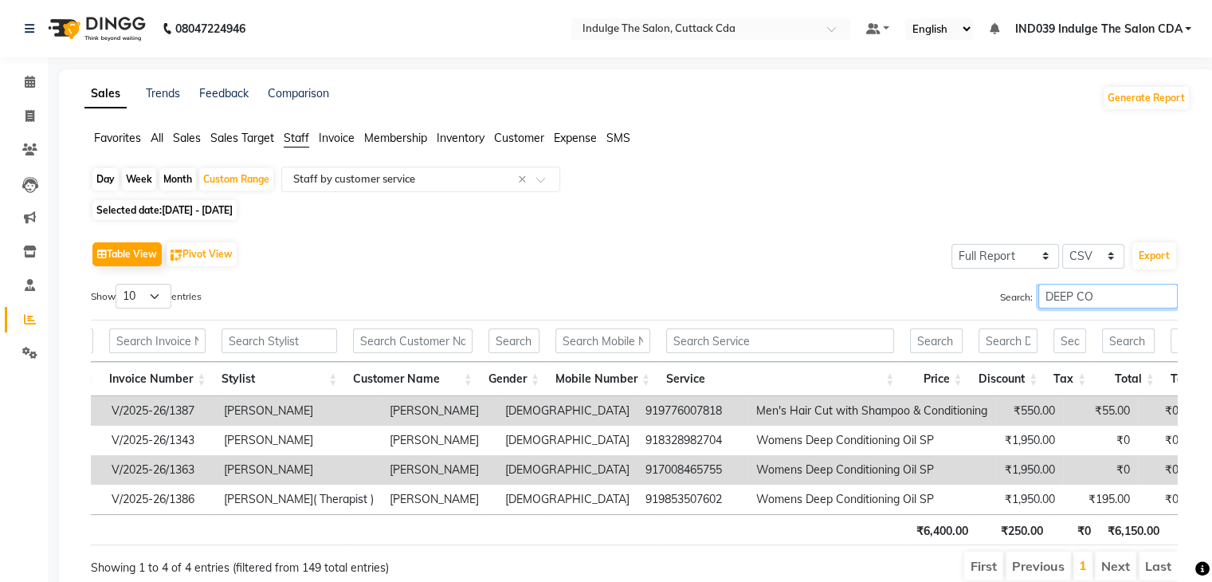
scroll to position [0, 331]
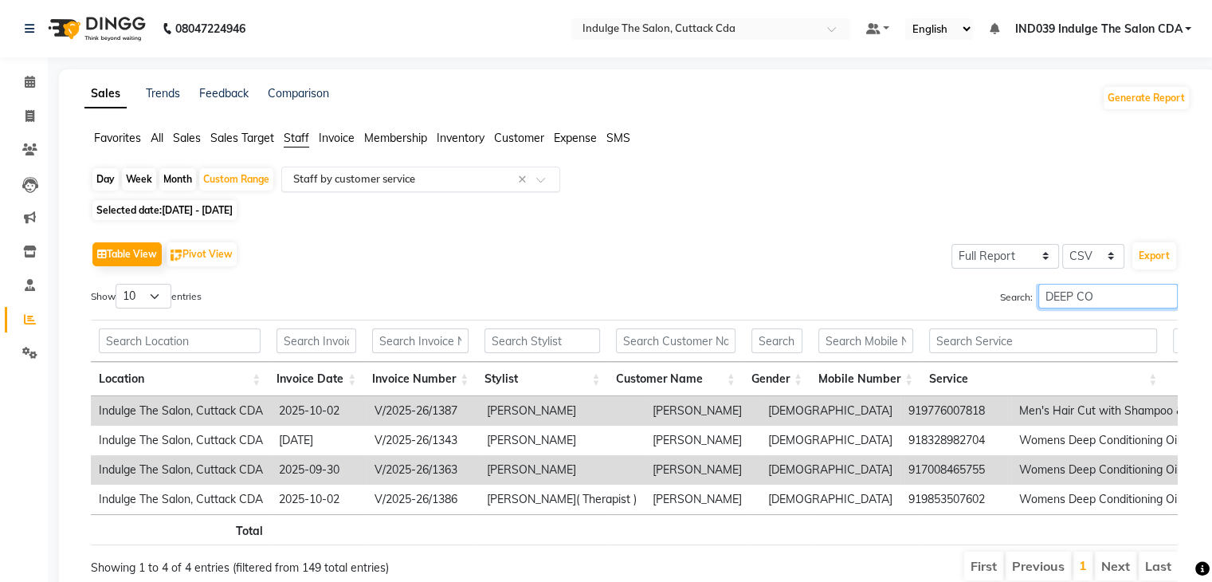
type input "DEEP CO"
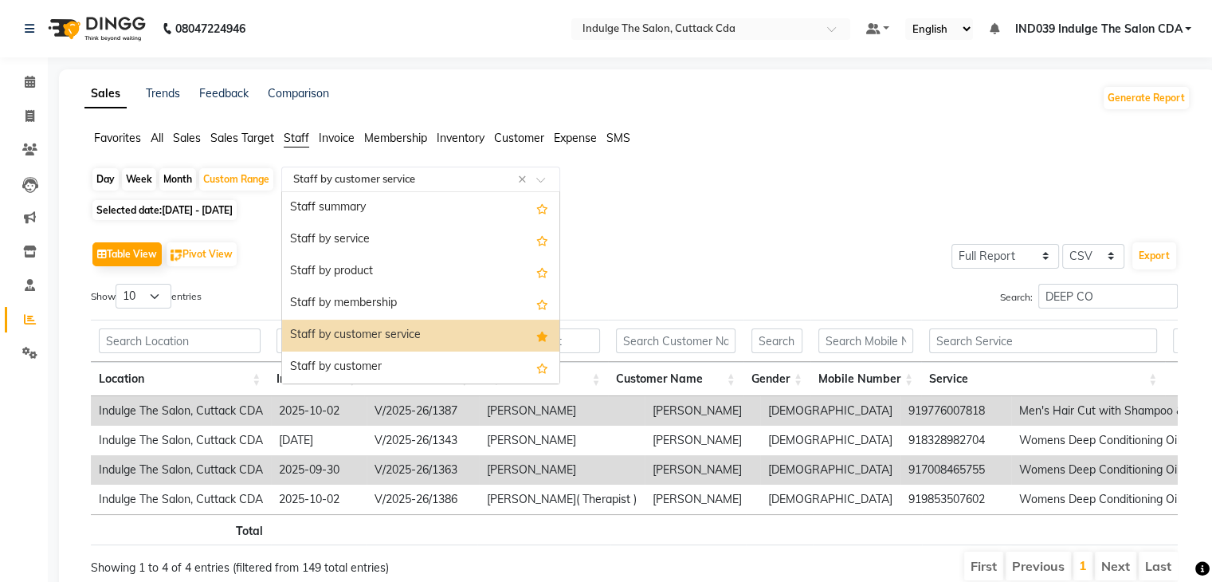
click at [397, 179] on input "text" at bounding box center [404, 179] width 229 height 16
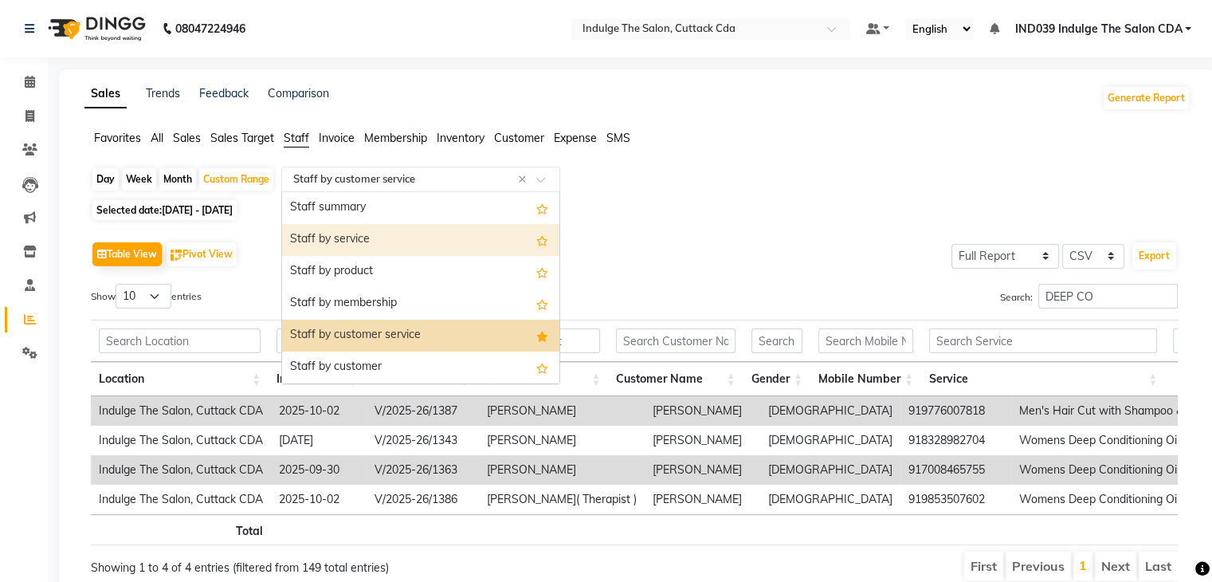
click at [381, 241] on div "Staff by service" at bounding box center [420, 240] width 277 height 32
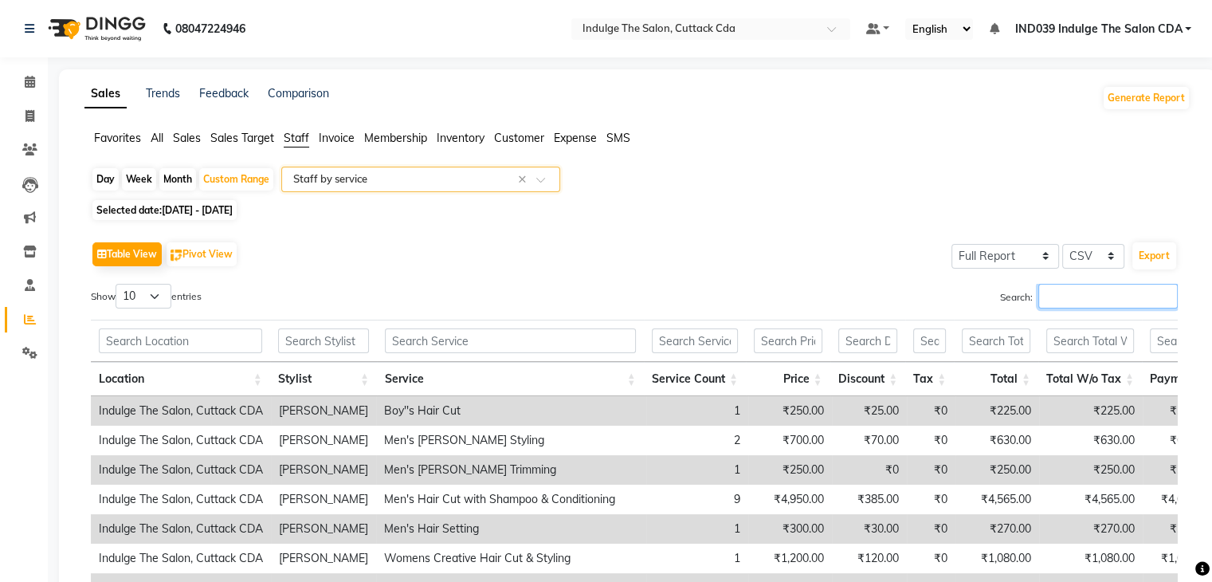
click at [1080, 298] on input "Search:" at bounding box center [1107, 296] width 139 height 25
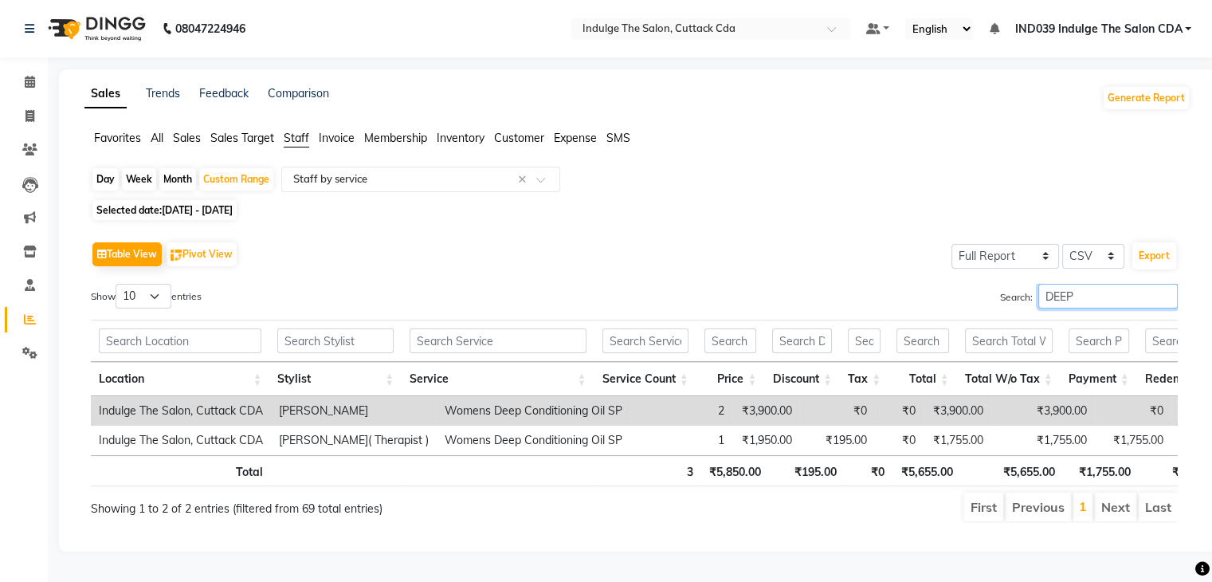
type input "DEEP"
click at [21, 115] on span at bounding box center [30, 117] width 28 height 18
select select "service"
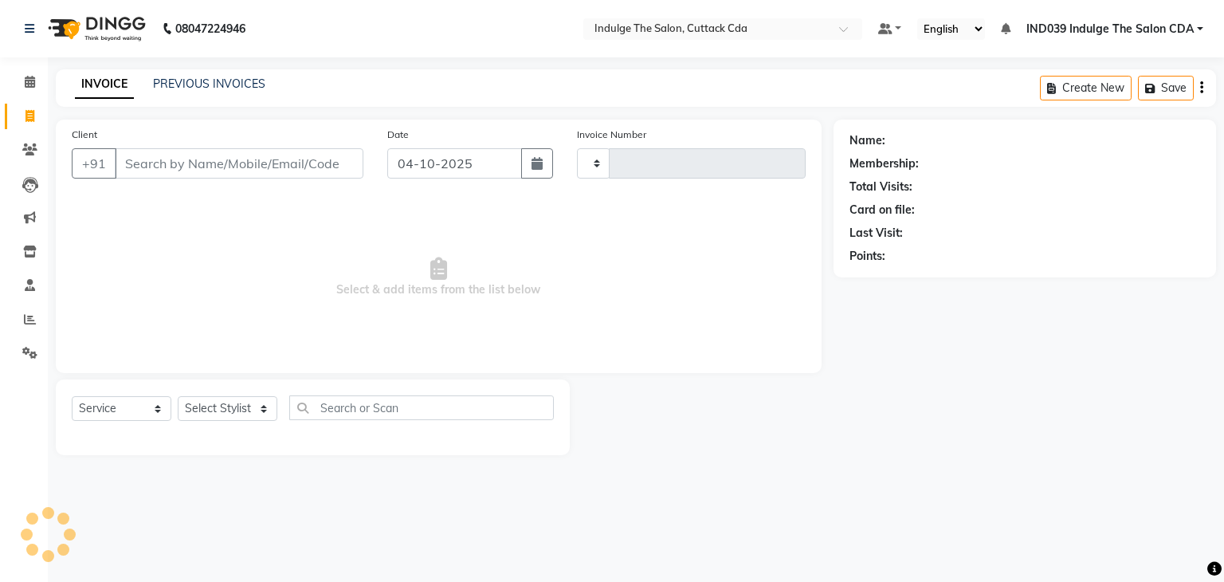
type input "1401"
select select "7297"
click at [240, 167] on input "Client" at bounding box center [239, 163] width 249 height 30
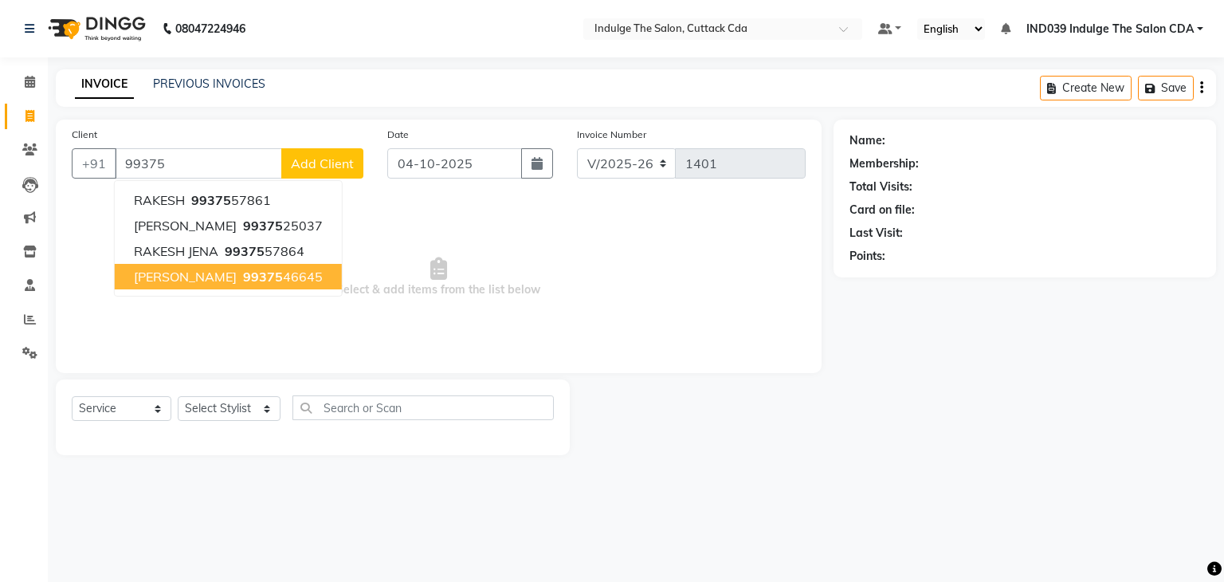
click at [259, 272] on span "99375" at bounding box center [263, 277] width 40 height 16
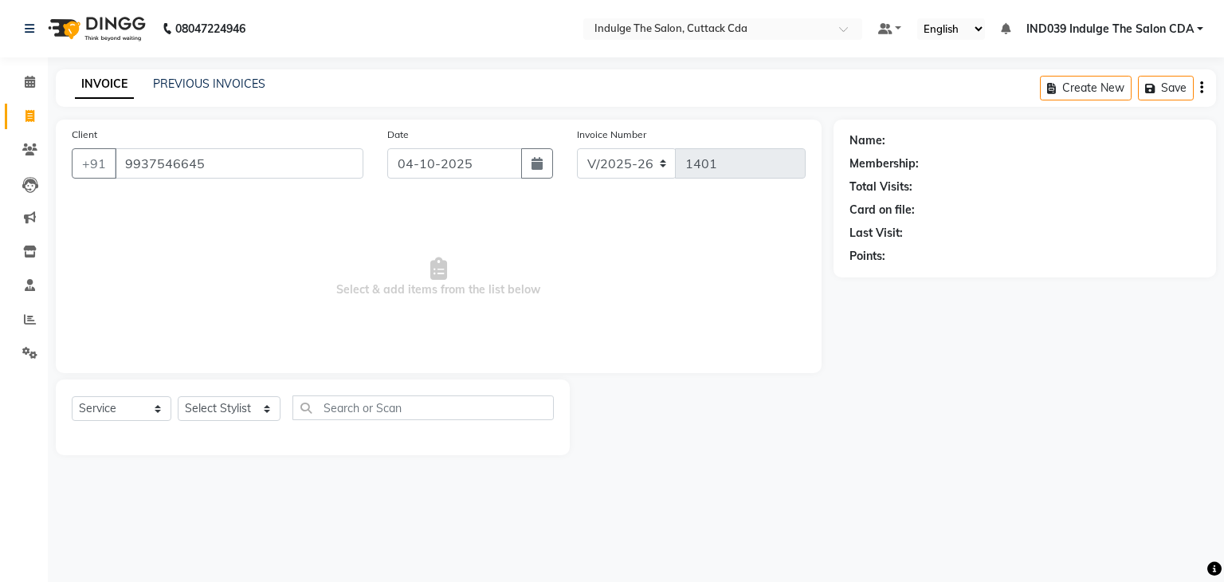
type input "9937546645"
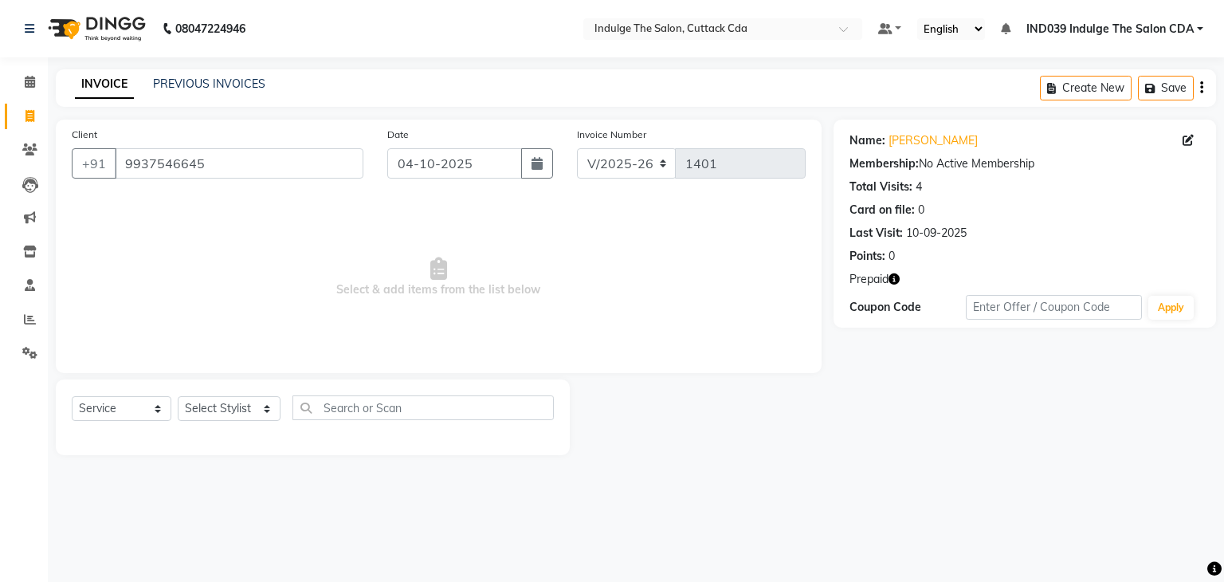
click at [896, 278] on icon "button" at bounding box center [893, 278] width 11 height 11
click at [223, 414] on select "Select Stylist [PERSON_NAME]( Therapist ) [PERSON_NAME] IND039 Indulge The Salo…" at bounding box center [229, 408] width 103 height 25
select select "91380"
click at [178, 397] on select "Select Stylist [PERSON_NAME]( Therapist ) [PERSON_NAME] IND039 Indulge The Salo…" at bounding box center [229, 408] width 103 height 25
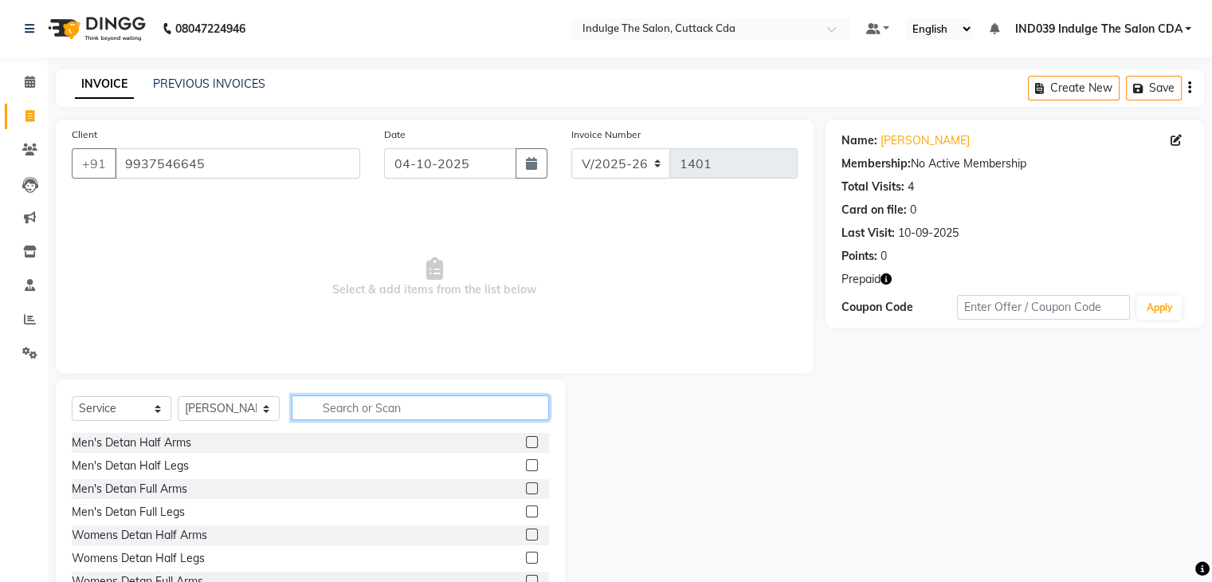
click at [398, 412] on input "text" at bounding box center [420, 407] width 257 height 25
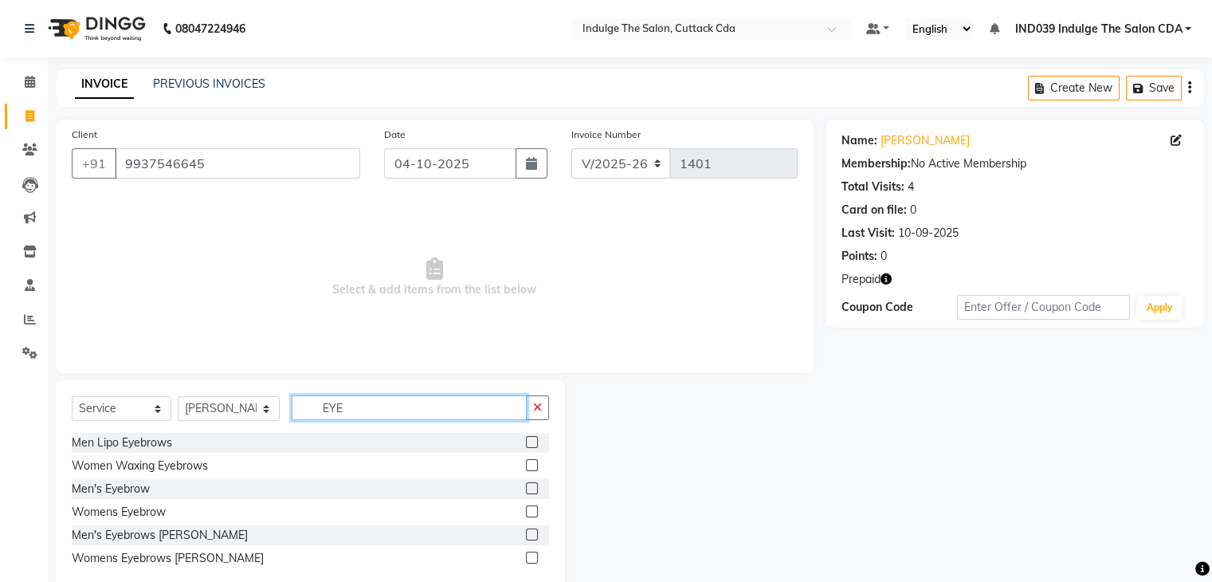
type input "EYE"
click at [527, 511] on label at bounding box center [532, 511] width 12 height 12
click at [527, 511] on input "checkbox" at bounding box center [531, 512] width 10 height 10
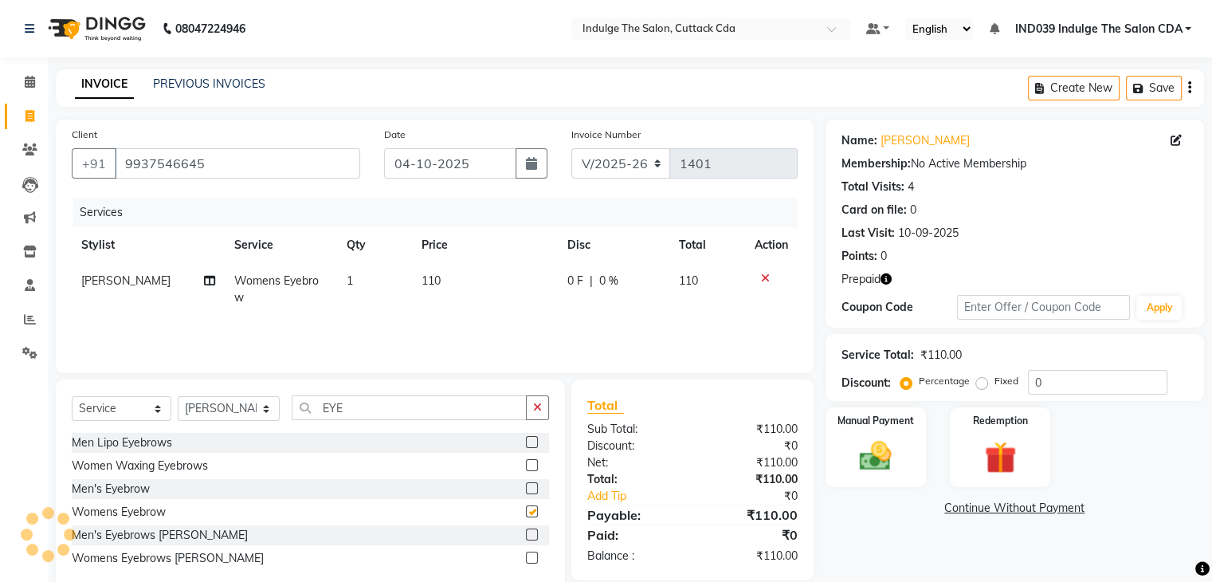
checkbox input "false"
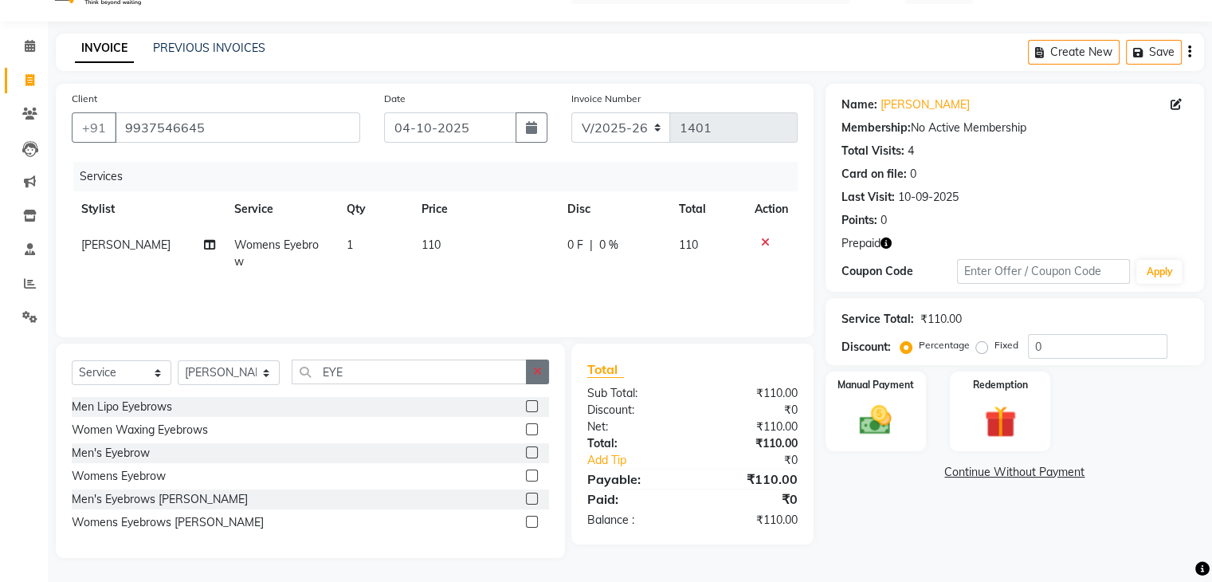
click at [529, 368] on button "button" at bounding box center [537, 371] width 23 height 25
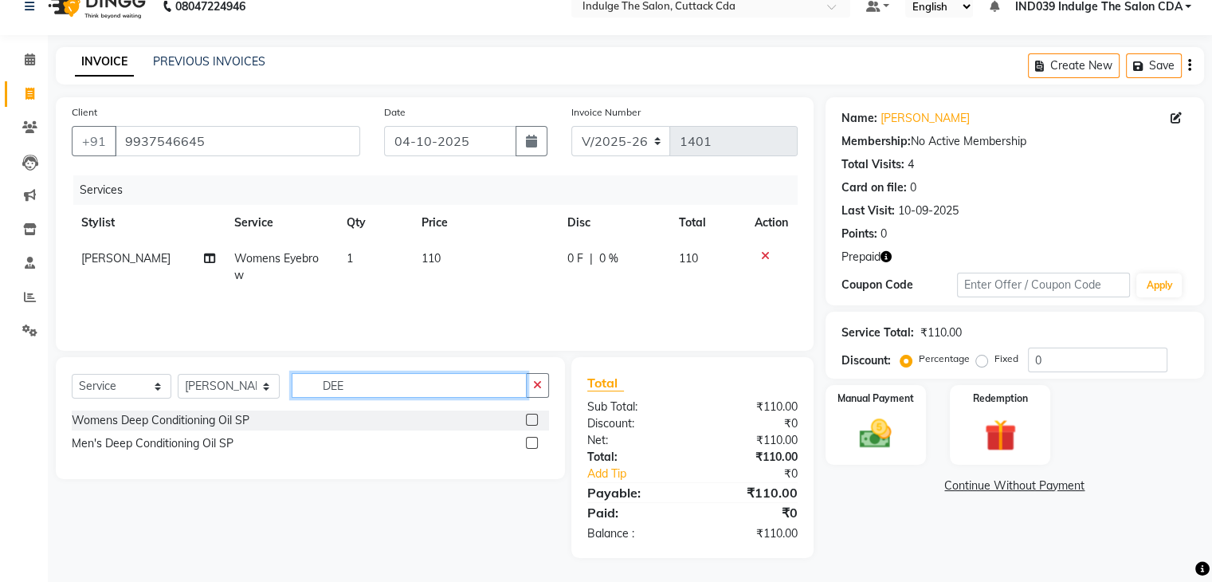
scroll to position [22, 0]
type input "DEEP"
click at [530, 418] on label at bounding box center [532, 420] width 12 height 12
click at [530, 418] on input "checkbox" at bounding box center [531, 420] width 10 height 10
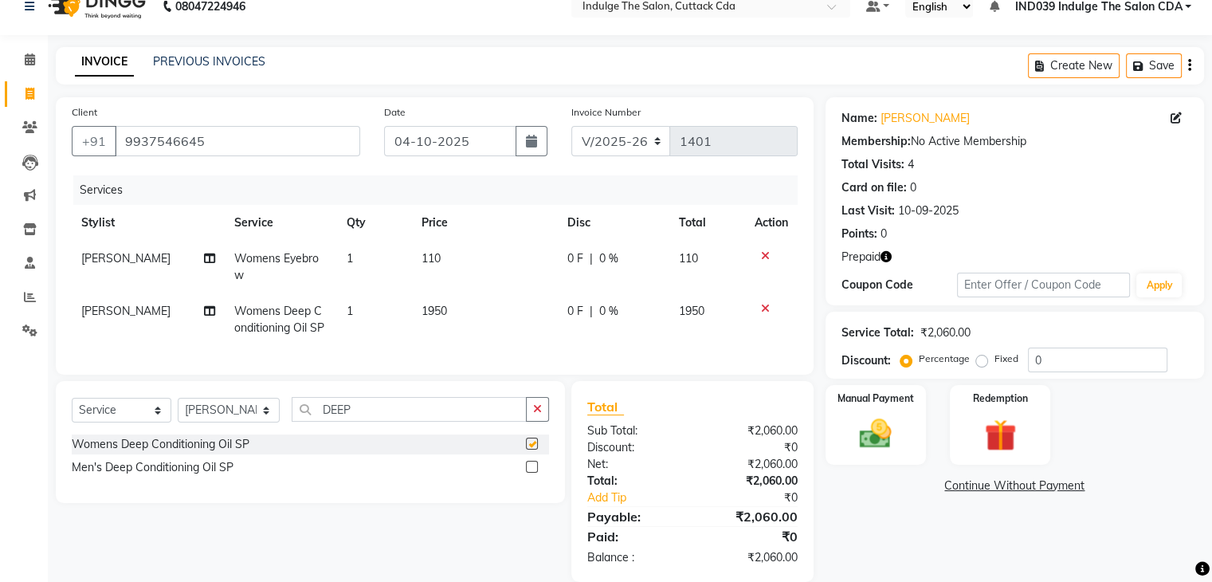
checkbox input "false"
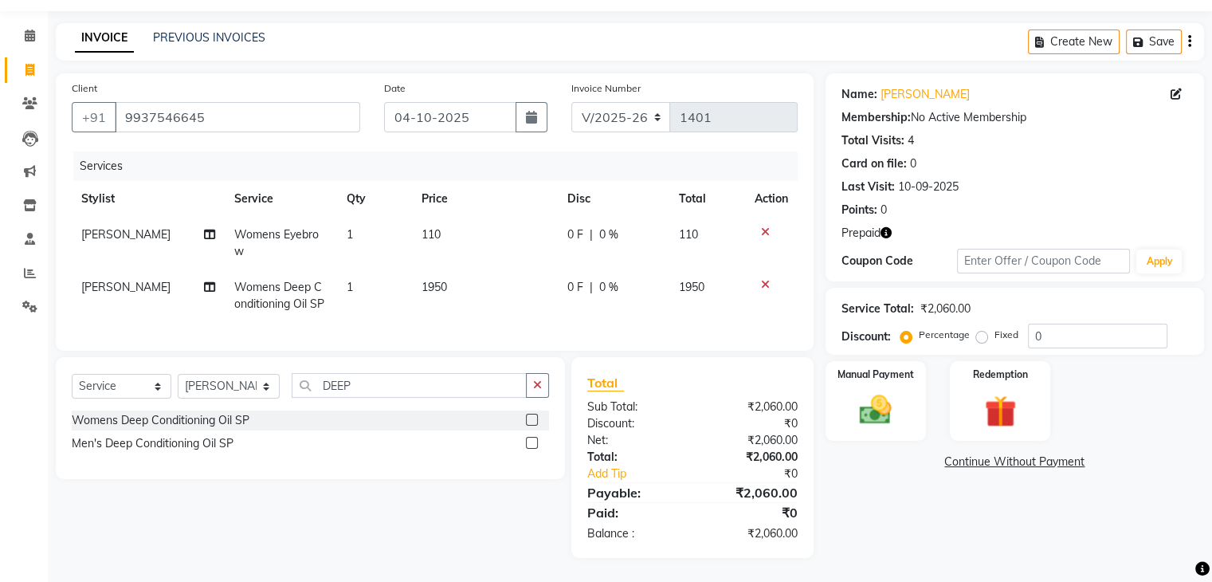
scroll to position [59, 0]
click at [245, 384] on select "Select Stylist [PERSON_NAME]( Therapist ) [PERSON_NAME] IND039 Indulge The Salo…" at bounding box center [229, 386] width 102 height 25
select select "87394"
click at [178, 374] on select "Select Stylist [PERSON_NAME]( Therapist ) [PERSON_NAME] IND039 Indulge The Salo…" at bounding box center [229, 386] width 102 height 25
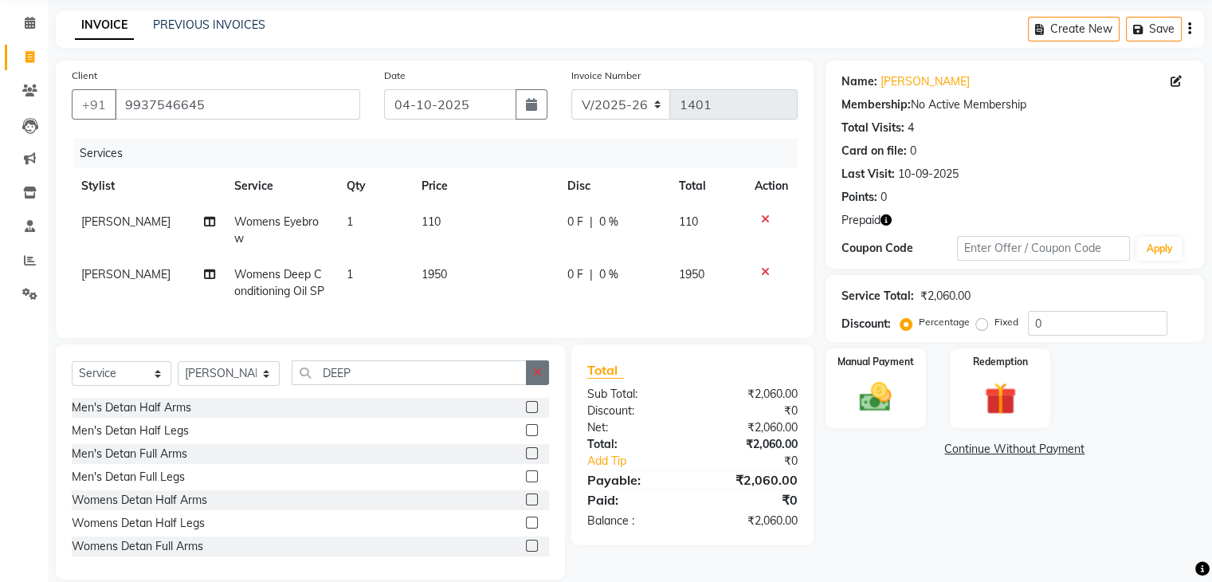
click at [542, 382] on button "button" at bounding box center [537, 372] width 23 height 25
click at [413, 382] on input "text" at bounding box center [420, 372] width 257 height 25
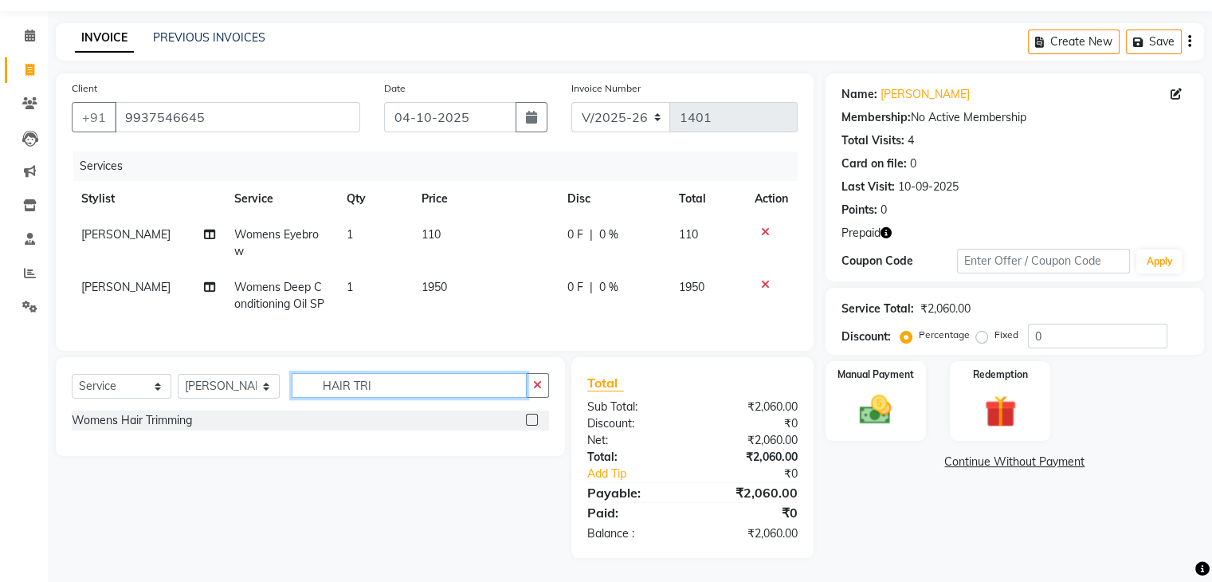
type input "HAIR TRI"
click at [531, 417] on label at bounding box center [532, 420] width 12 height 12
click at [531, 417] on input "checkbox" at bounding box center [531, 420] width 10 height 10
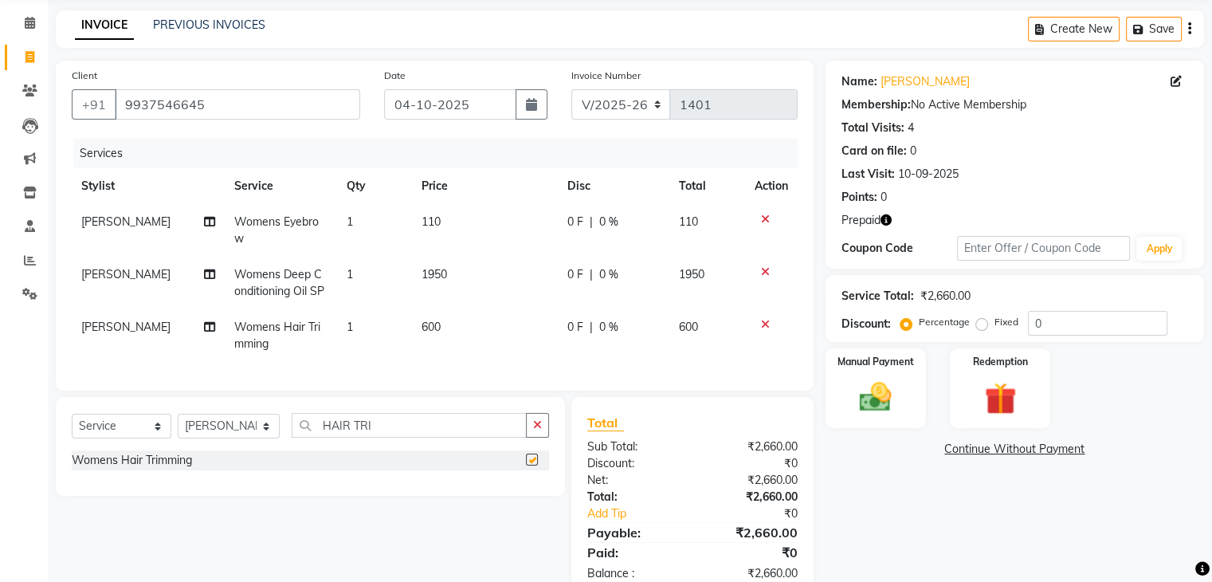
checkbox input "false"
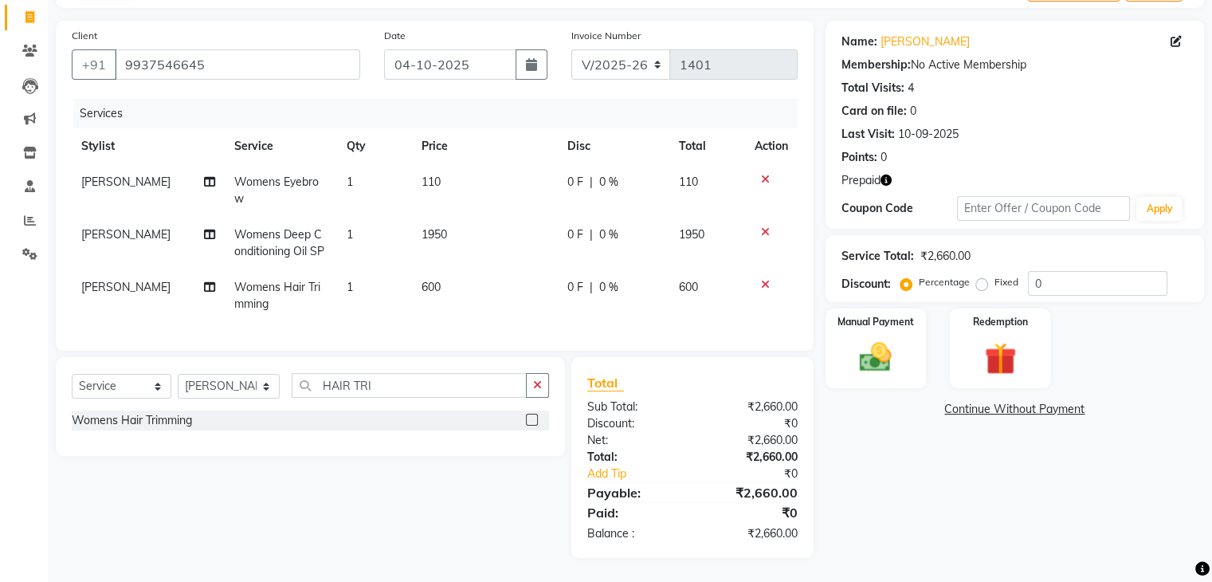
click at [884, 175] on icon "button" at bounding box center [885, 180] width 11 height 11
click at [986, 340] on img at bounding box center [999, 359] width 53 height 41
click at [1065, 403] on span "Prepaid 1" at bounding box center [1064, 411] width 52 height 18
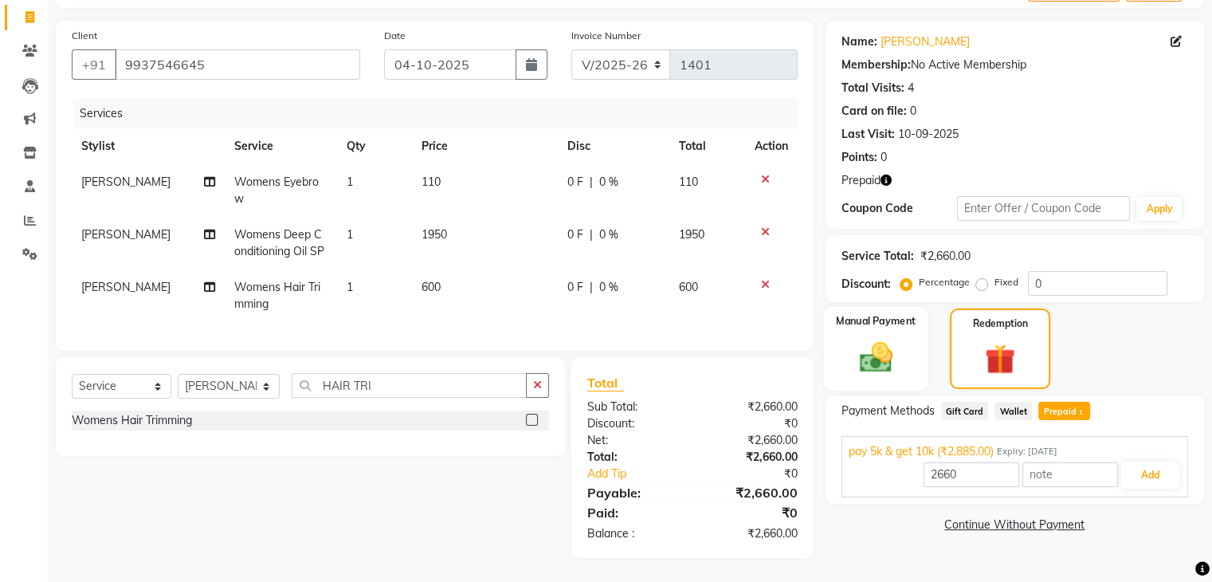
click at [899, 342] on img at bounding box center [875, 357] width 53 height 38
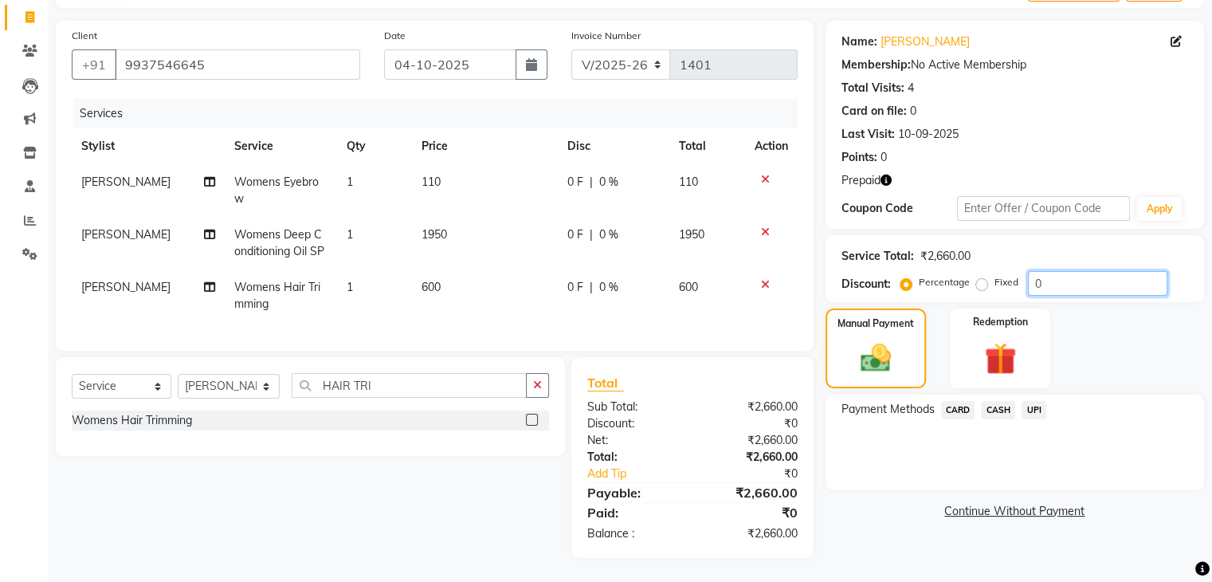
click at [1056, 273] on input "0" at bounding box center [1097, 283] width 139 height 25
type input "020"
click at [994, 401] on span "CASH" at bounding box center [998, 410] width 34 height 18
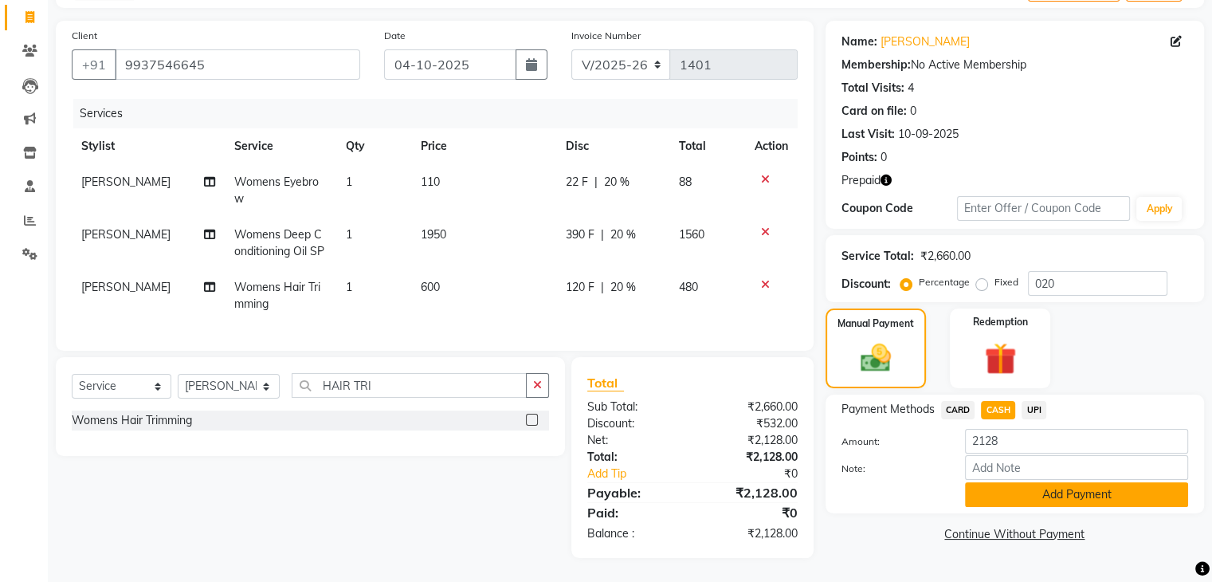
click at [1053, 482] on button "Add Payment" at bounding box center [1076, 494] width 223 height 25
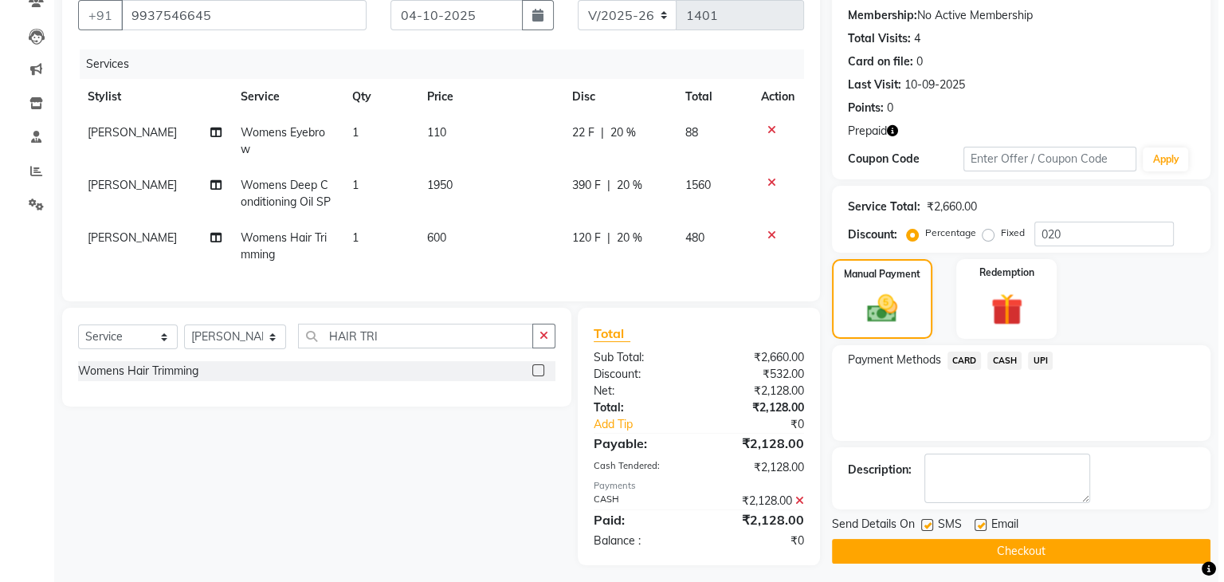
scroll to position [168, 0]
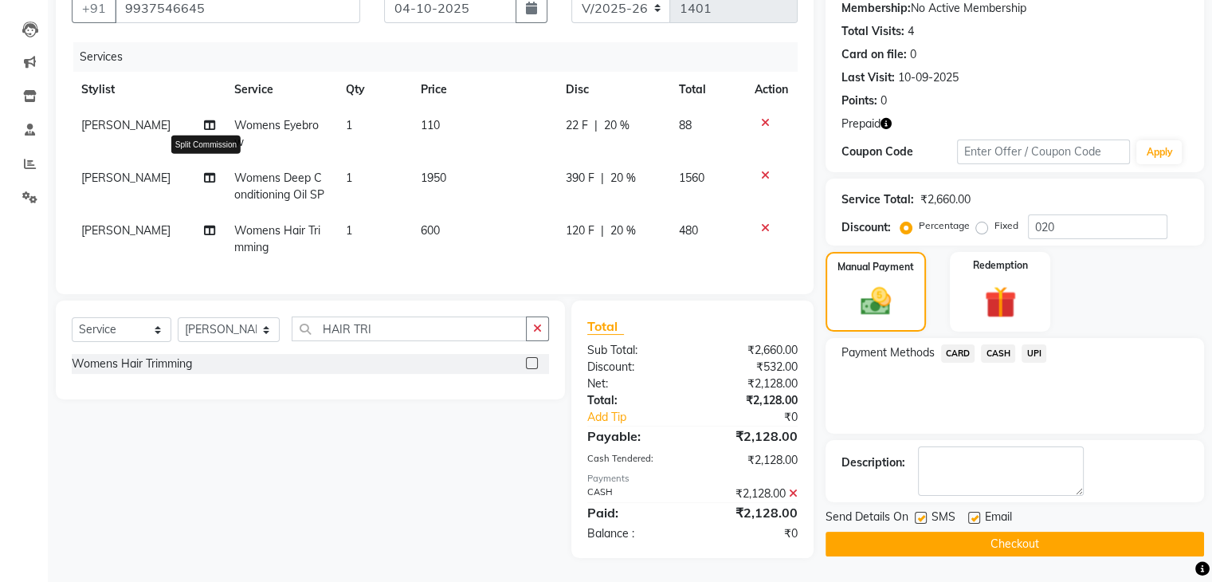
click at [206, 172] on icon at bounding box center [209, 177] width 11 height 11
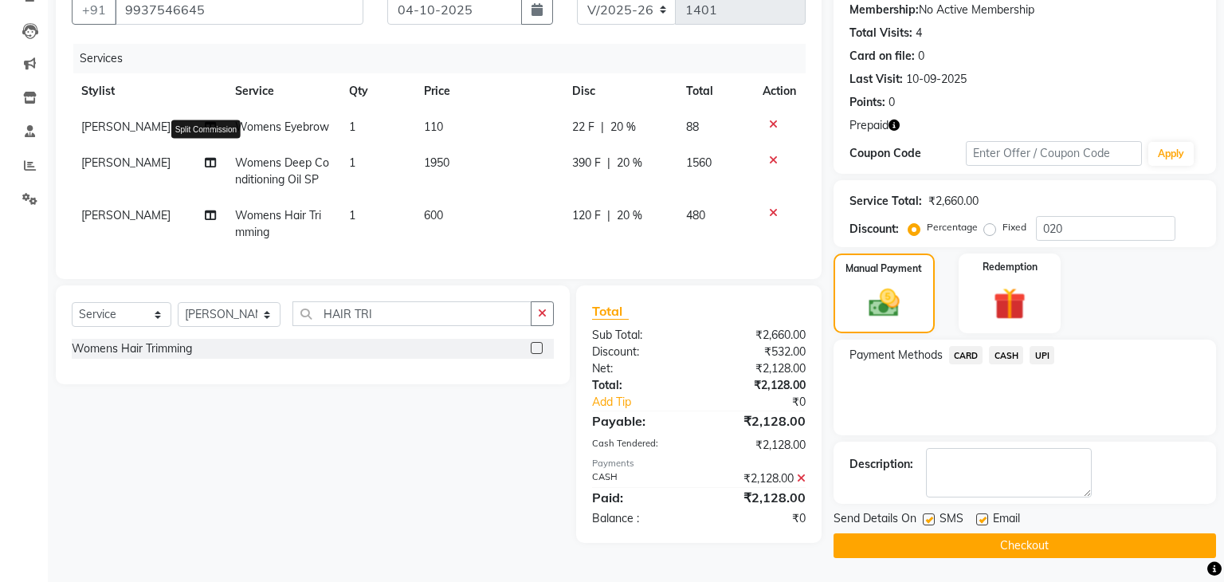
select select "91380"
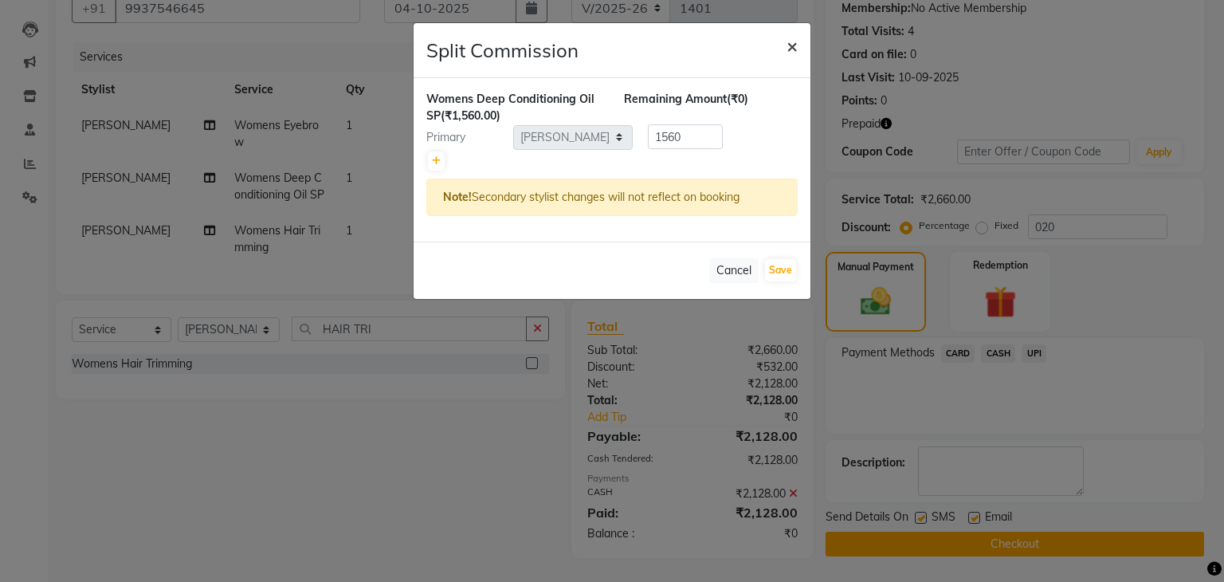
click at [790, 42] on span "×" at bounding box center [791, 45] width 11 height 24
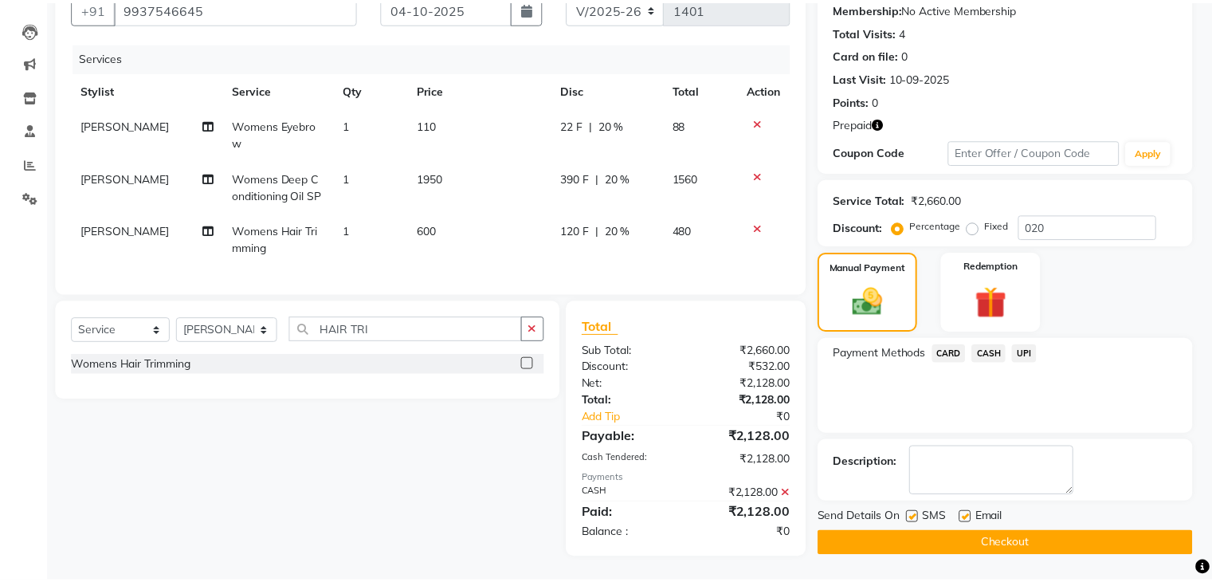
scroll to position [153, 0]
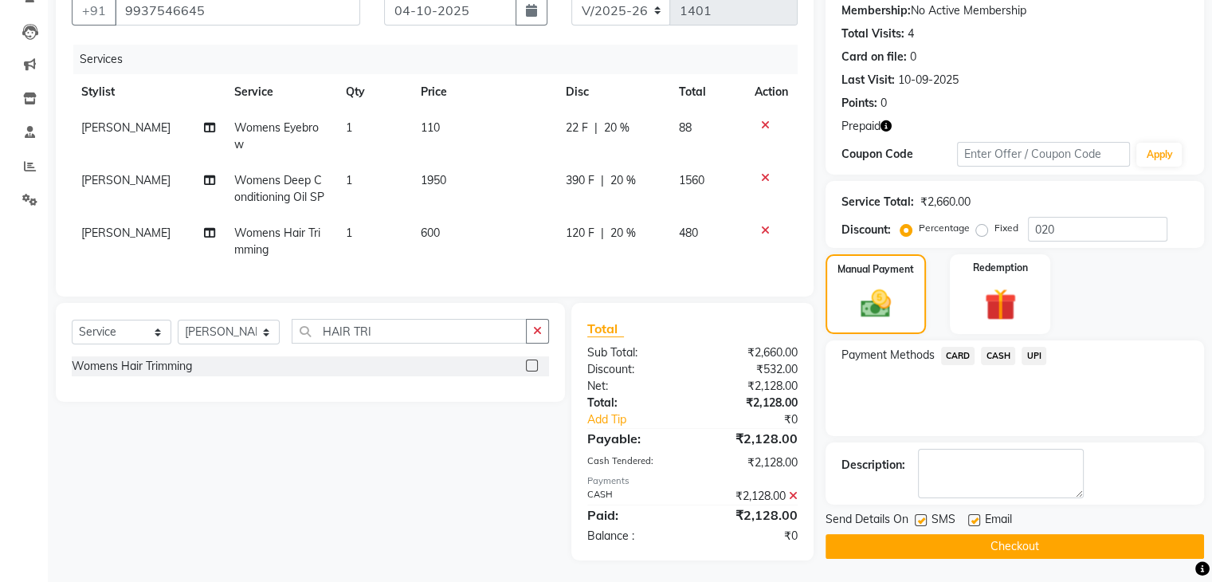
click at [305, 184] on span "Womens Deep Conditioning Oil SP" at bounding box center [279, 188] width 90 height 31
select select "91380"
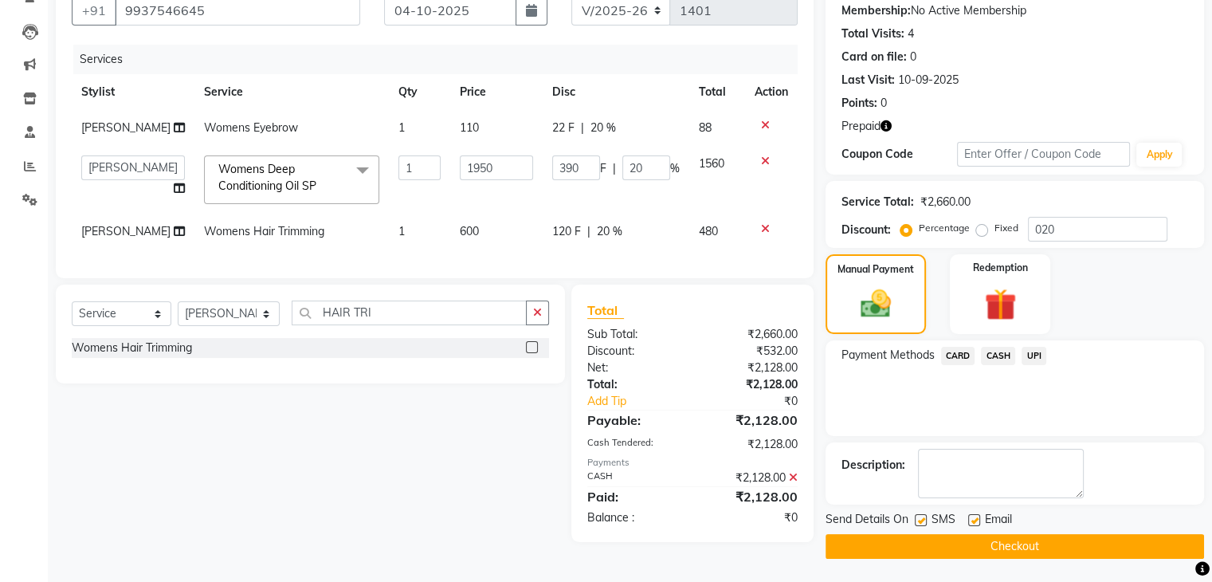
click at [327, 176] on span "Womens Deep Conditioning Oil SP x" at bounding box center [284, 178] width 140 height 34
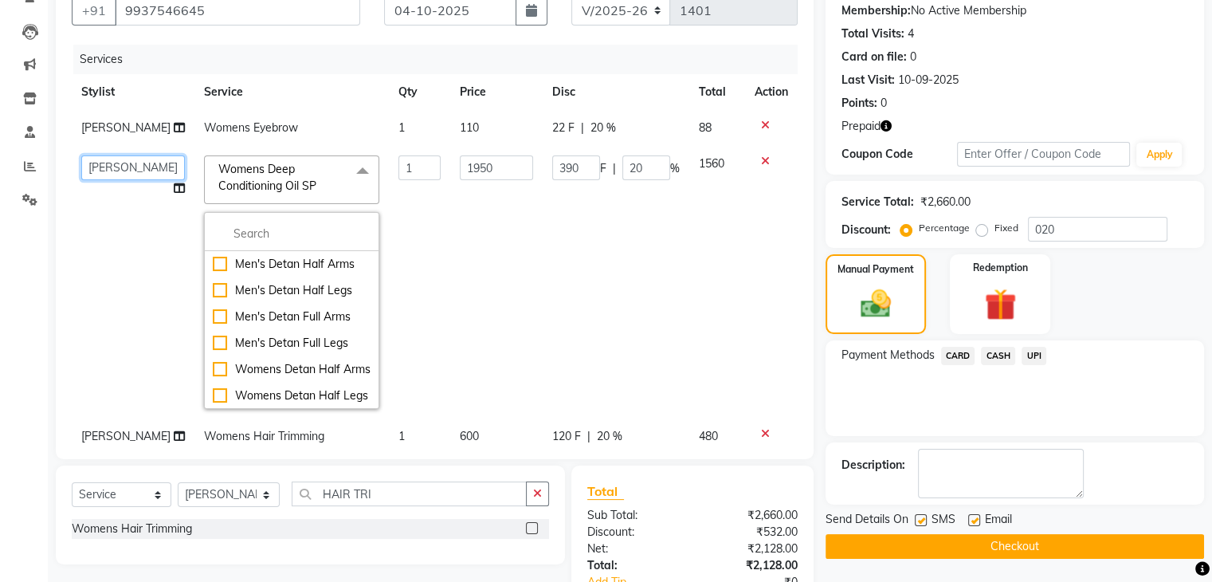
click at [135, 180] on select "Ajay Sethy( Therapist ) GOURAHARI BARIK IND039 Indulge The Salon CDA Jagannath …" at bounding box center [133, 167] width 104 height 25
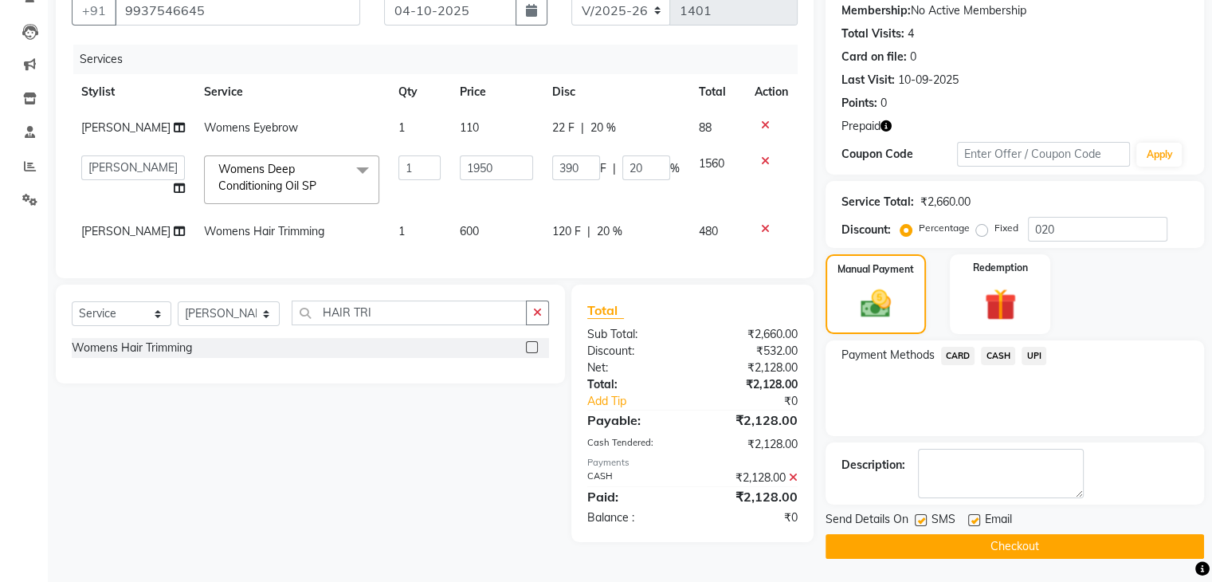
click at [986, 541] on button "Checkout" at bounding box center [1015, 546] width 378 height 25
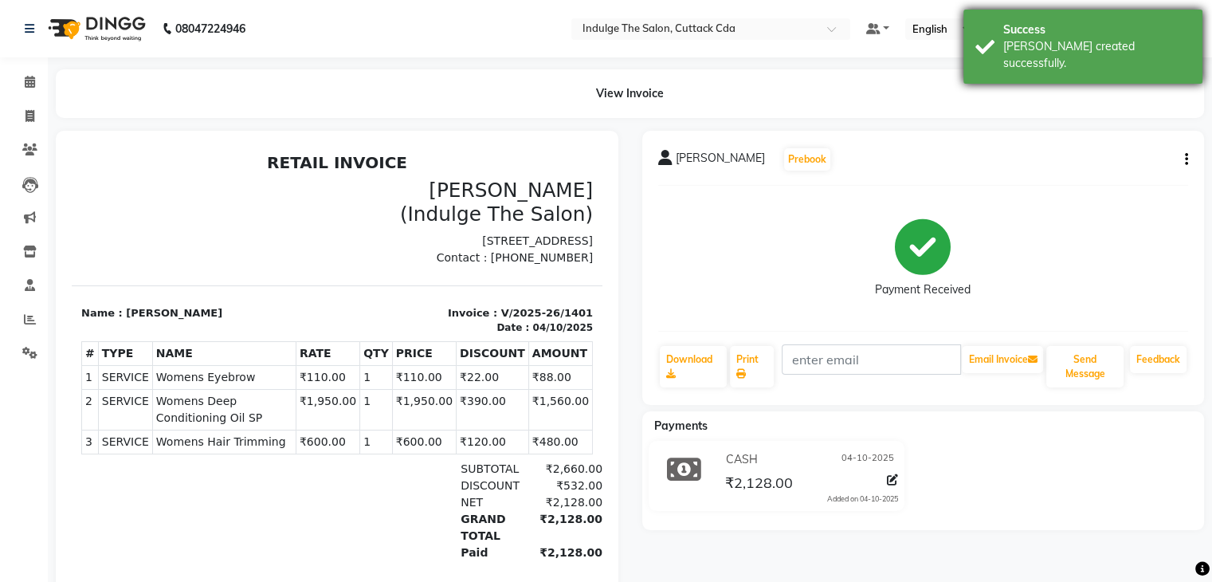
click at [1051, 29] on div "Success" at bounding box center [1096, 30] width 187 height 17
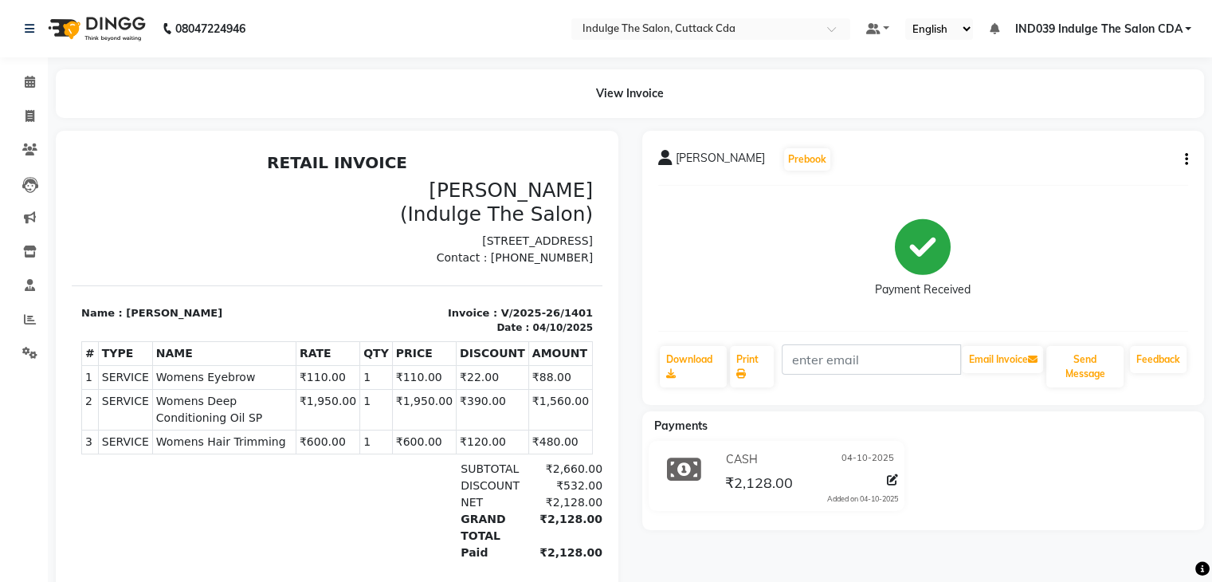
scroll to position [78, 0]
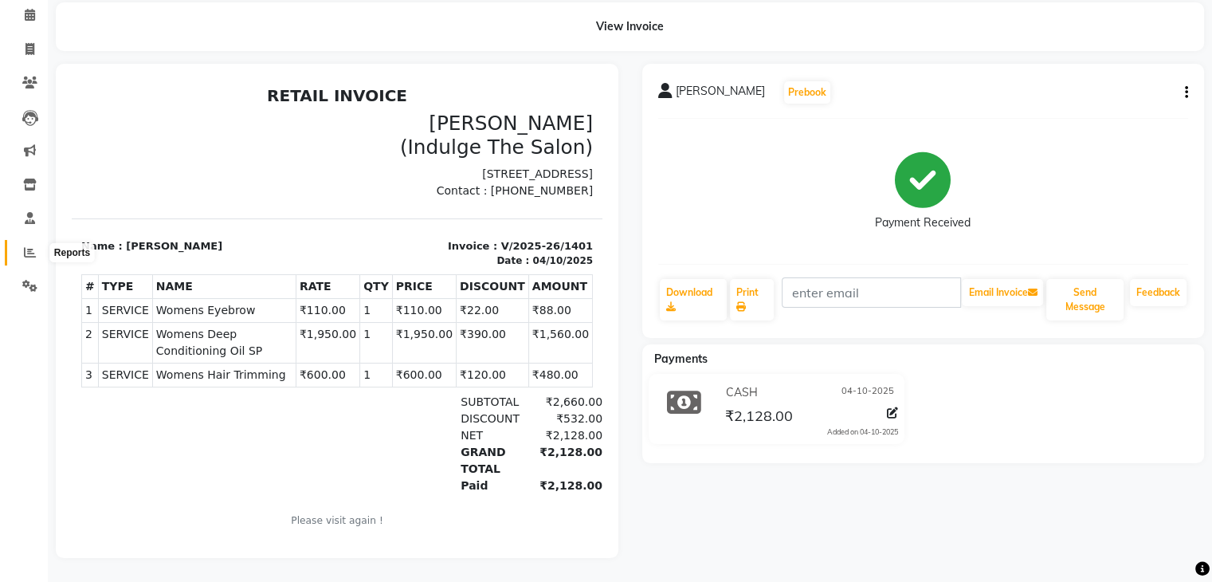
click at [29, 246] on icon at bounding box center [30, 252] width 12 height 12
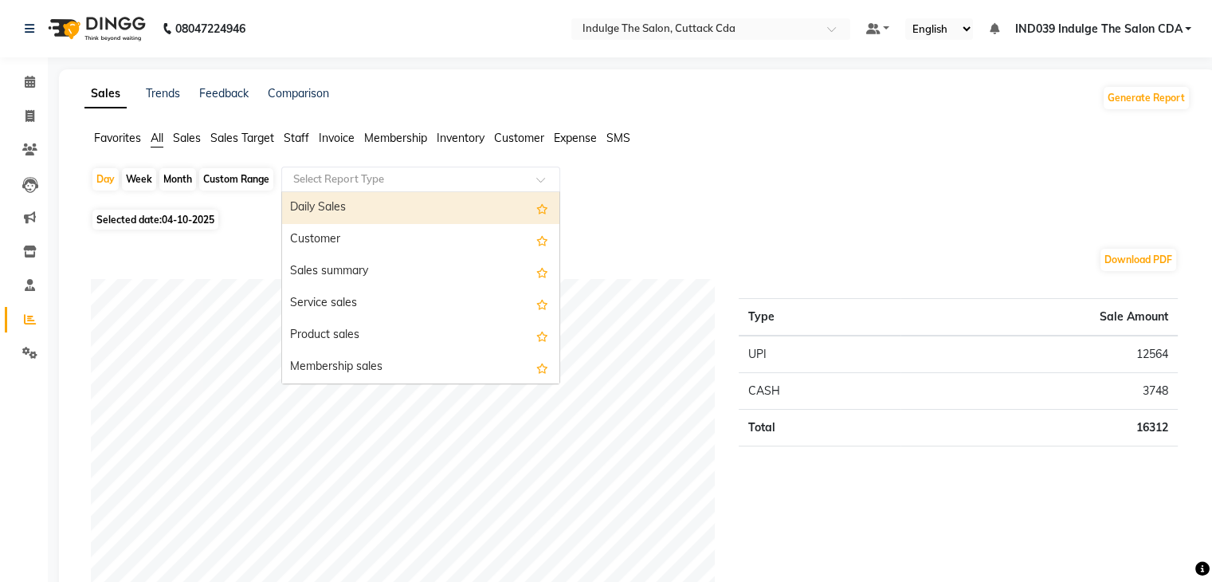
click at [319, 179] on input "text" at bounding box center [404, 179] width 229 height 16
click at [327, 206] on div "Daily Sales" at bounding box center [420, 208] width 277 height 32
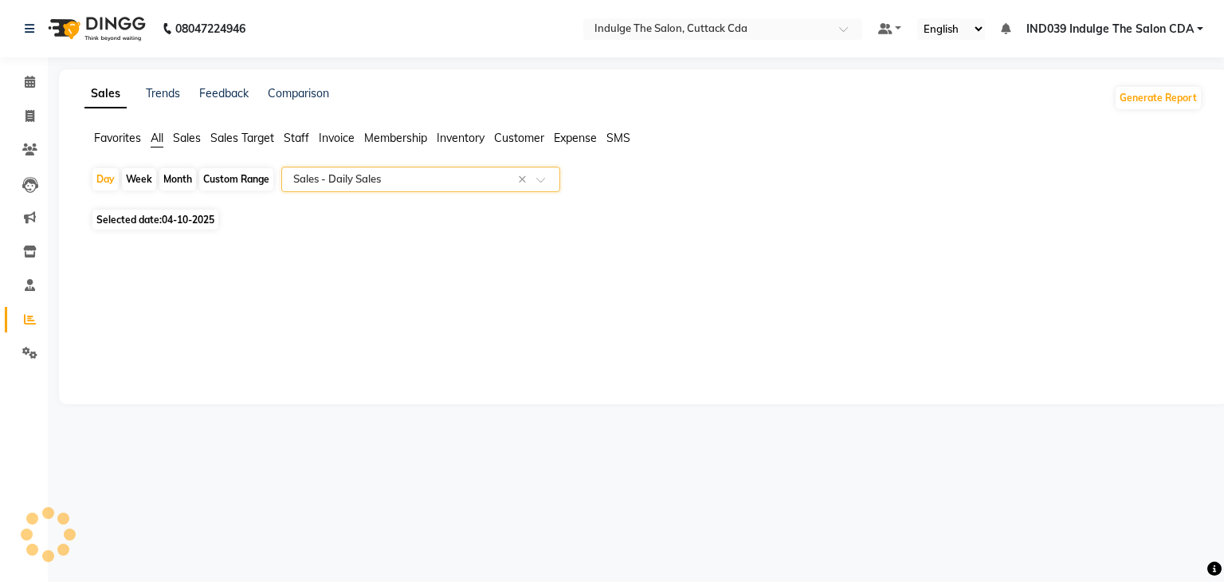
select select "full_report"
select select "csv"
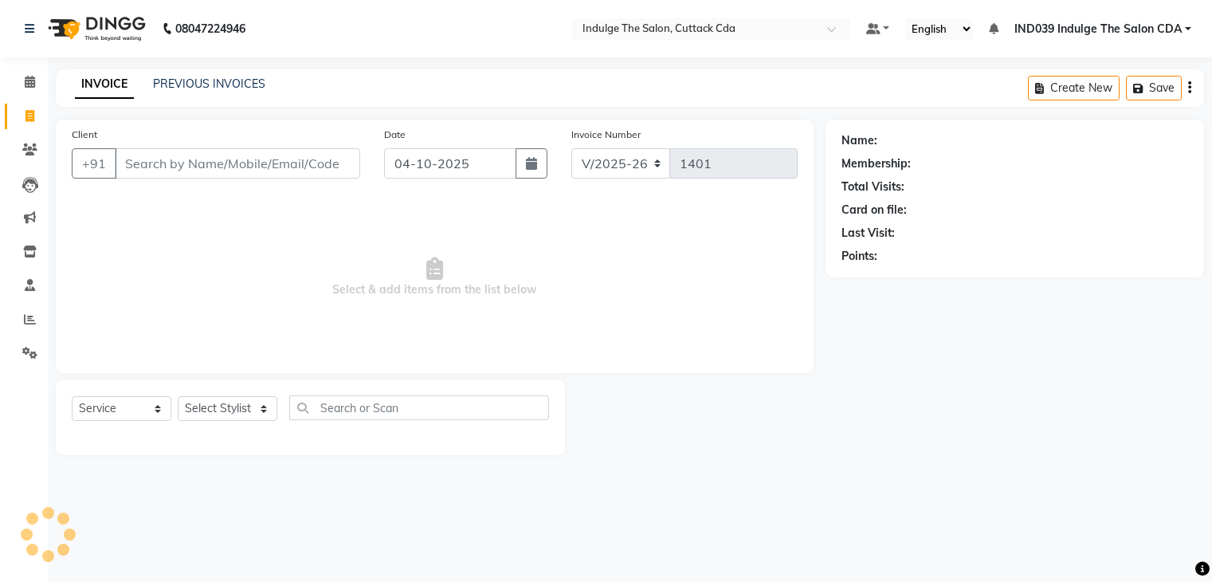
select select "7297"
select select "service"
click at [222, 410] on select "Select Stylist [PERSON_NAME]( Therapist ) [PERSON_NAME] IND039 Indulge The Salo…" at bounding box center [229, 408] width 103 height 25
select select "91068"
click at [178, 397] on select "Select Stylist [PERSON_NAME]( Therapist ) [PERSON_NAME] IND039 Indulge The Salo…" at bounding box center [229, 408] width 103 height 25
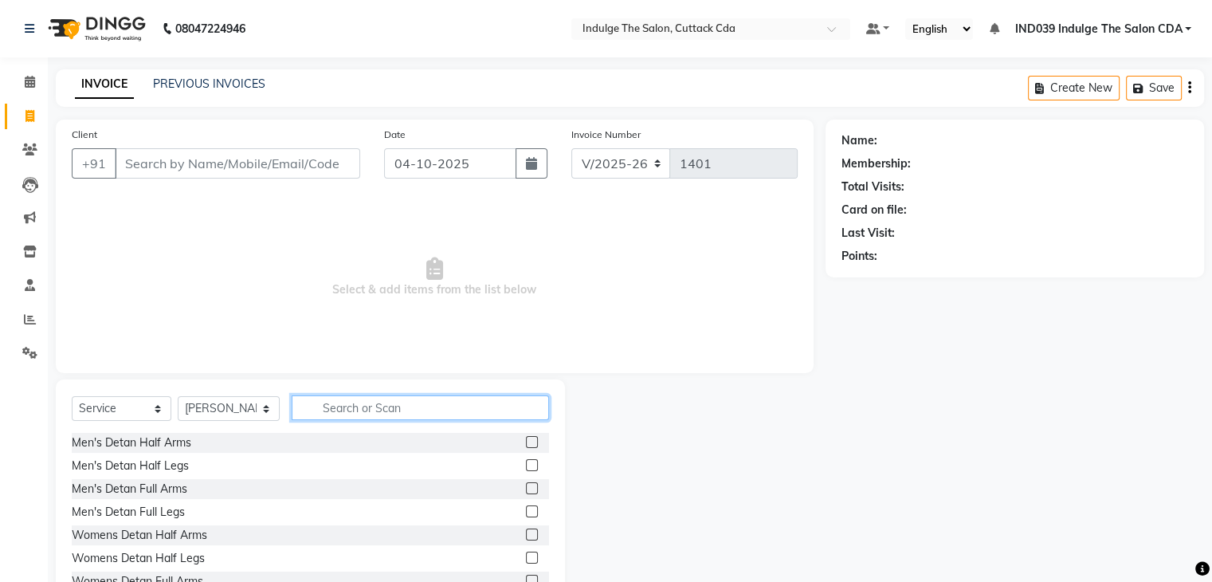
click at [344, 402] on input "text" at bounding box center [420, 407] width 257 height 25
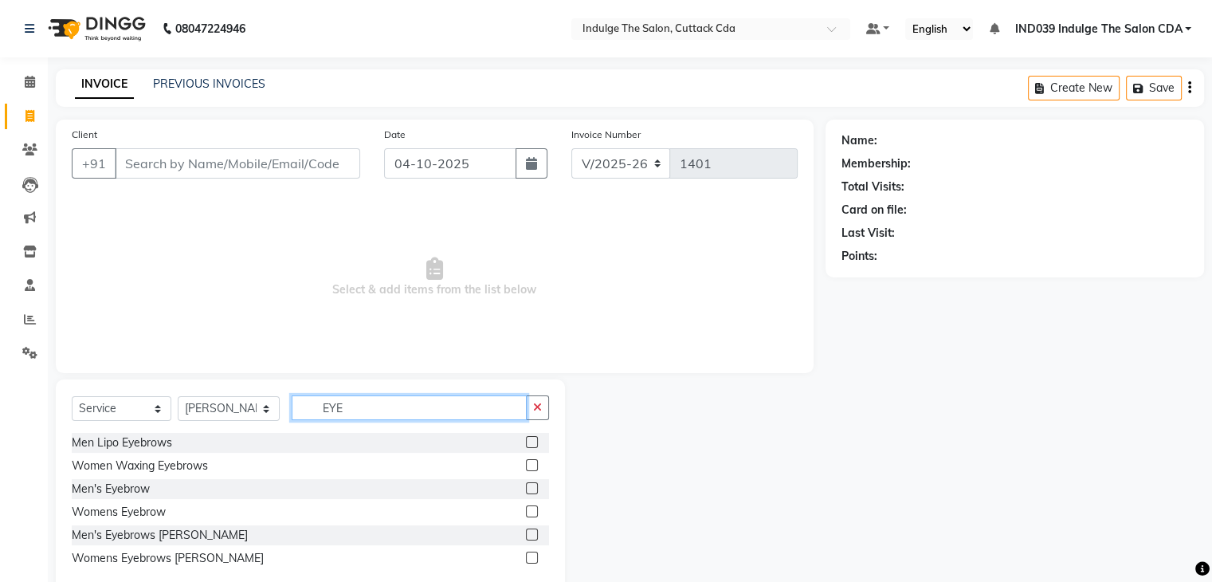
type input "EYE"
click at [528, 512] on label at bounding box center [532, 511] width 12 height 12
click at [528, 512] on input "checkbox" at bounding box center [531, 512] width 10 height 10
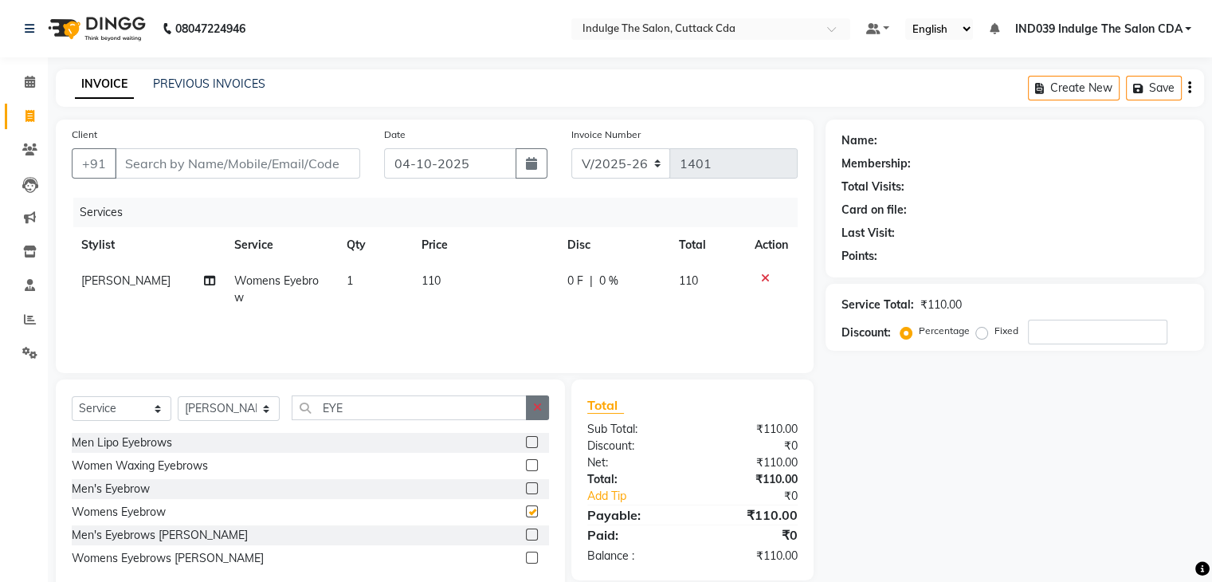
checkbox input "false"
click at [535, 410] on icon "button" at bounding box center [537, 407] width 9 height 11
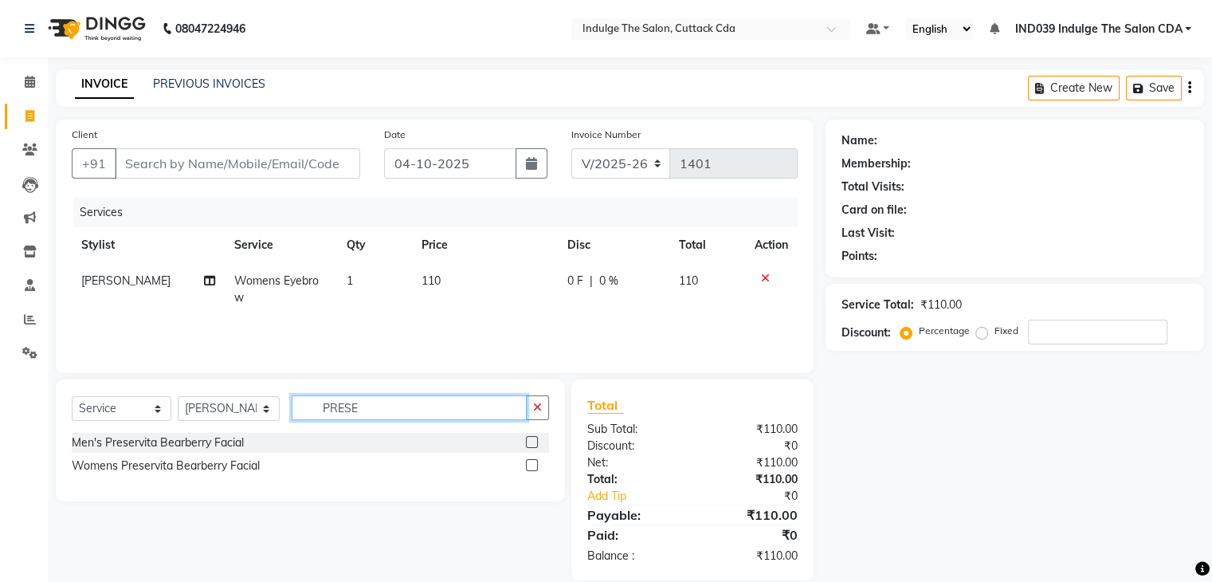
type input "PRESE"
click at [532, 465] on label at bounding box center [532, 465] width 12 height 12
click at [532, 465] on input "checkbox" at bounding box center [531, 466] width 10 height 10
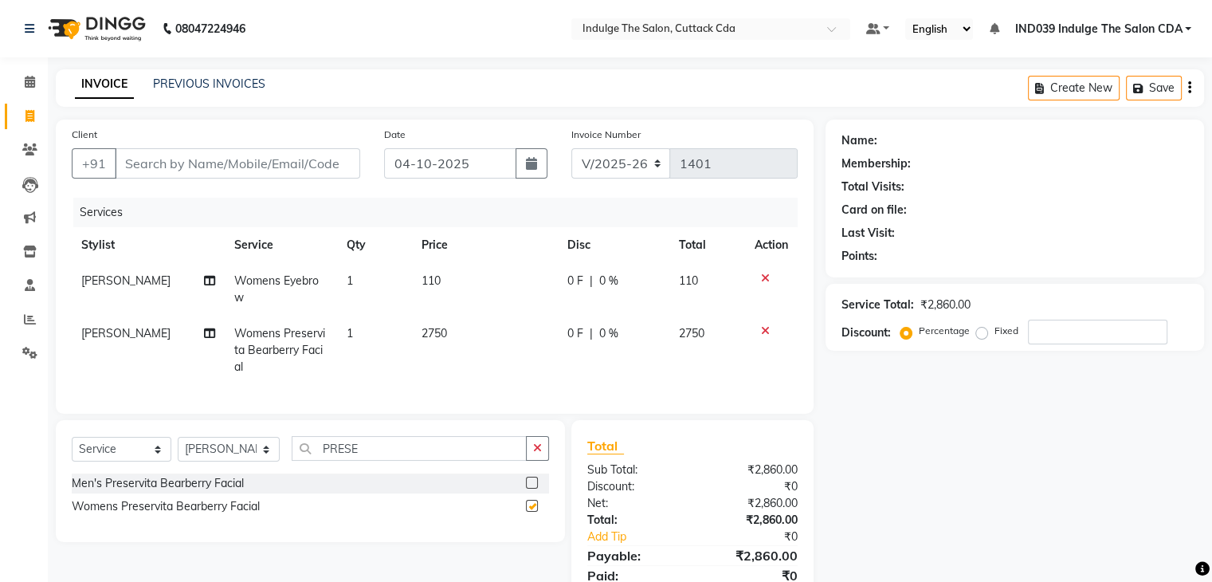
checkbox input "false"
click at [1079, 342] on input "number" at bounding box center [1097, 332] width 139 height 25
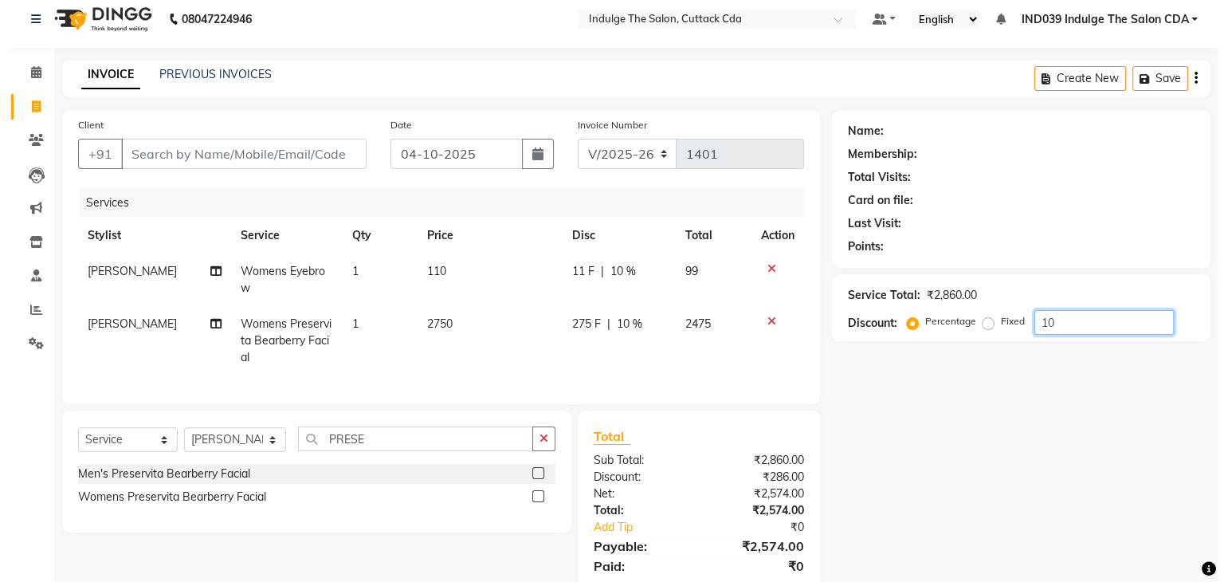
scroll to position [76, 0]
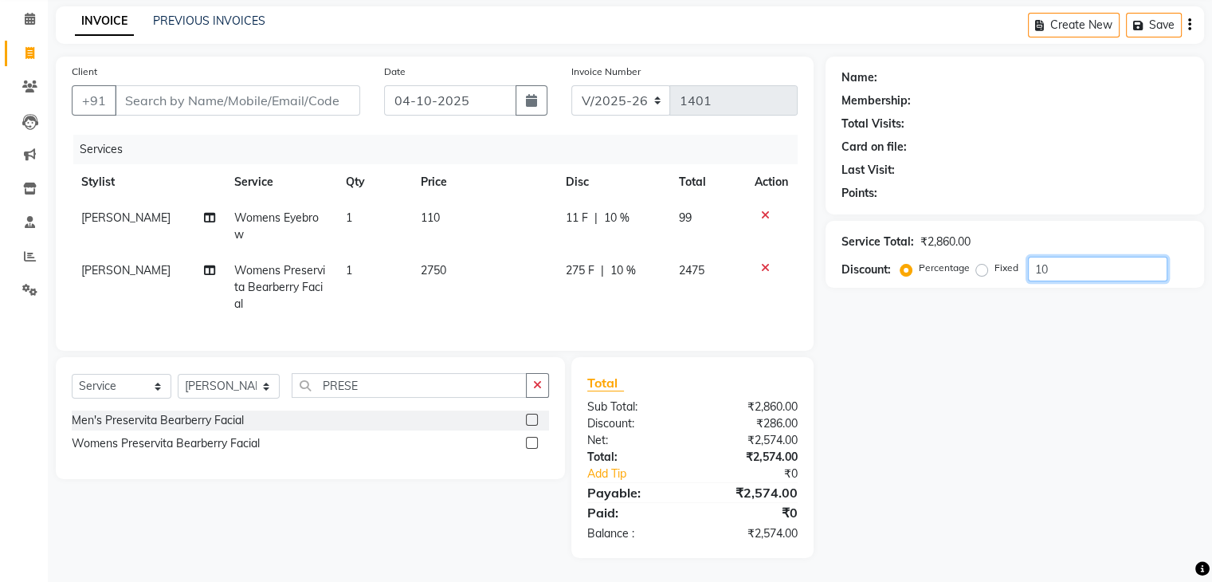
type input "10"
click at [251, 89] on input "Client" at bounding box center [237, 100] width 245 height 30
click at [182, 88] on input "Client" at bounding box center [237, 100] width 245 height 30
click at [156, 90] on input "Client" at bounding box center [237, 100] width 245 height 30
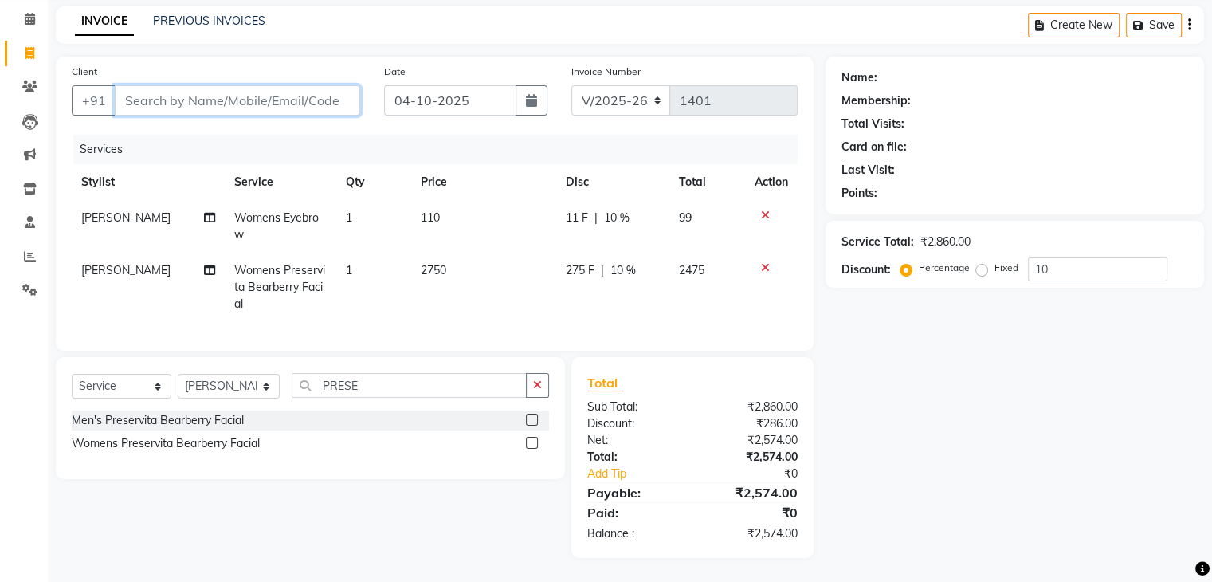
type input "7"
type input "0"
type input "7978874387"
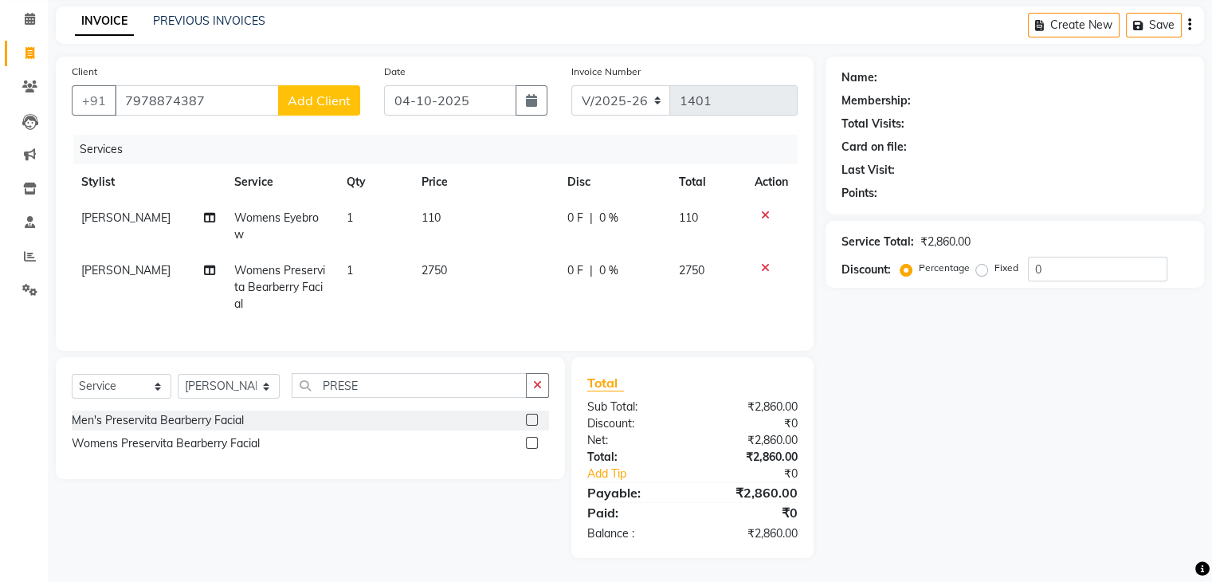
click at [309, 92] on span "Add Client" at bounding box center [319, 100] width 63 height 16
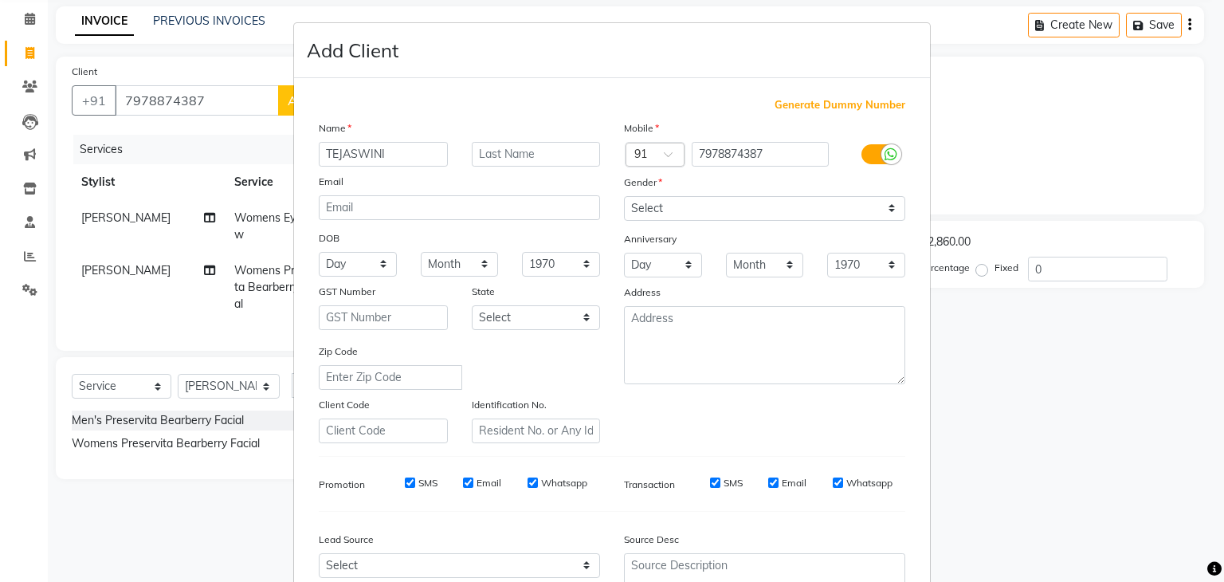
type input "TEJASWINI"
type input "ROUT"
click at [644, 206] on select "Select [DEMOGRAPHIC_DATA] [DEMOGRAPHIC_DATA] Other Prefer Not To Say" at bounding box center [764, 208] width 281 height 25
select select "[DEMOGRAPHIC_DATA]"
click at [624, 197] on select "Select [DEMOGRAPHIC_DATA] [DEMOGRAPHIC_DATA] Other Prefer Not To Say" at bounding box center [764, 208] width 281 height 25
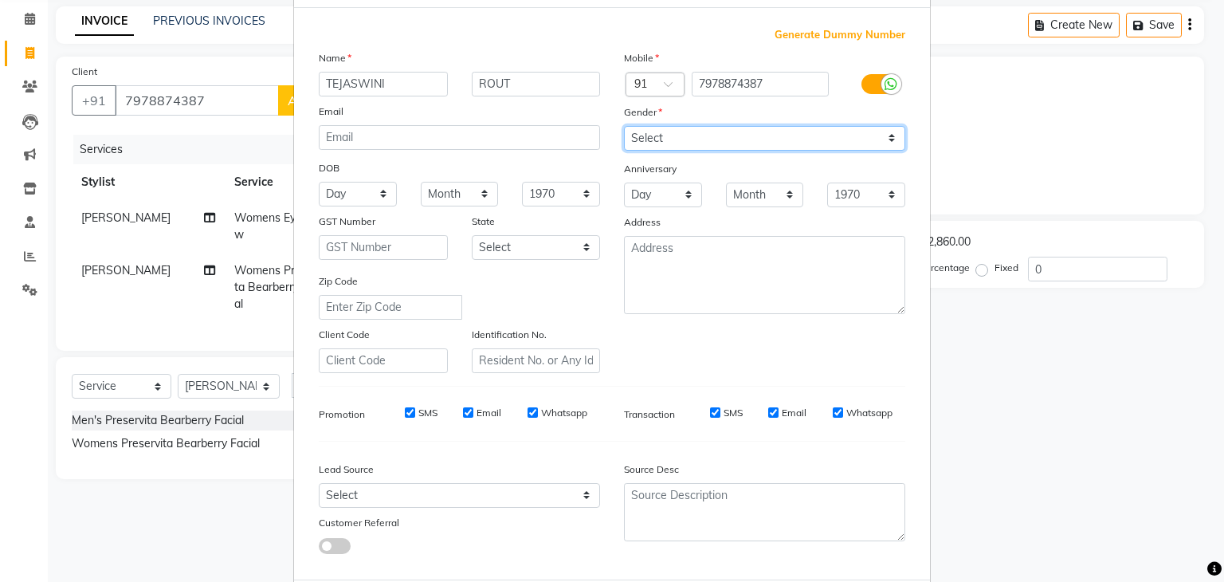
scroll to position [162, 0]
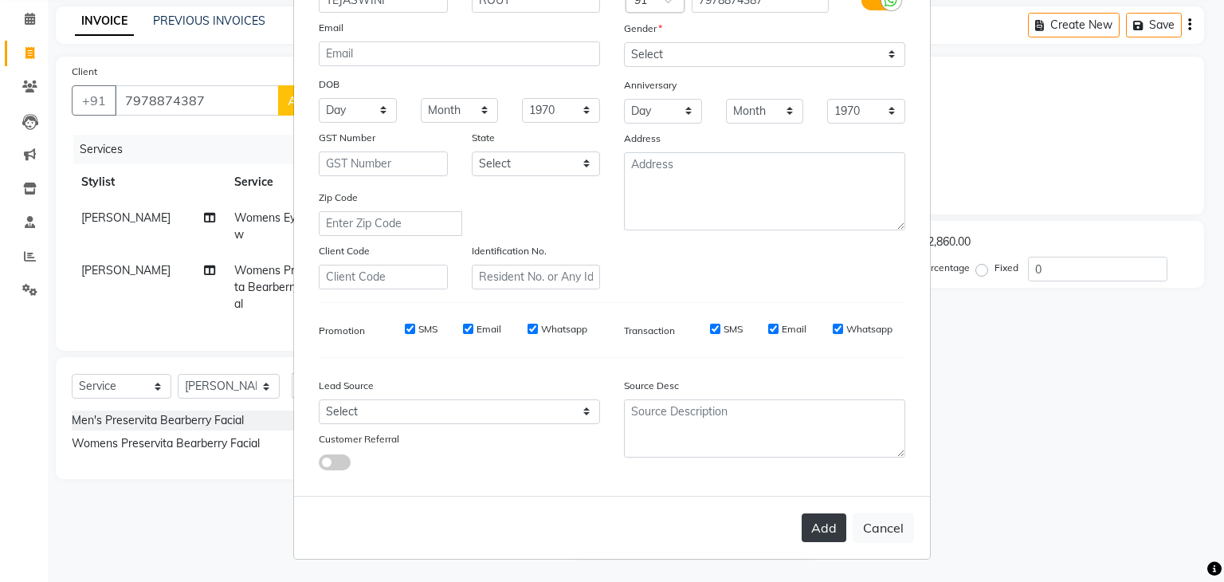
click at [814, 528] on button "Add" at bounding box center [824, 527] width 45 height 29
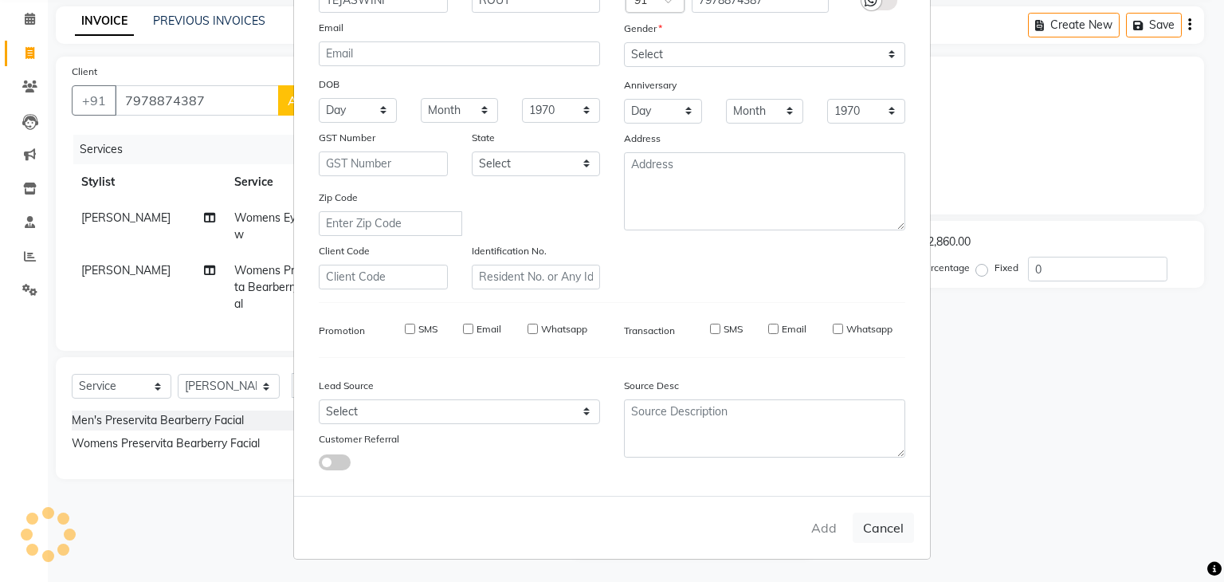
select select
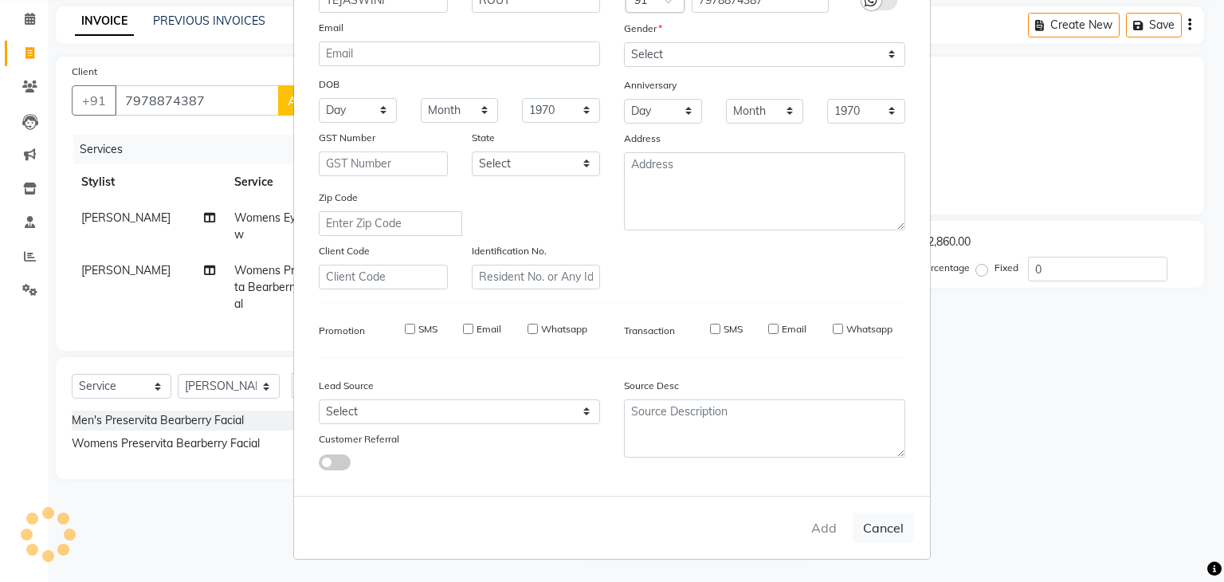
select select
checkbox input "false"
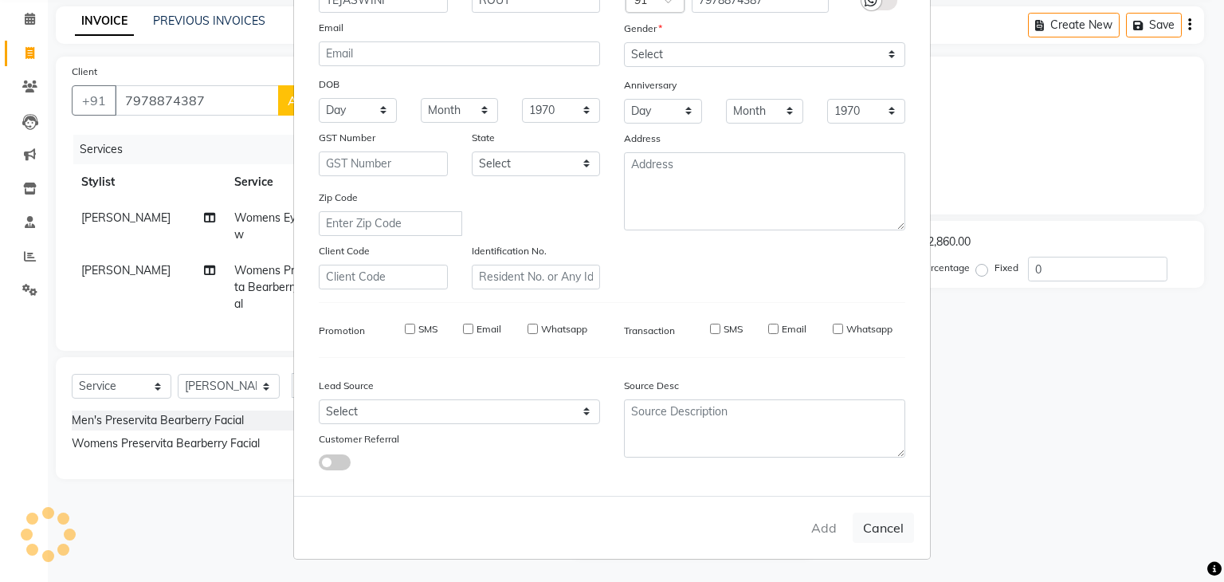
checkbox input "false"
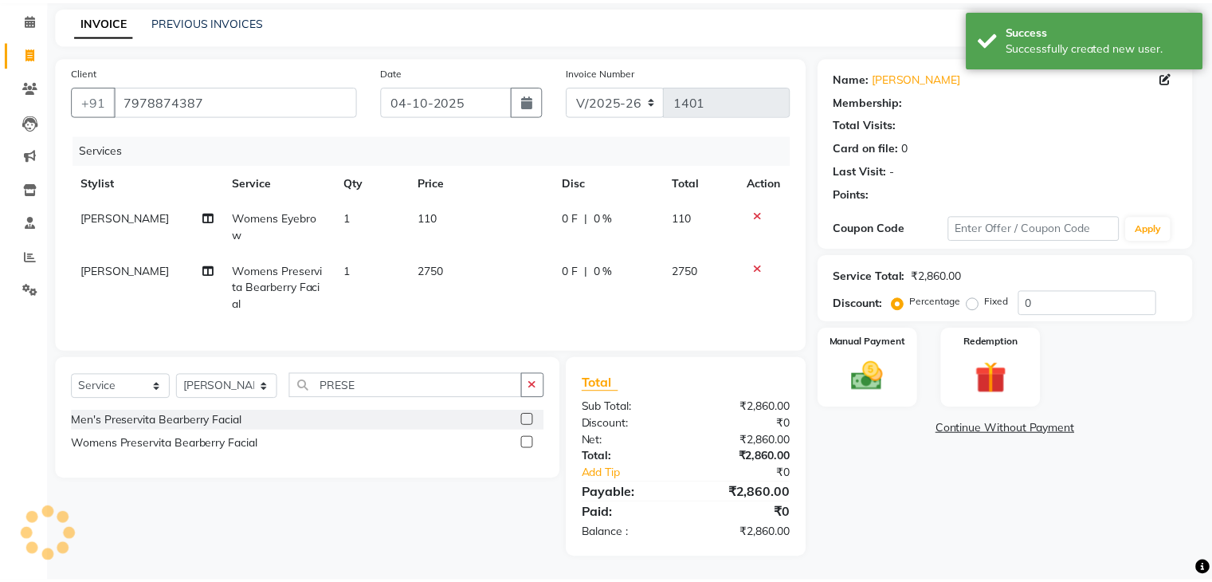
scroll to position [41, 0]
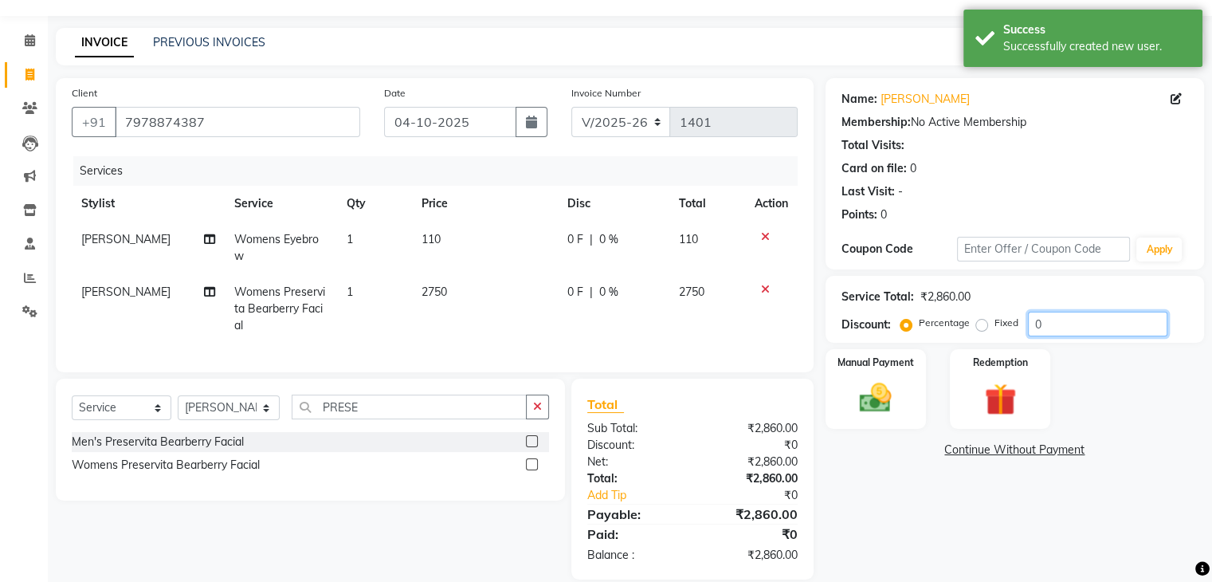
click at [1086, 327] on input "0" at bounding box center [1097, 324] width 139 height 25
type input "010"
click at [879, 387] on img at bounding box center [875, 398] width 53 height 38
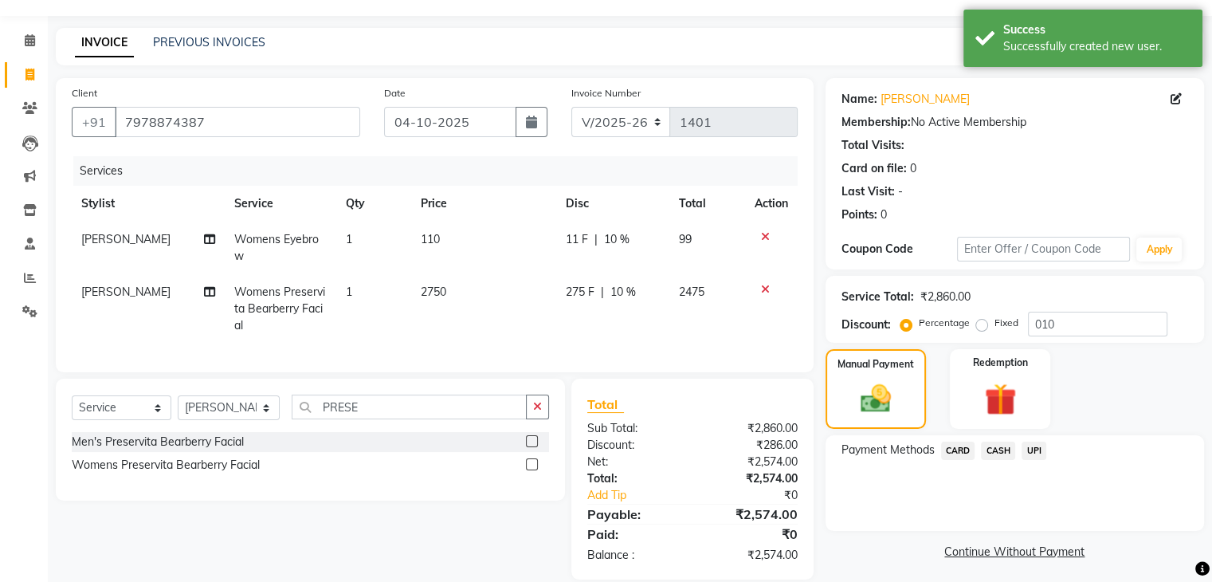
scroll to position [76, 0]
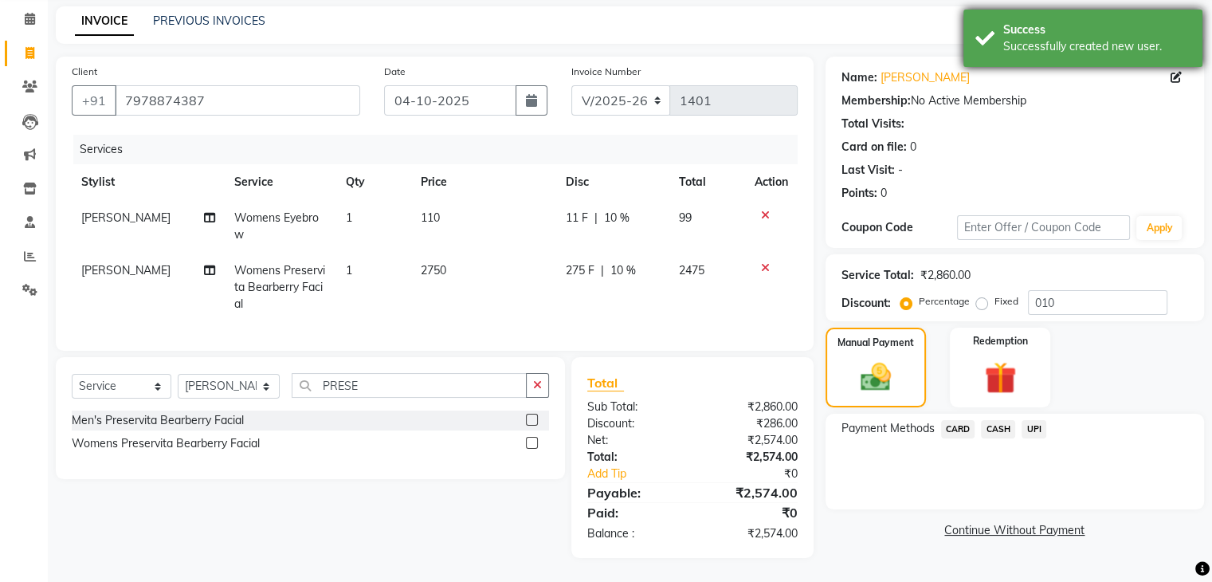
click at [1054, 23] on div "Success" at bounding box center [1096, 30] width 187 height 17
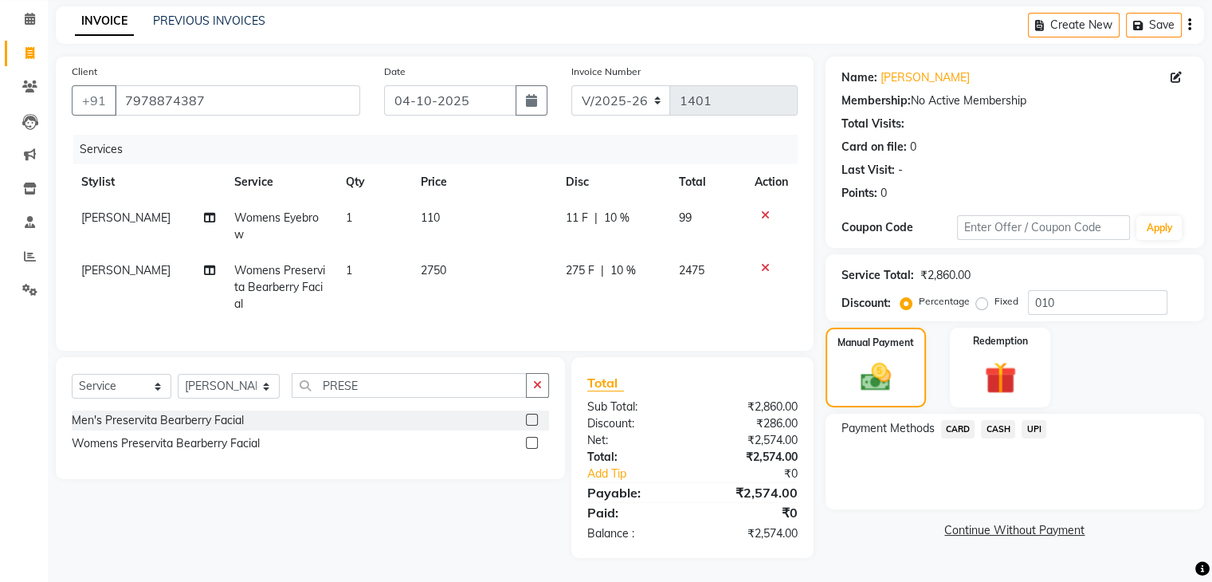
click at [1031, 420] on span "UPI" at bounding box center [1034, 429] width 25 height 18
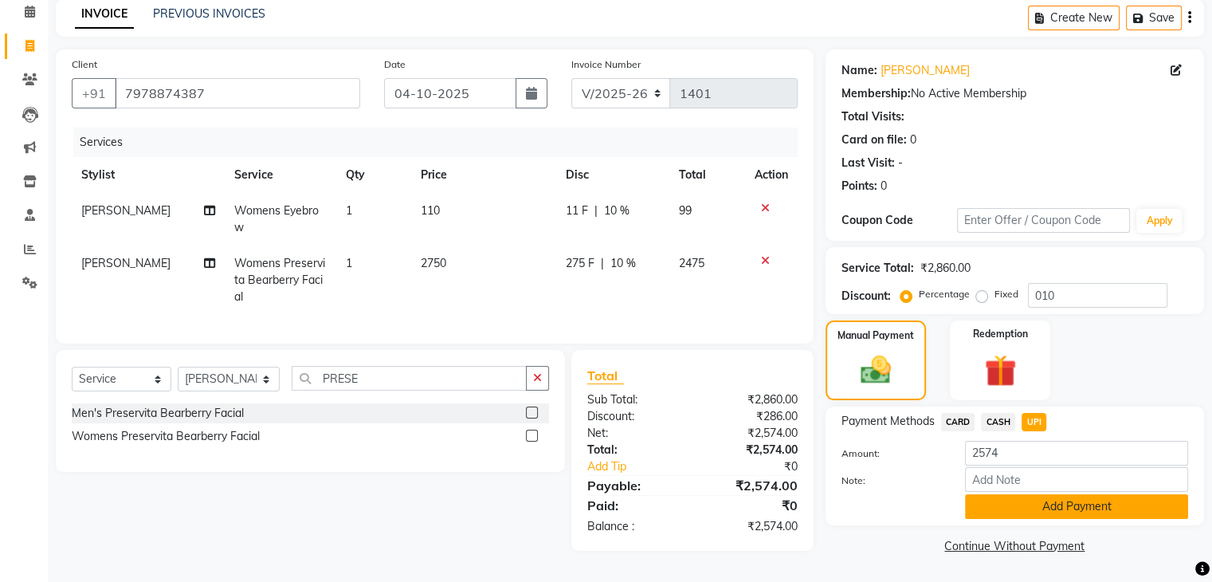
click at [1100, 503] on button "Add Payment" at bounding box center [1076, 506] width 223 height 25
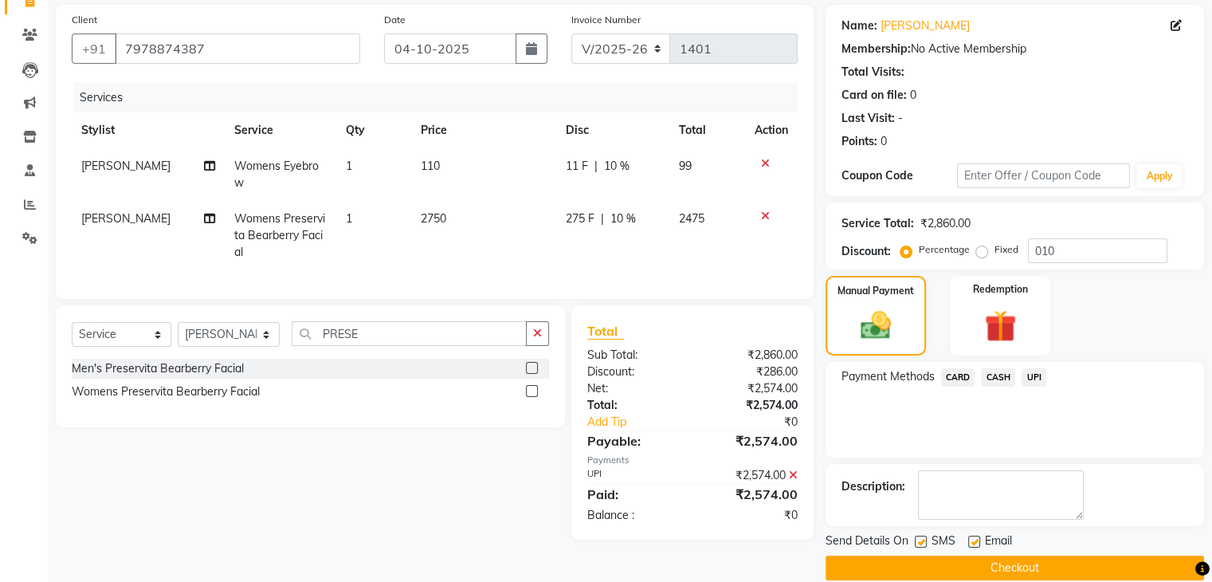
scroll to position [136, 0]
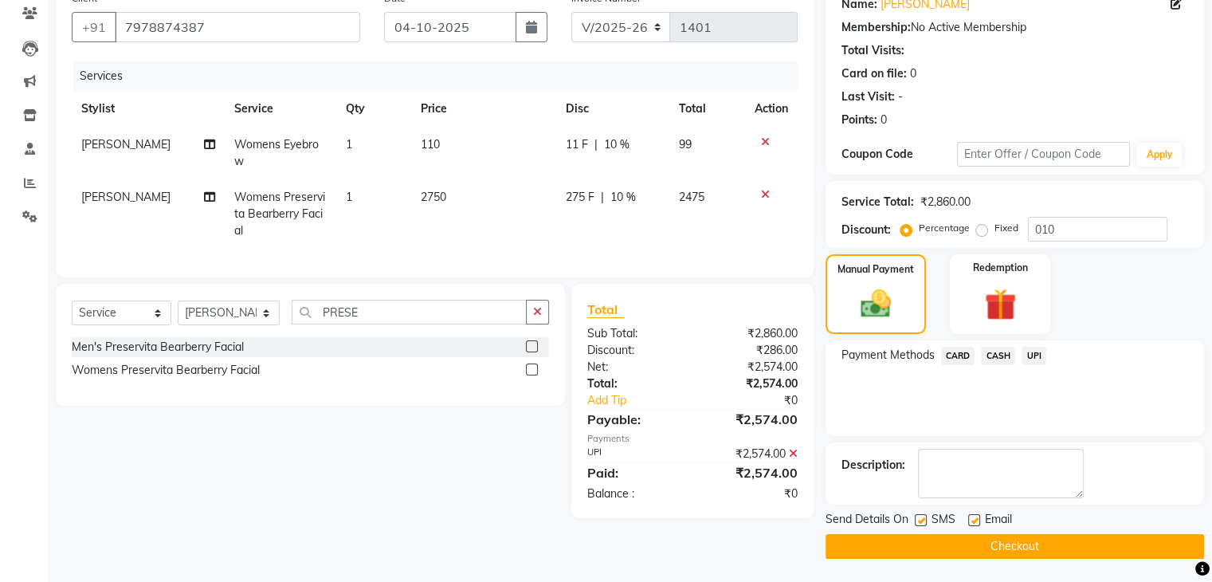
click at [1103, 539] on button "Checkout" at bounding box center [1015, 546] width 378 height 25
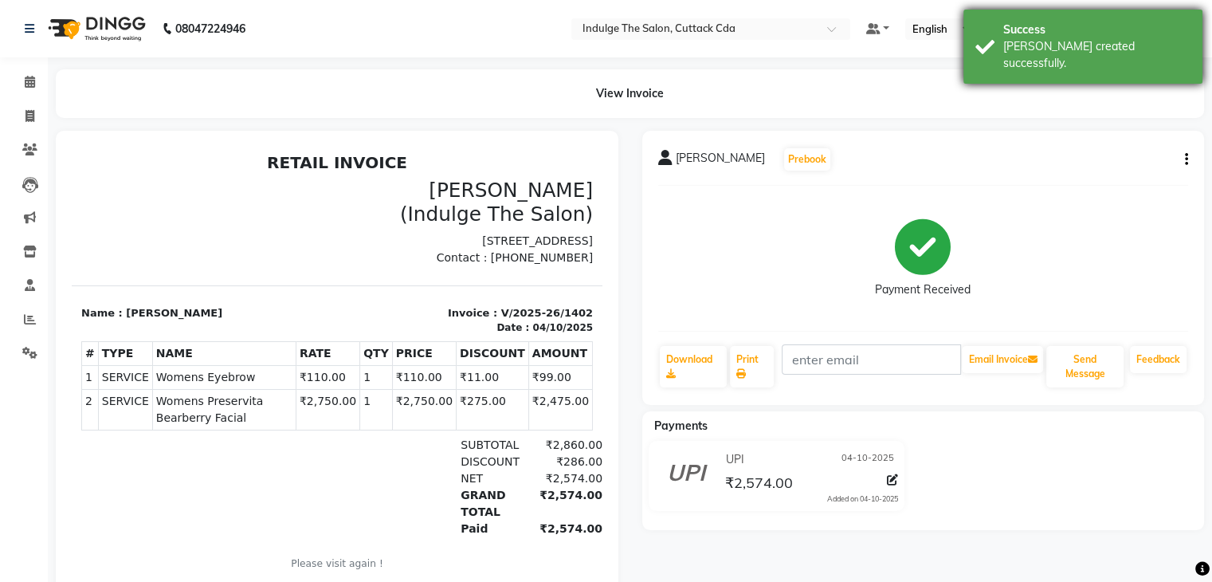
click at [1081, 22] on div "Success" at bounding box center [1096, 30] width 187 height 17
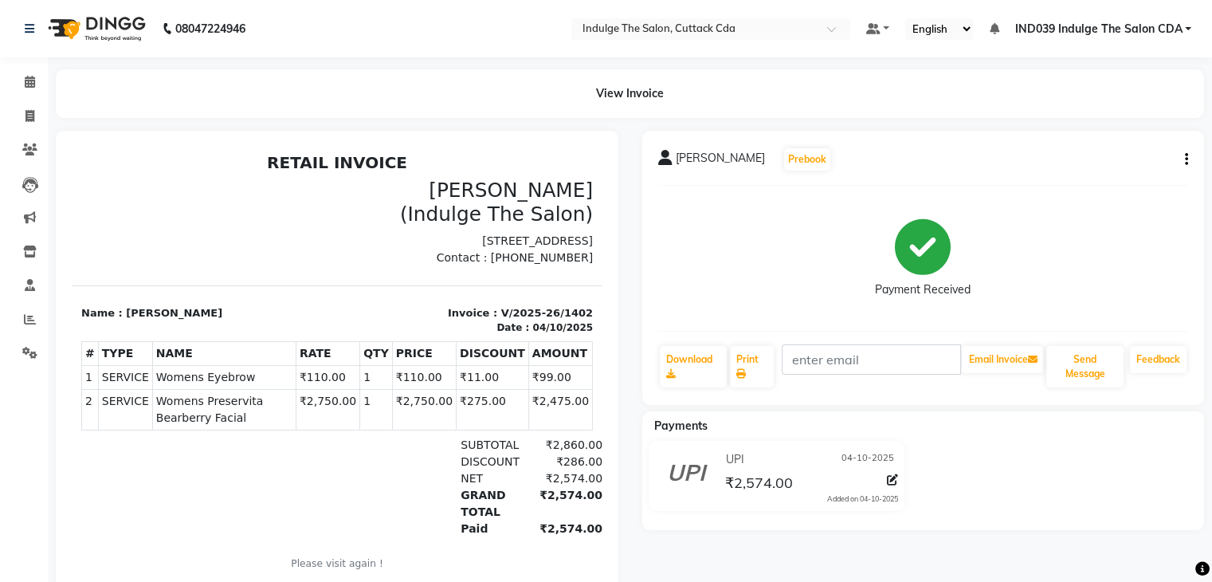
scroll to position [54, 0]
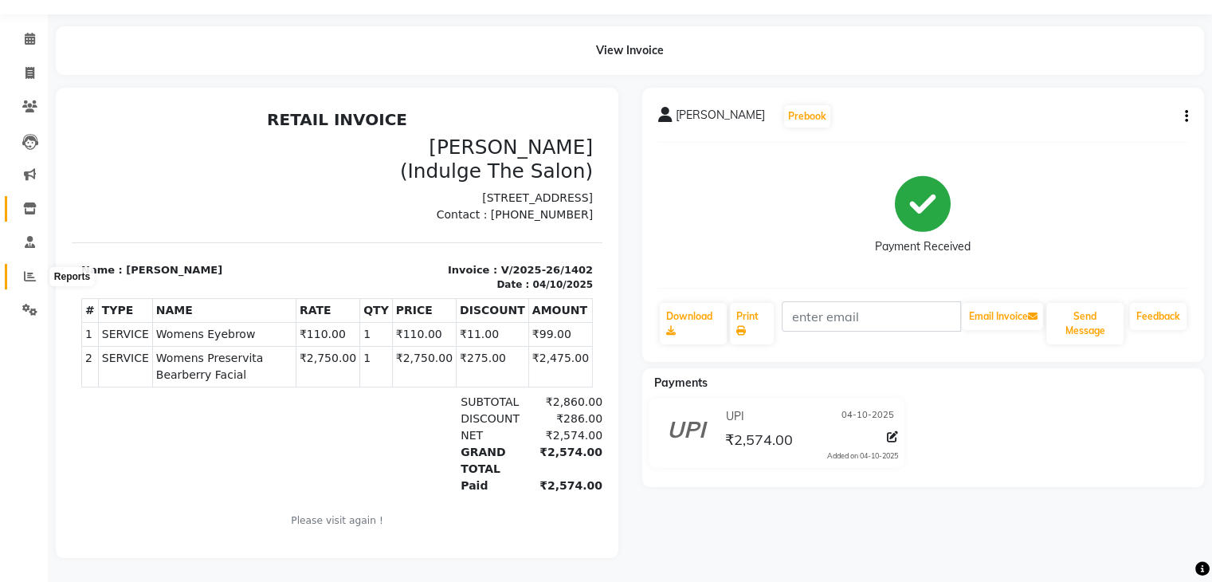
click at [24, 270] on icon at bounding box center [30, 276] width 12 height 12
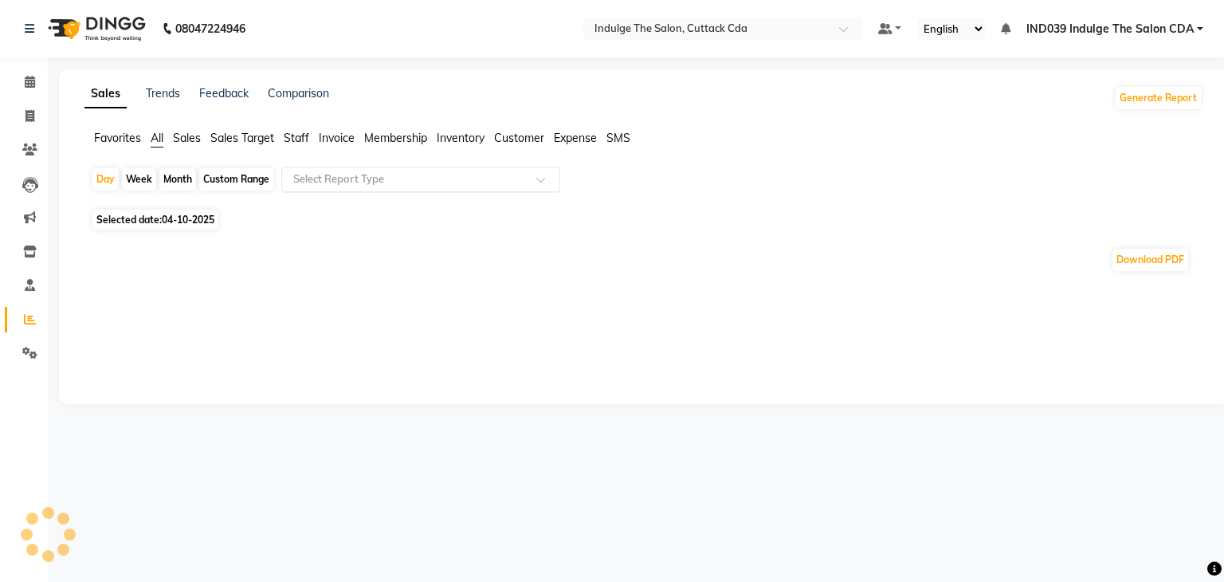
click at [363, 176] on input "text" at bounding box center [404, 179] width 229 height 16
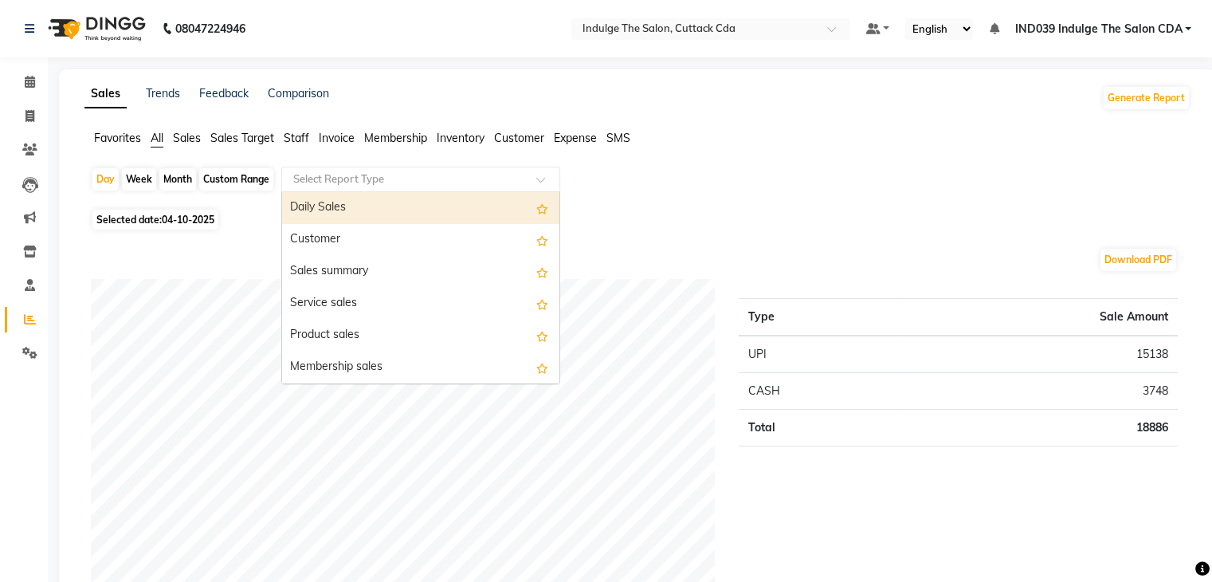
click at [376, 206] on div "Daily Sales" at bounding box center [420, 208] width 277 height 32
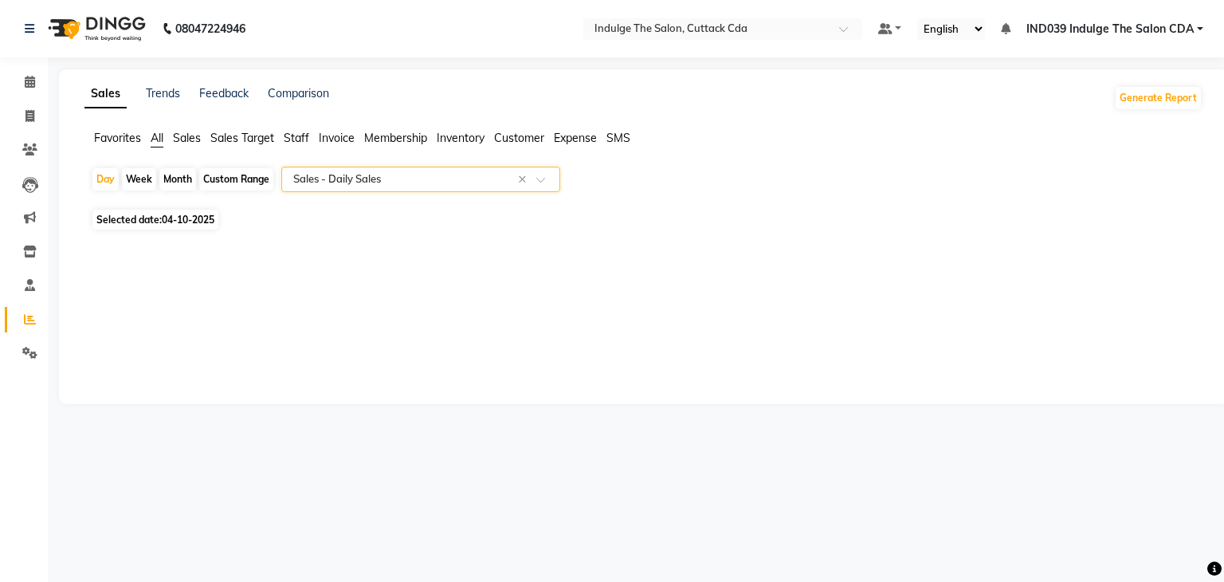
select select "full_report"
select select "csv"
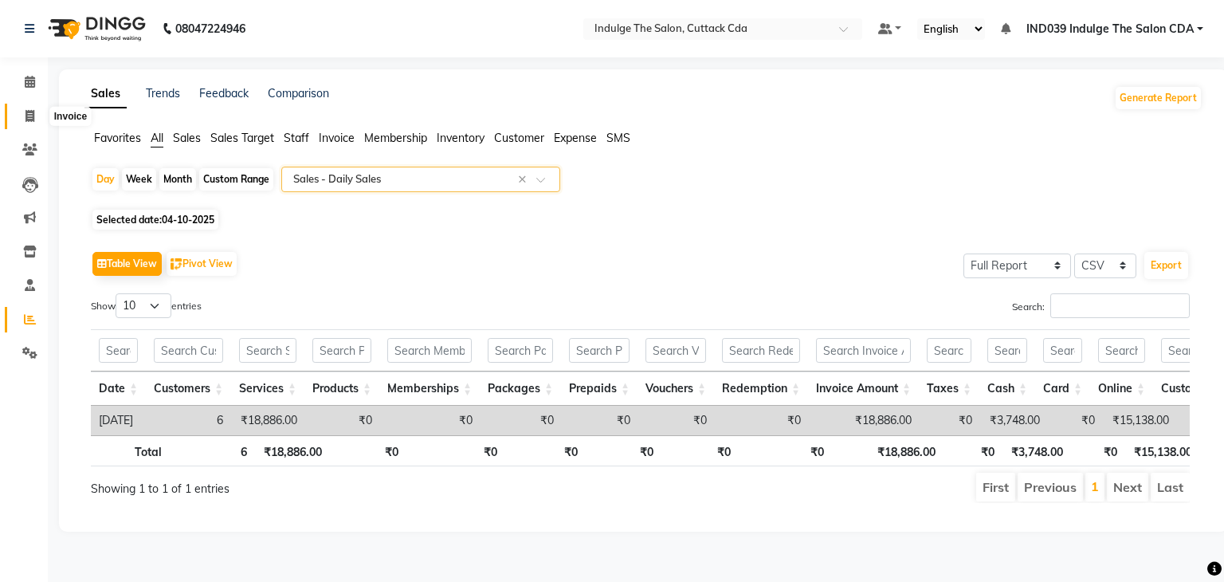
click at [25, 114] on icon at bounding box center [29, 116] width 9 height 12
select select "service"
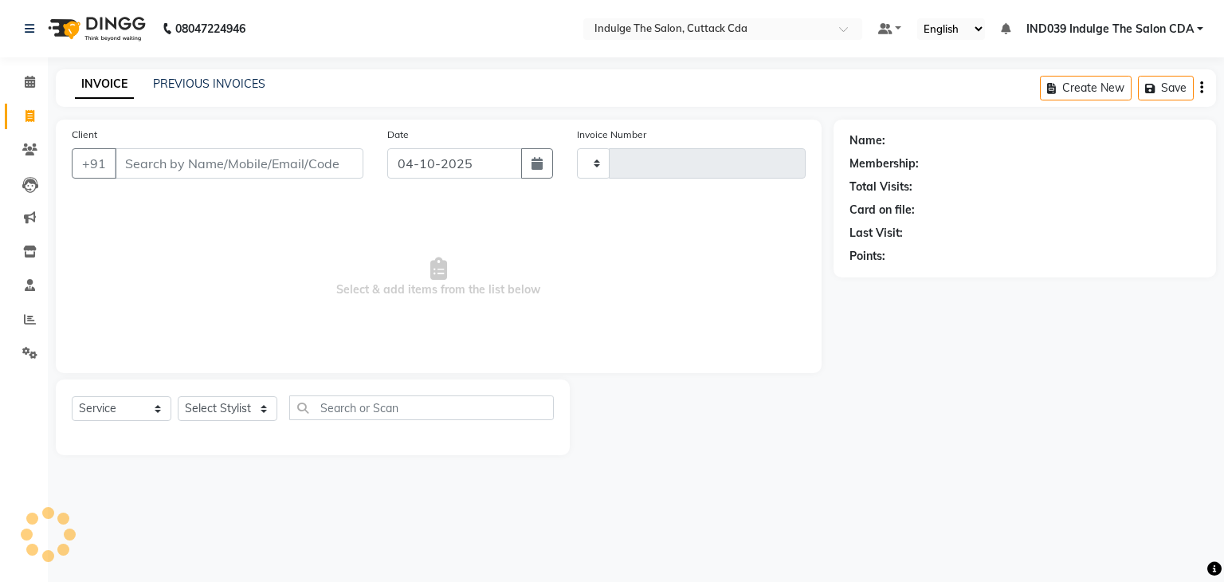
type input "1403"
select select "7297"
